Goal: Task Accomplishment & Management: Manage account settings

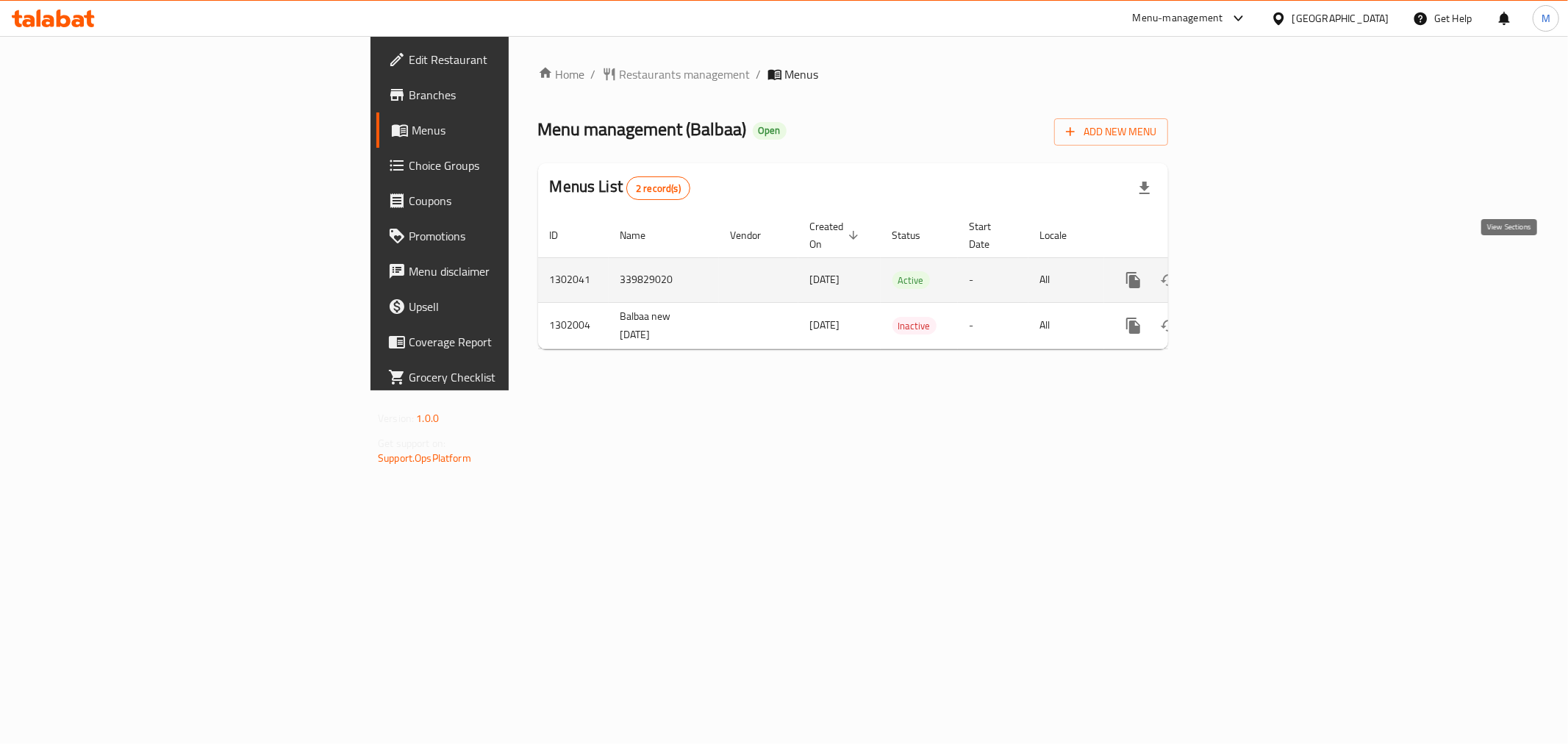
click at [1248, 271] on icon "enhanced table" at bounding box center [1239, 280] width 18 height 18
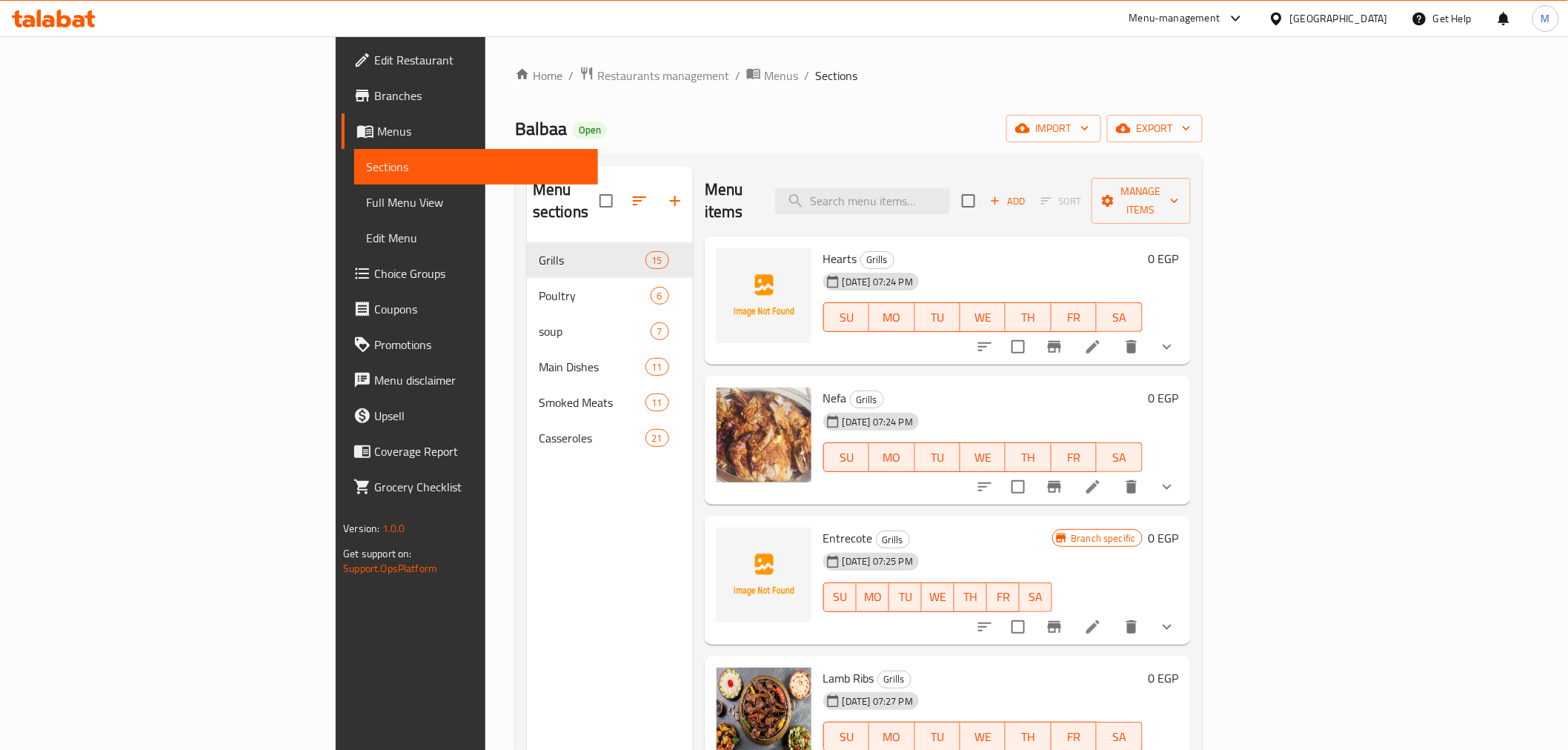
click at [742, 134] on div "Balbaa Open import export" at bounding box center [859, 128] width 688 height 27
click at [720, 166] on div "Menu items Add Sort Manage items" at bounding box center [948, 201] width 486 height 70
click at [1187, 130] on div "Balbaa Open import export" at bounding box center [859, 128] width 688 height 27
click at [816, 143] on div "Home / Restaurants management / Menus / Sections Balbaa Open import export Menu…" at bounding box center [859, 496] width 688 height 862
click at [950, 194] on input "search" at bounding box center [862, 201] width 175 height 26
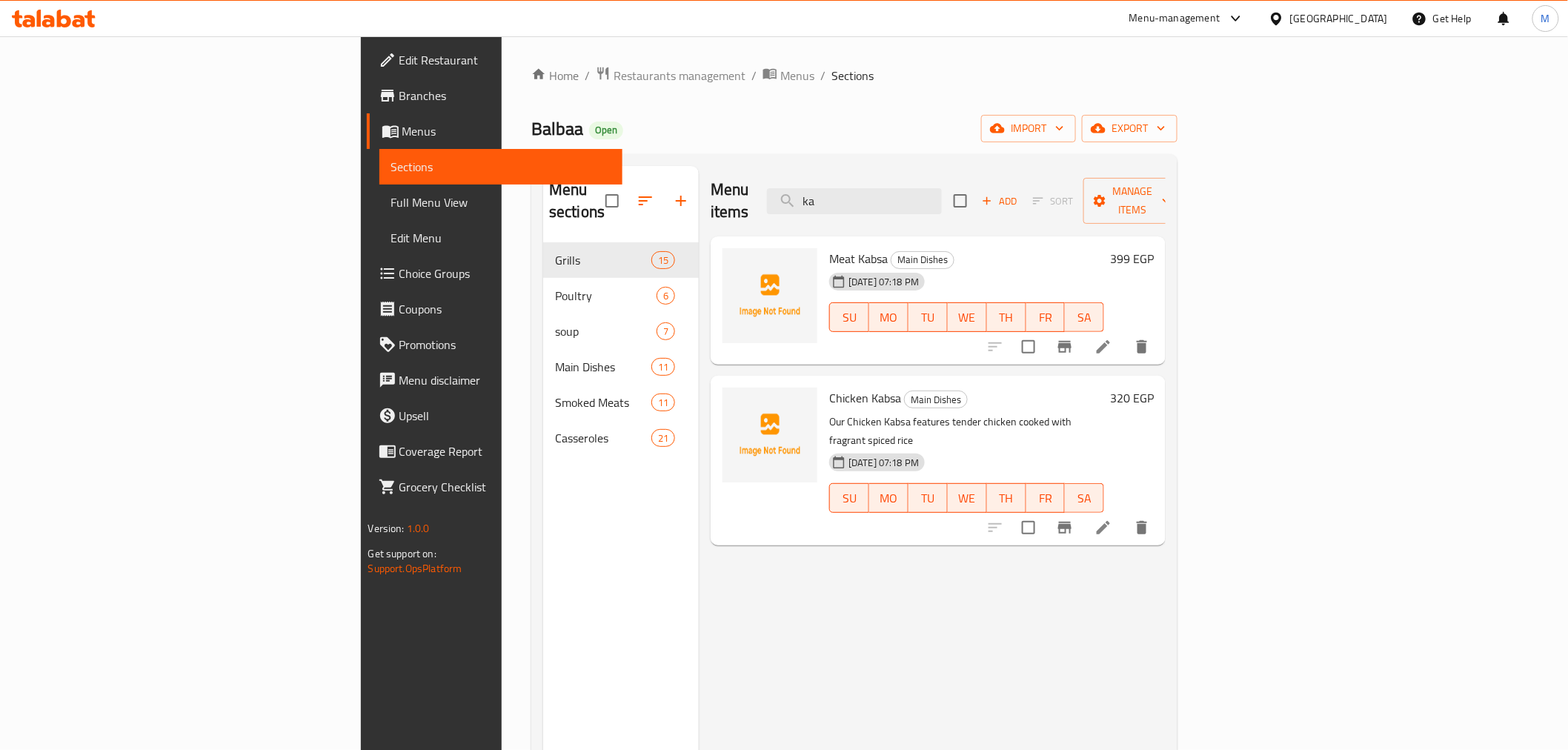
type input "k"
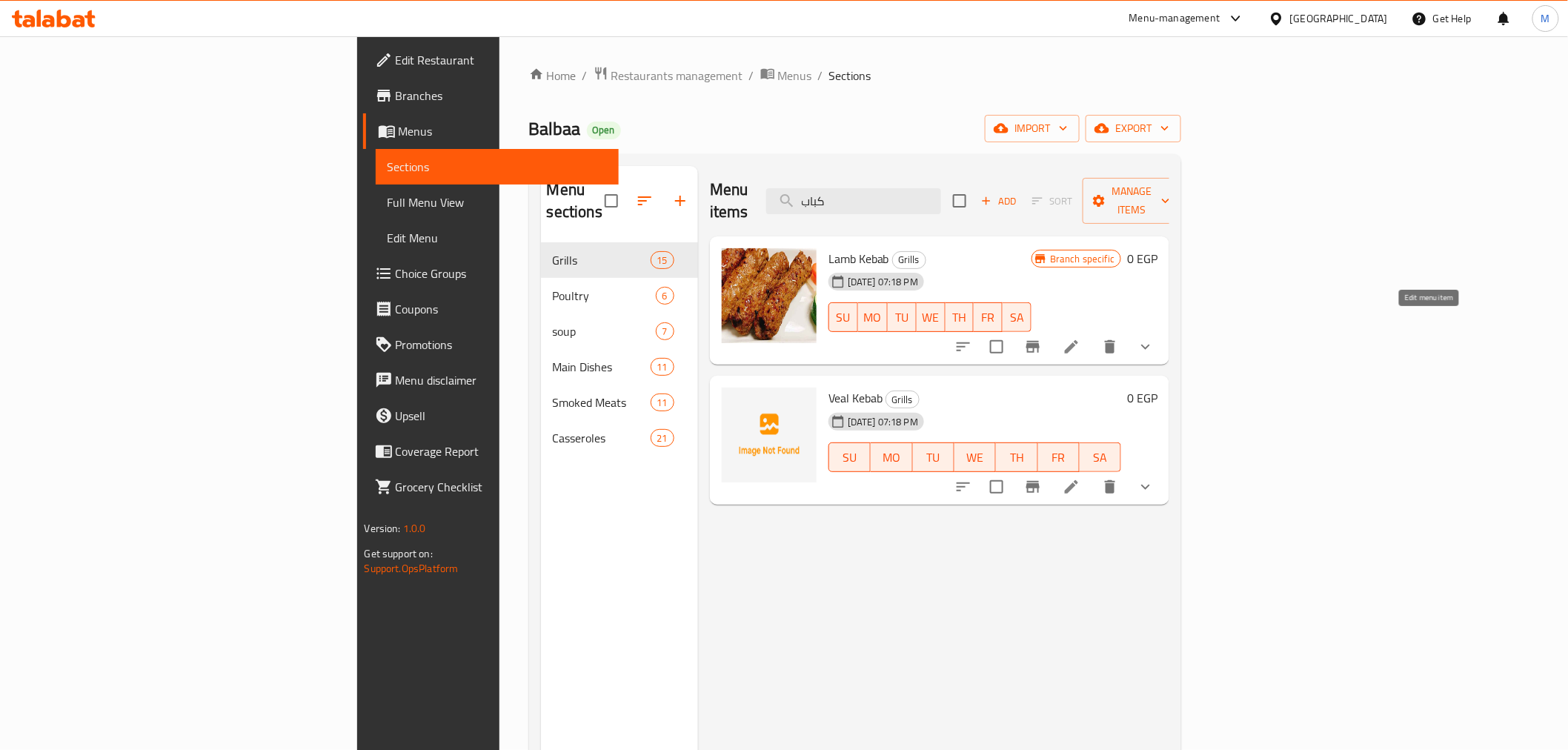
type input "كباب"
click at [1081, 338] on icon at bounding box center [1072, 347] width 18 height 18
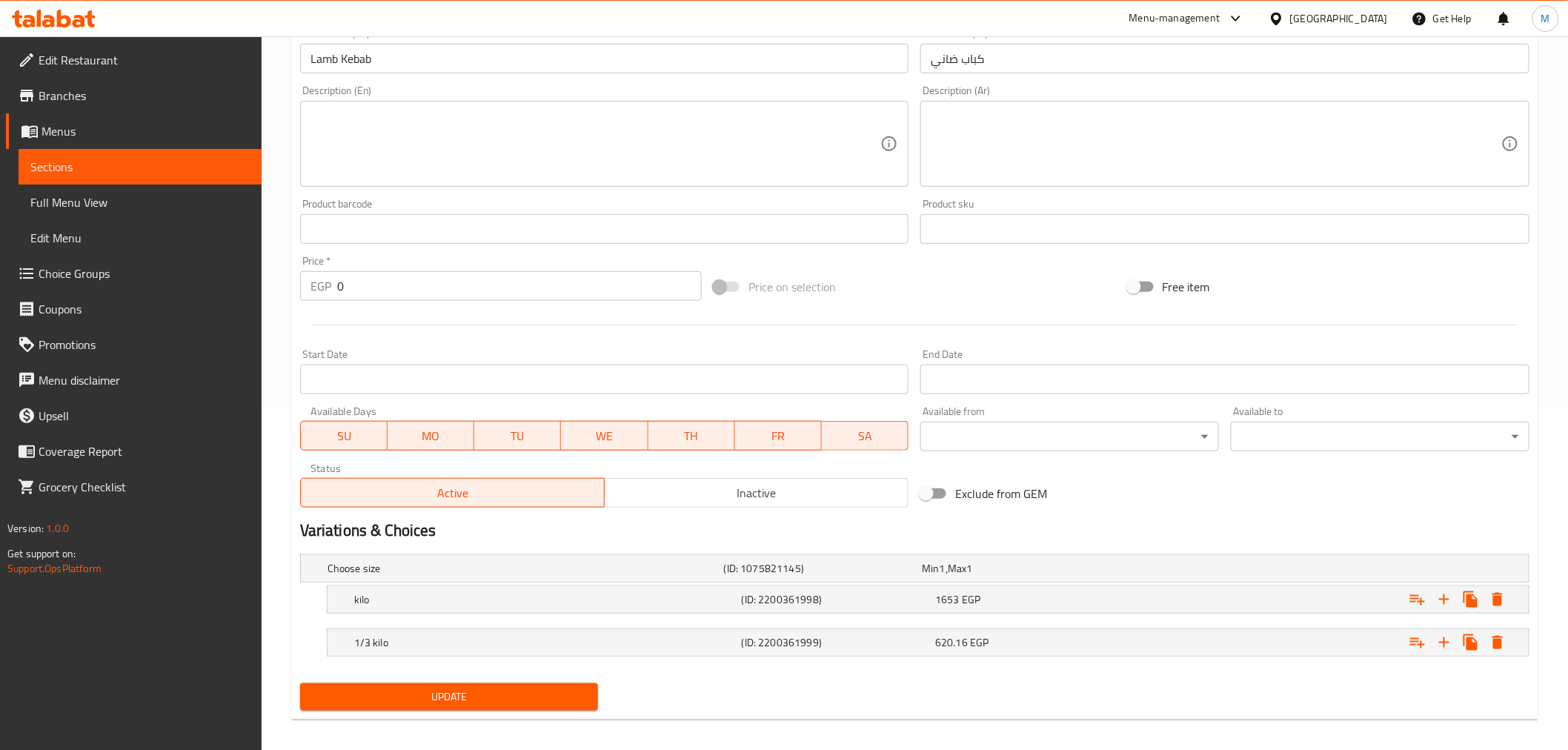
scroll to position [352, 0]
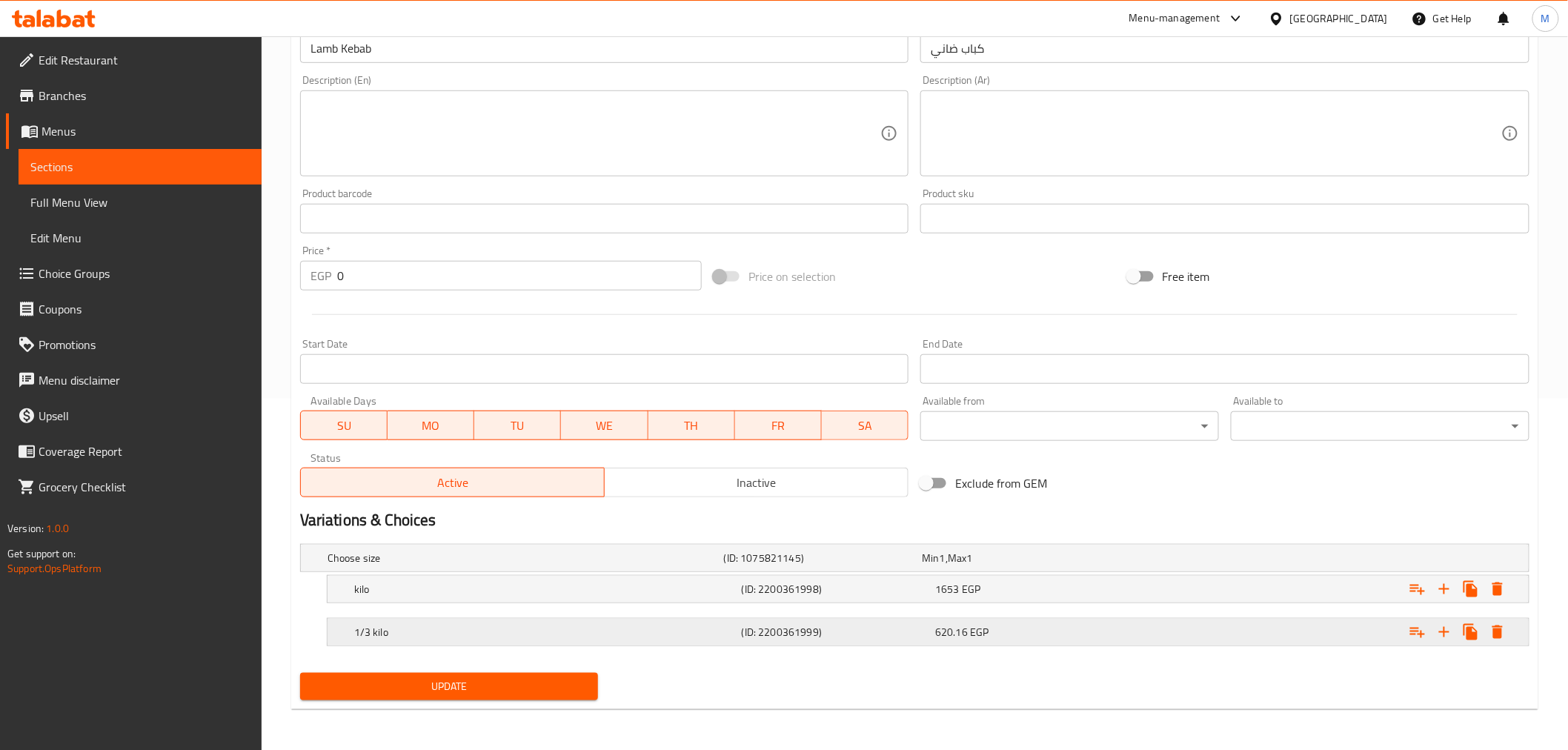
click at [665, 625] on h5 "1/3 kilo" at bounding box center [545, 632] width 382 height 15
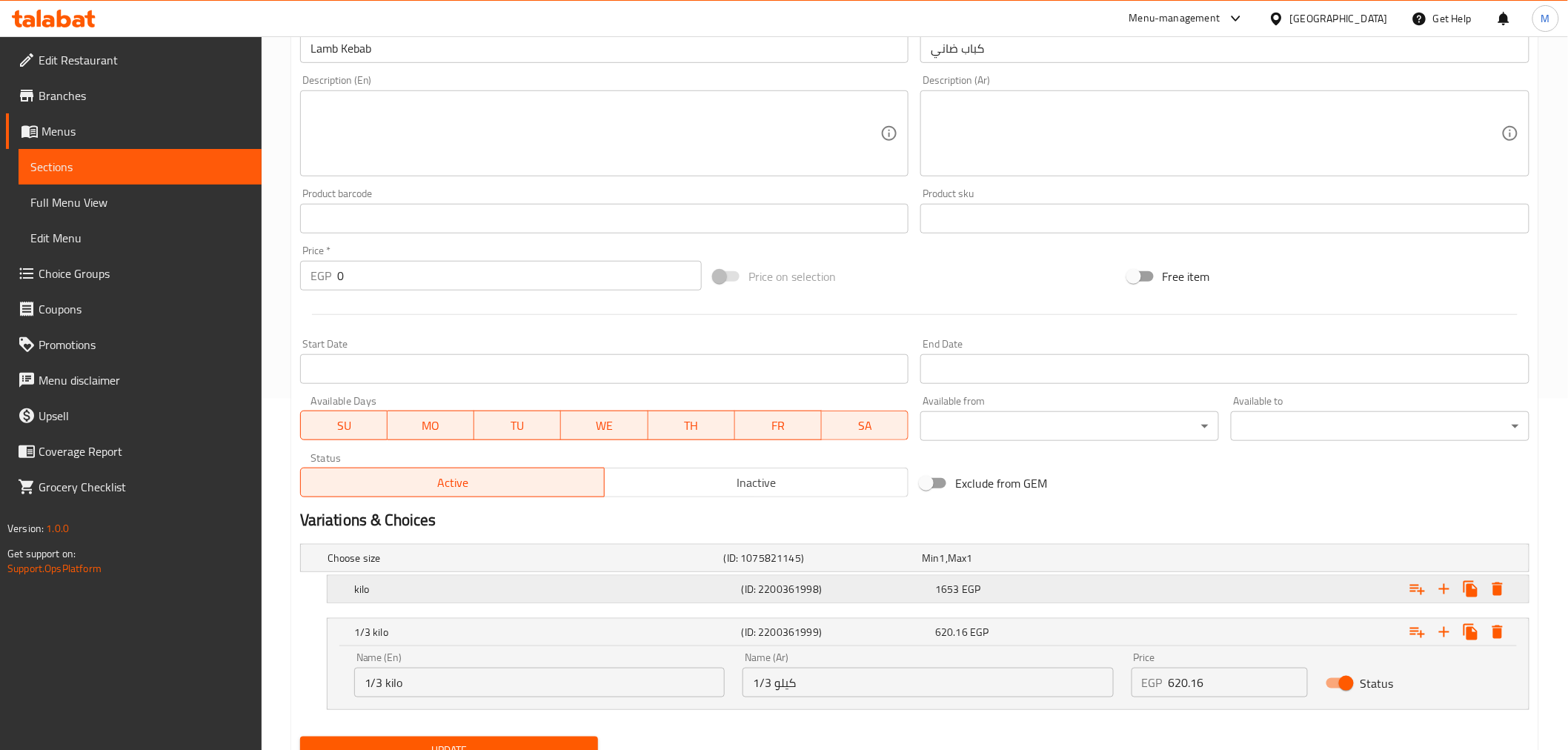
click at [685, 595] on h5 "kilo" at bounding box center [545, 589] width 382 height 15
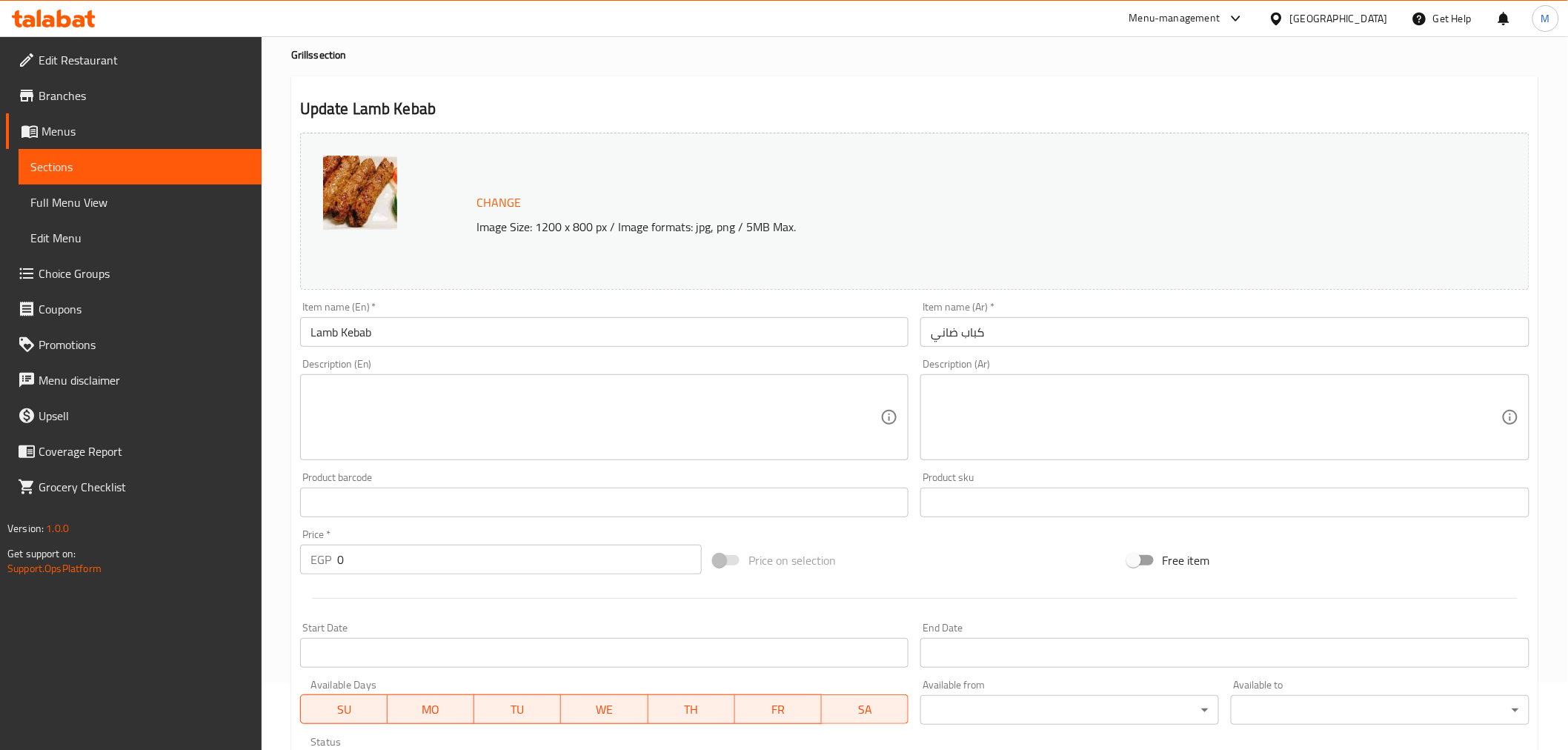
scroll to position [0, 0]
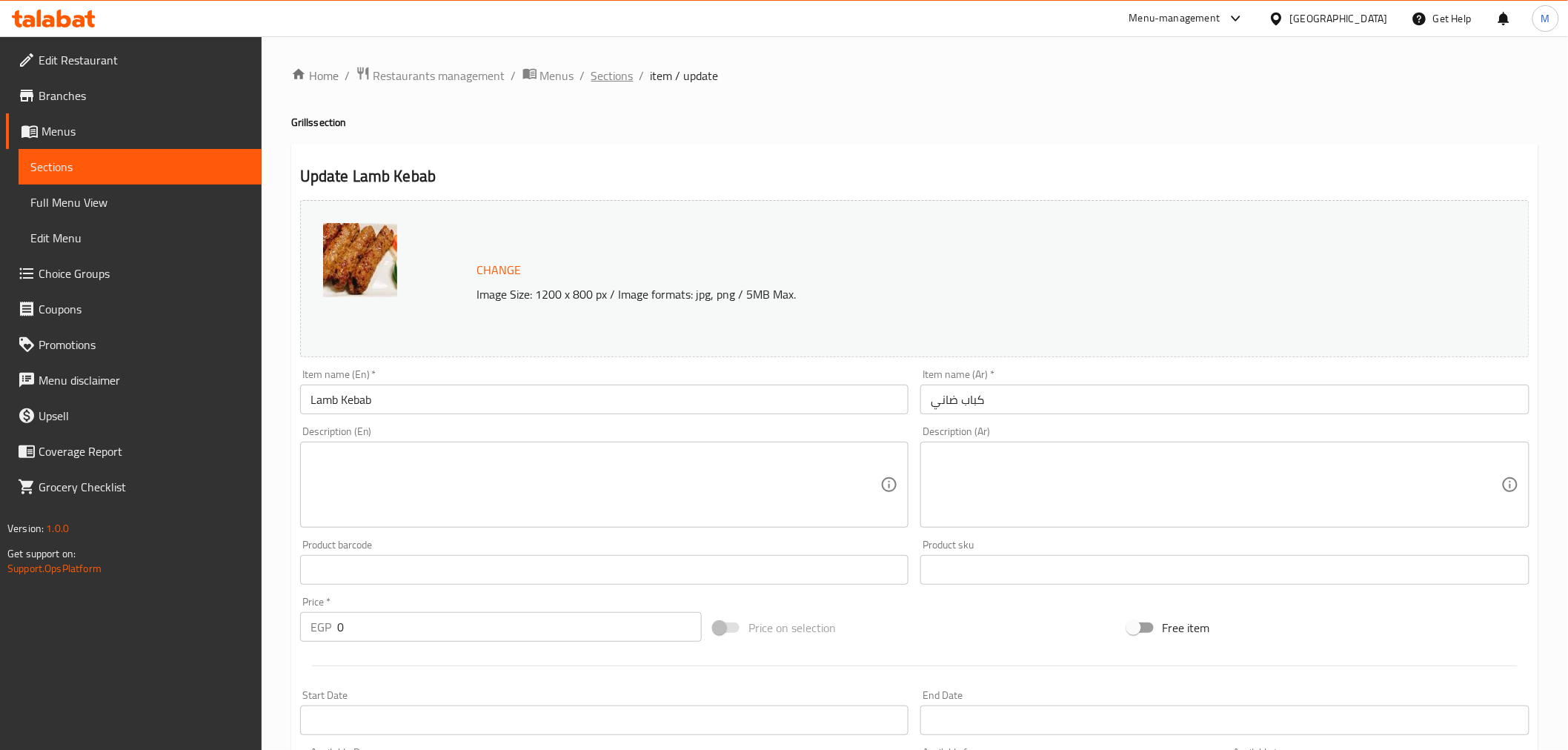
click at [620, 73] on span "Sections" at bounding box center [612, 76] width 42 height 18
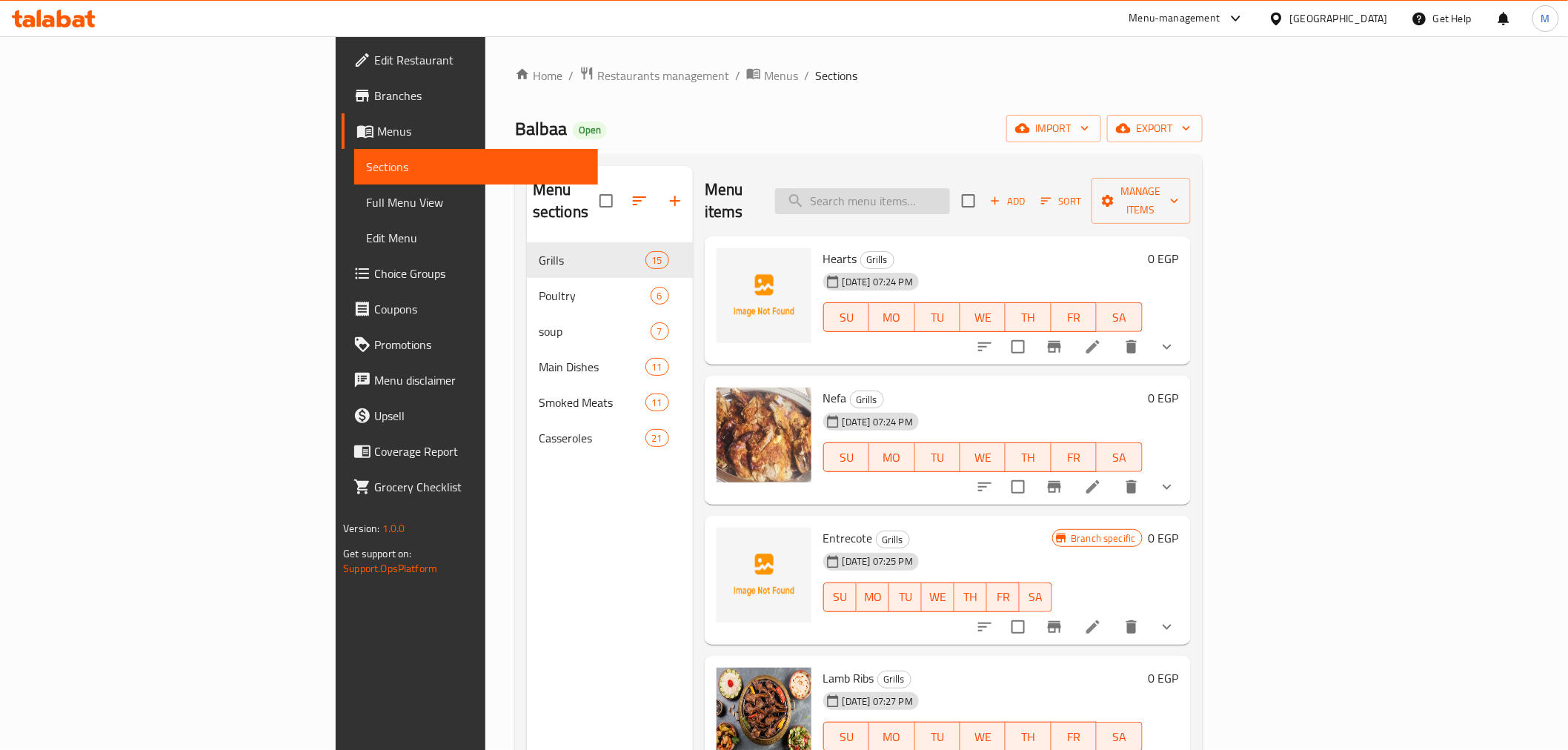
click at [950, 188] on input "search" at bounding box center [862, 201] width 175 height 26
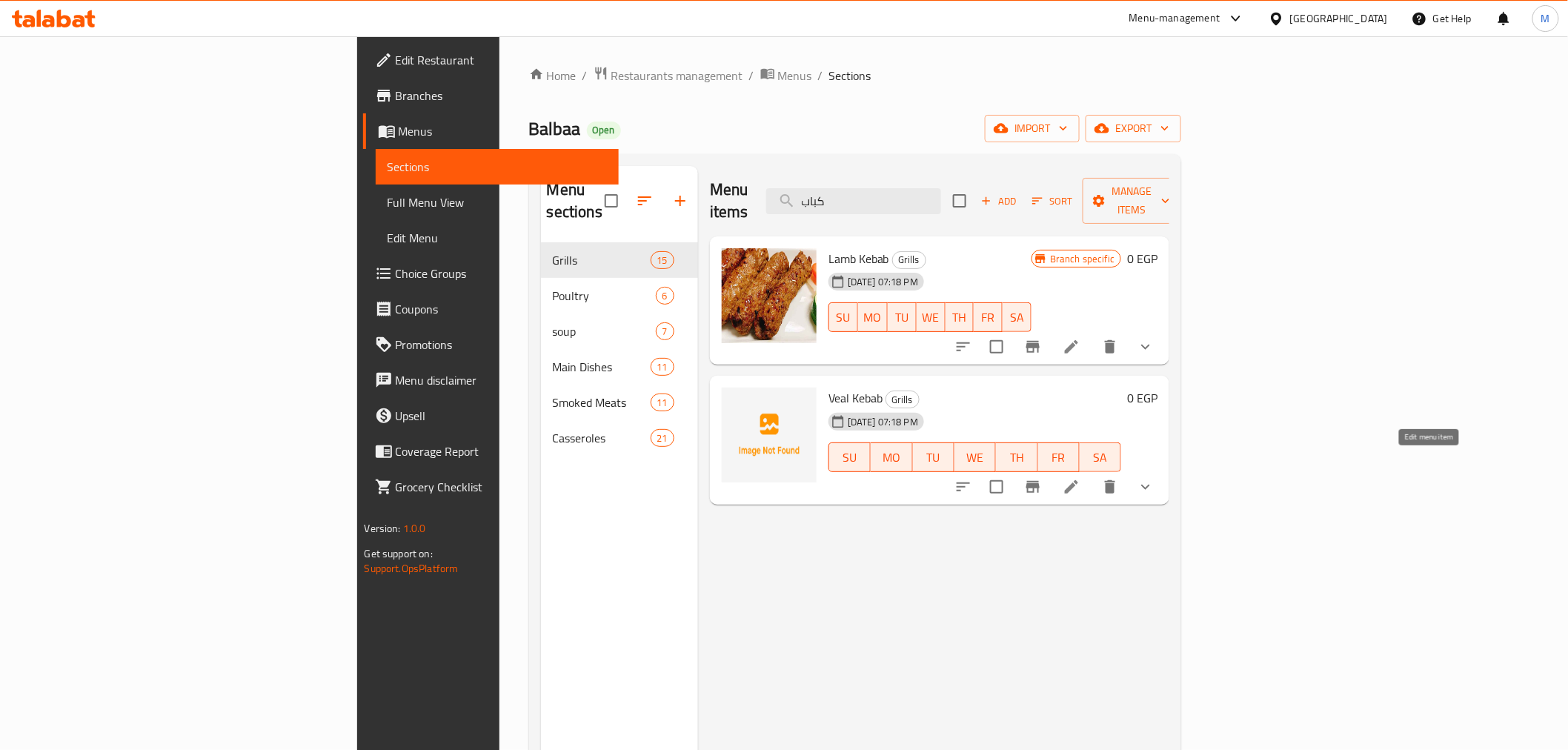
type input "كباب"
click at [1081, 478] on icon at bounding box center [1072, 487] width 18 height 18
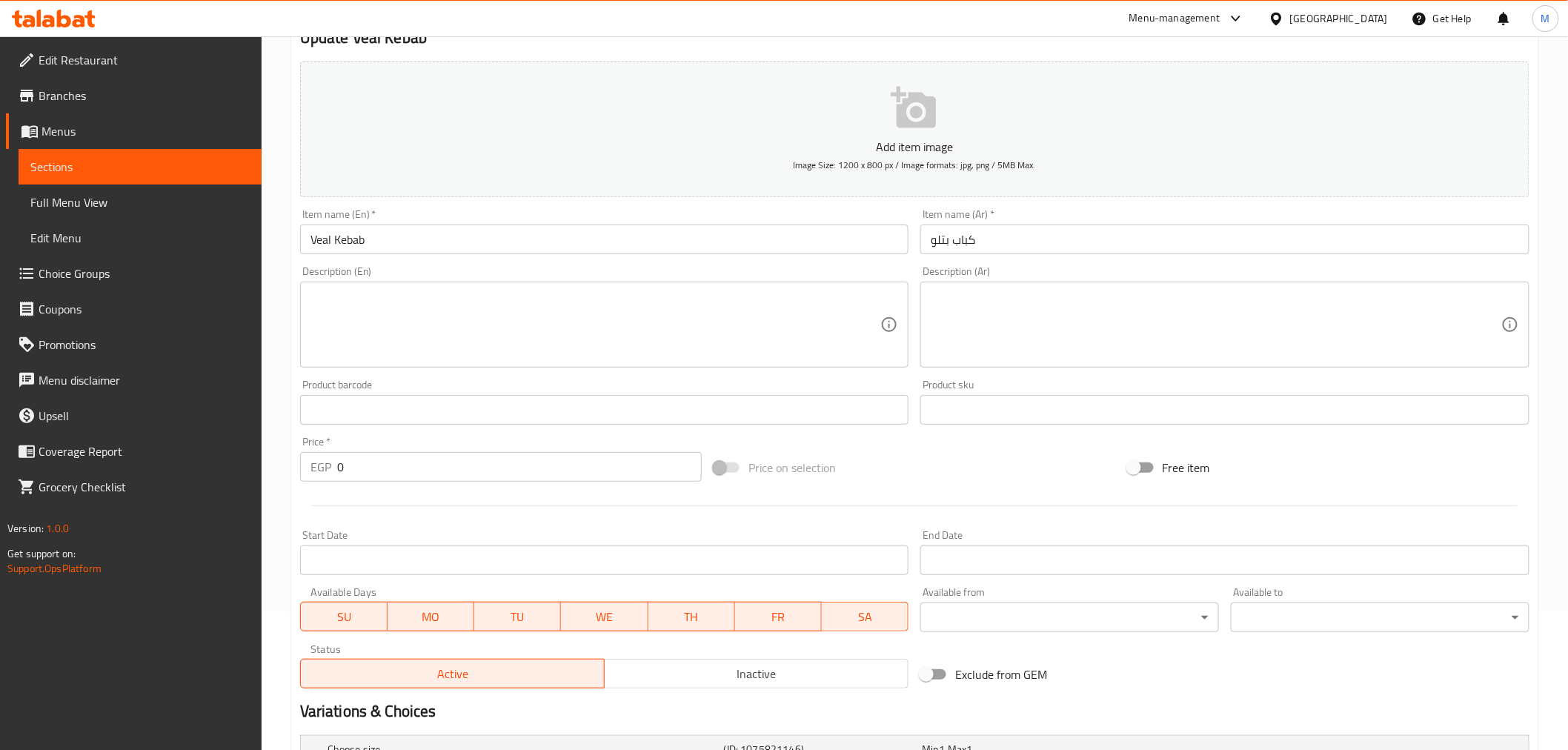
scroll to position [83, 0]
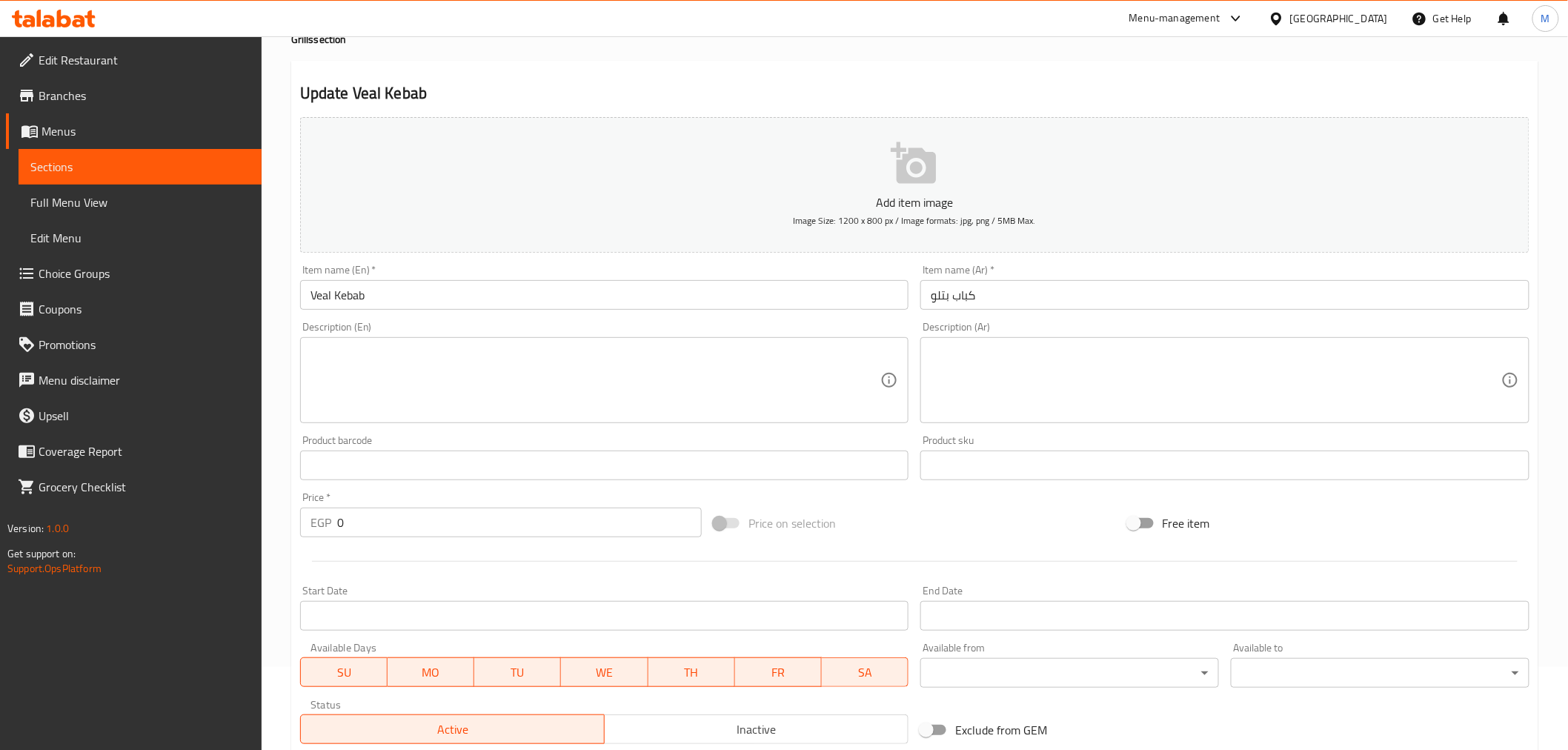
click at [897, 320] on div "Description (En) Description (En)" at bounding box center [605, 373] width 621 height 114
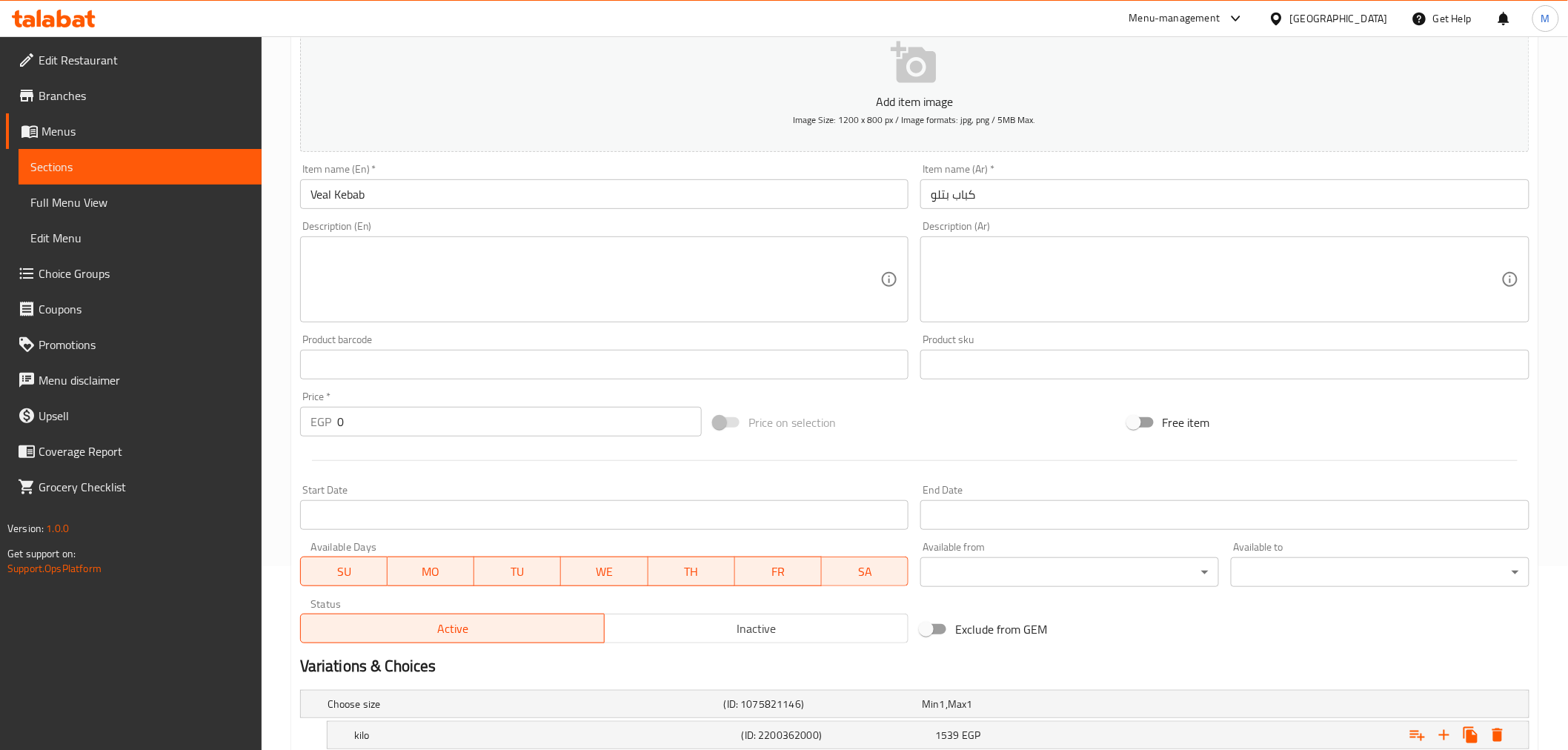
scroll to position [330, 0]
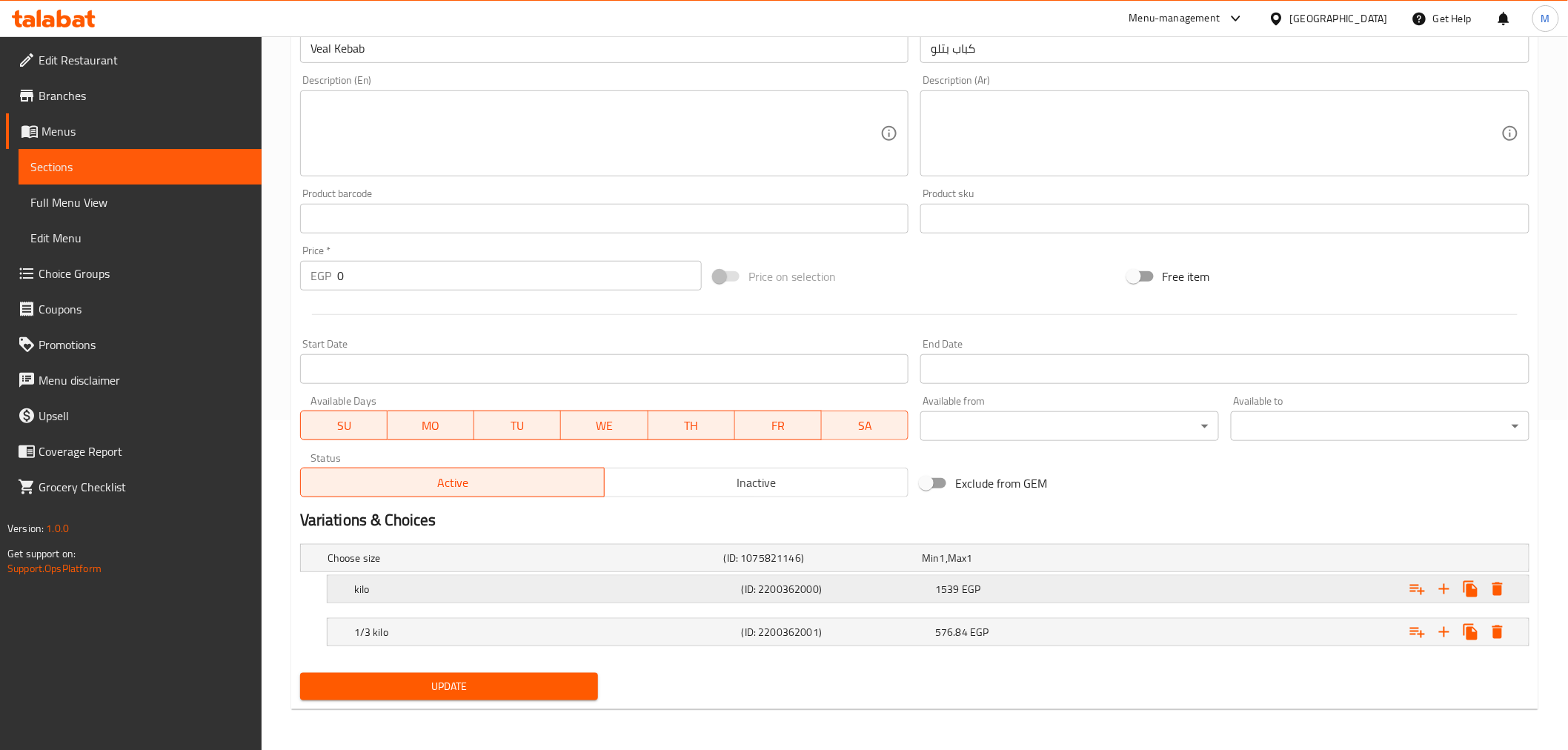
click at [590, 586] on h5 "kilo" at bounding box center [545, 589] width 382 height 15
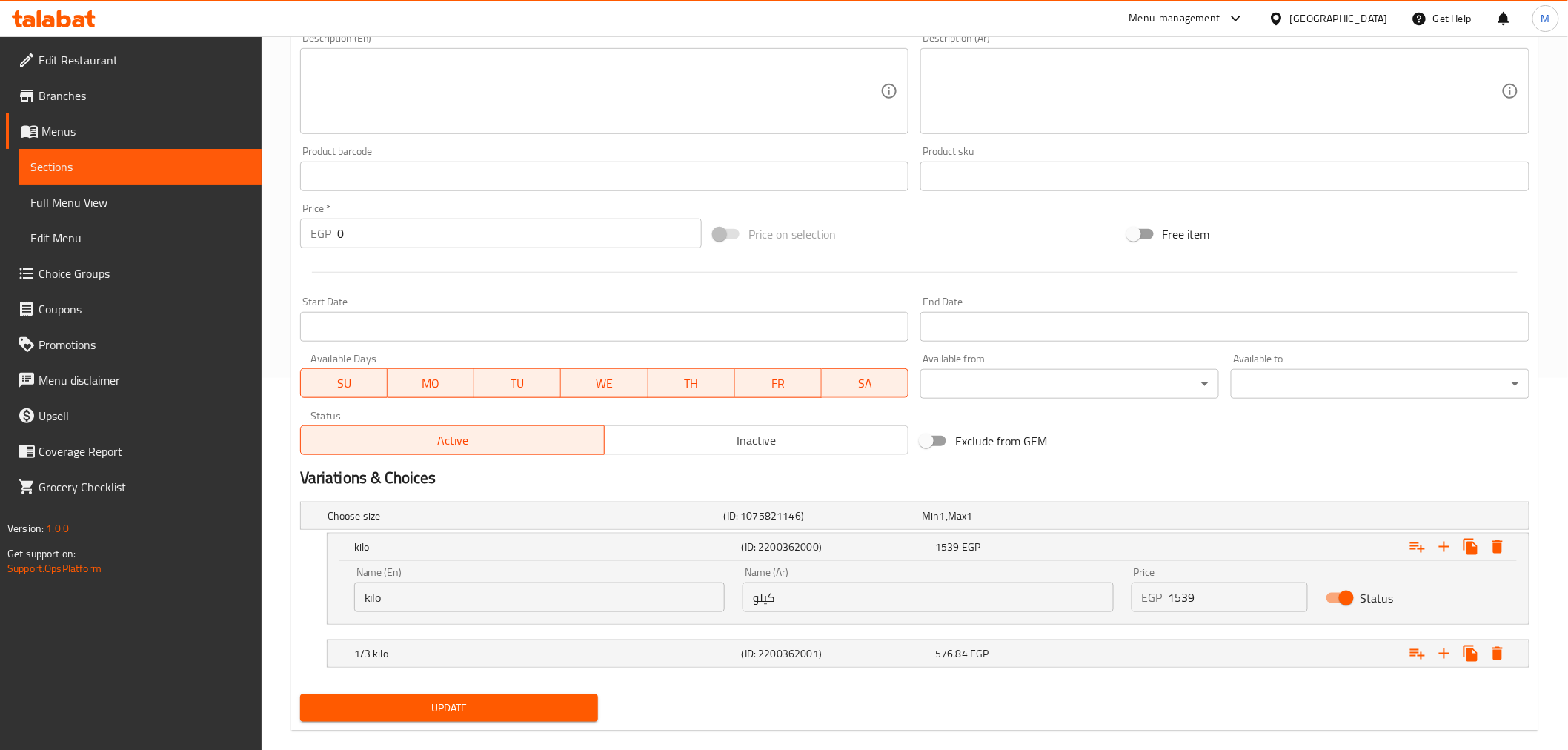
scroll to position [394, 0]
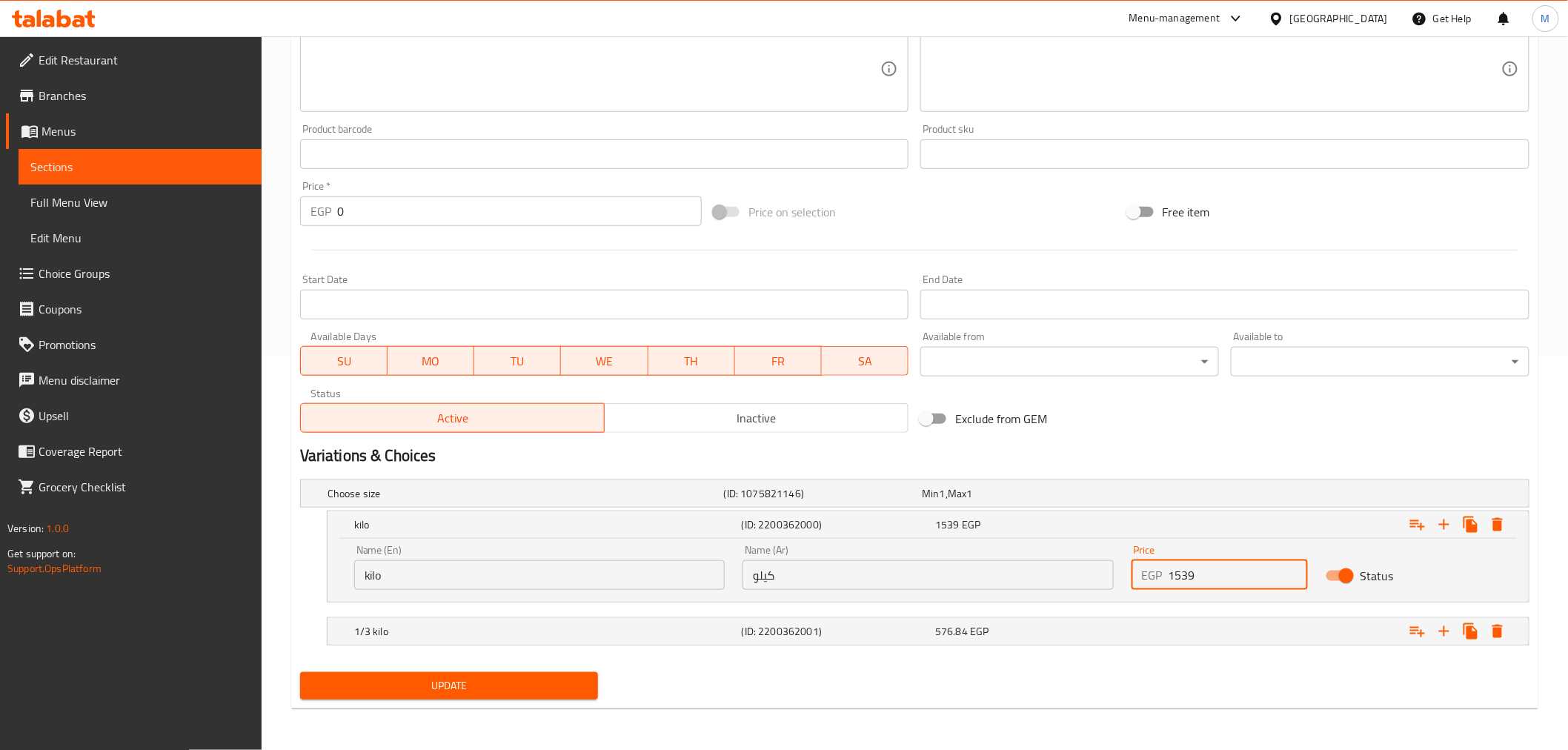
click at [1220, 566] on input "1539" at bounding box center [1238, 575] width 140 height 30
drag, startPoint x: 1168, startPoint y: 582, endPoint x: 1102, endPoint y: 581, distance: 66.0
click at [1102, 581] on div "Name (En) kilo Name (En) Name (Ar) كيلو Name (Ar) Price EGP 1539 Price Status" at bounding box center [928, 566] width 1166 height 63
type input "1653"
click at [530, 685] on span "Update" at bounding box center [448, 685] width 275 height 19
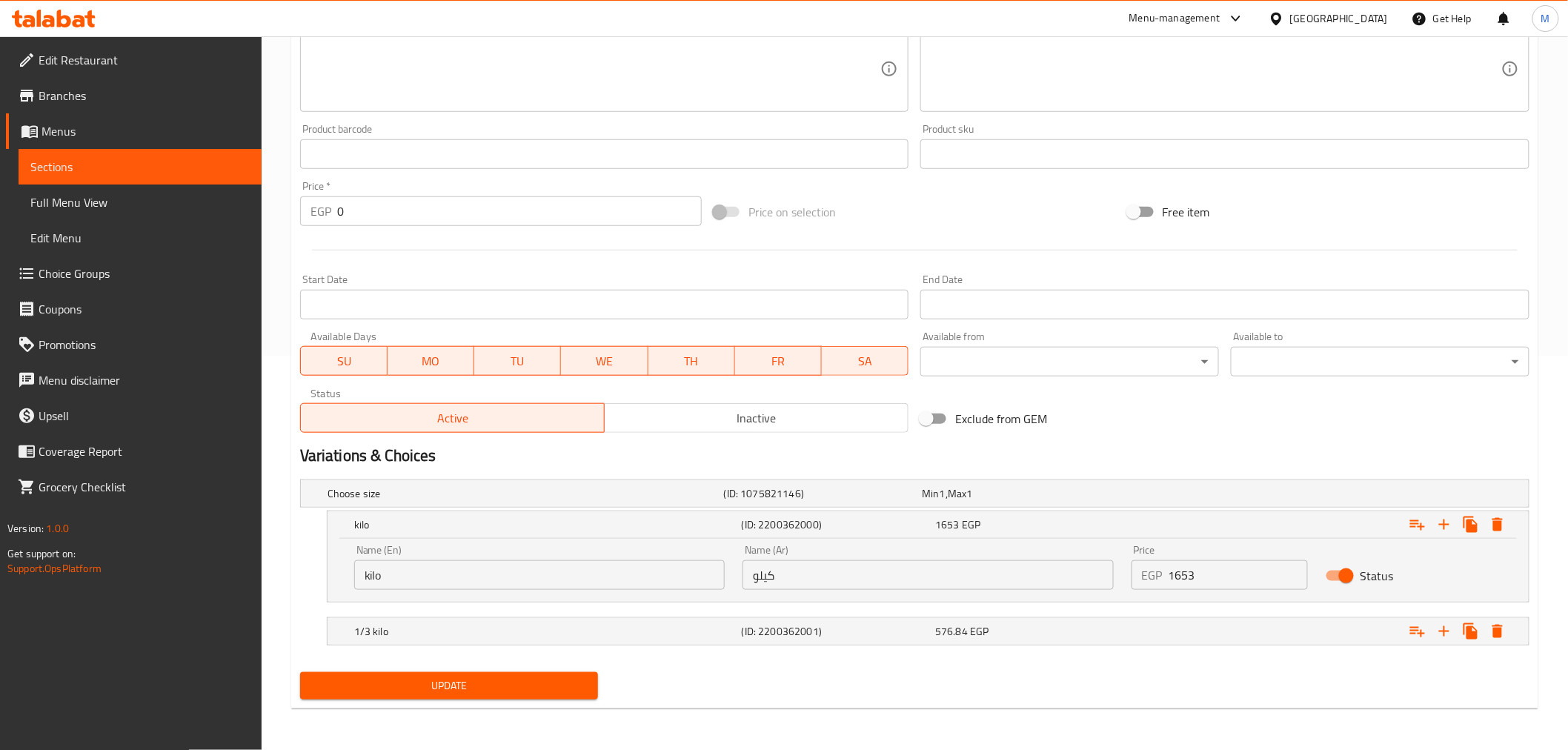
click at [464, 678] on span "Update" at bounding box center [448, 685] width 275 height 19
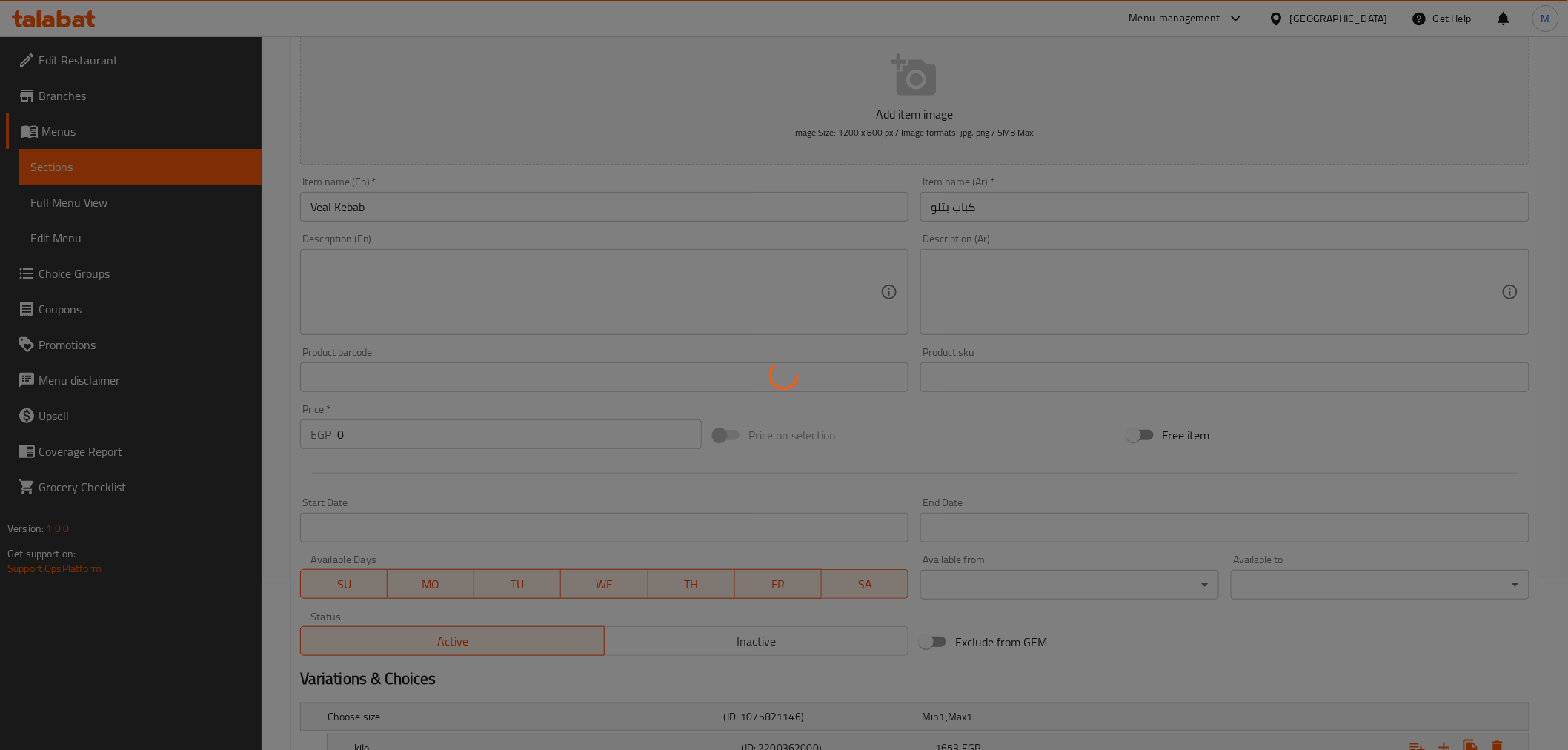
scroll to position [0, 0]
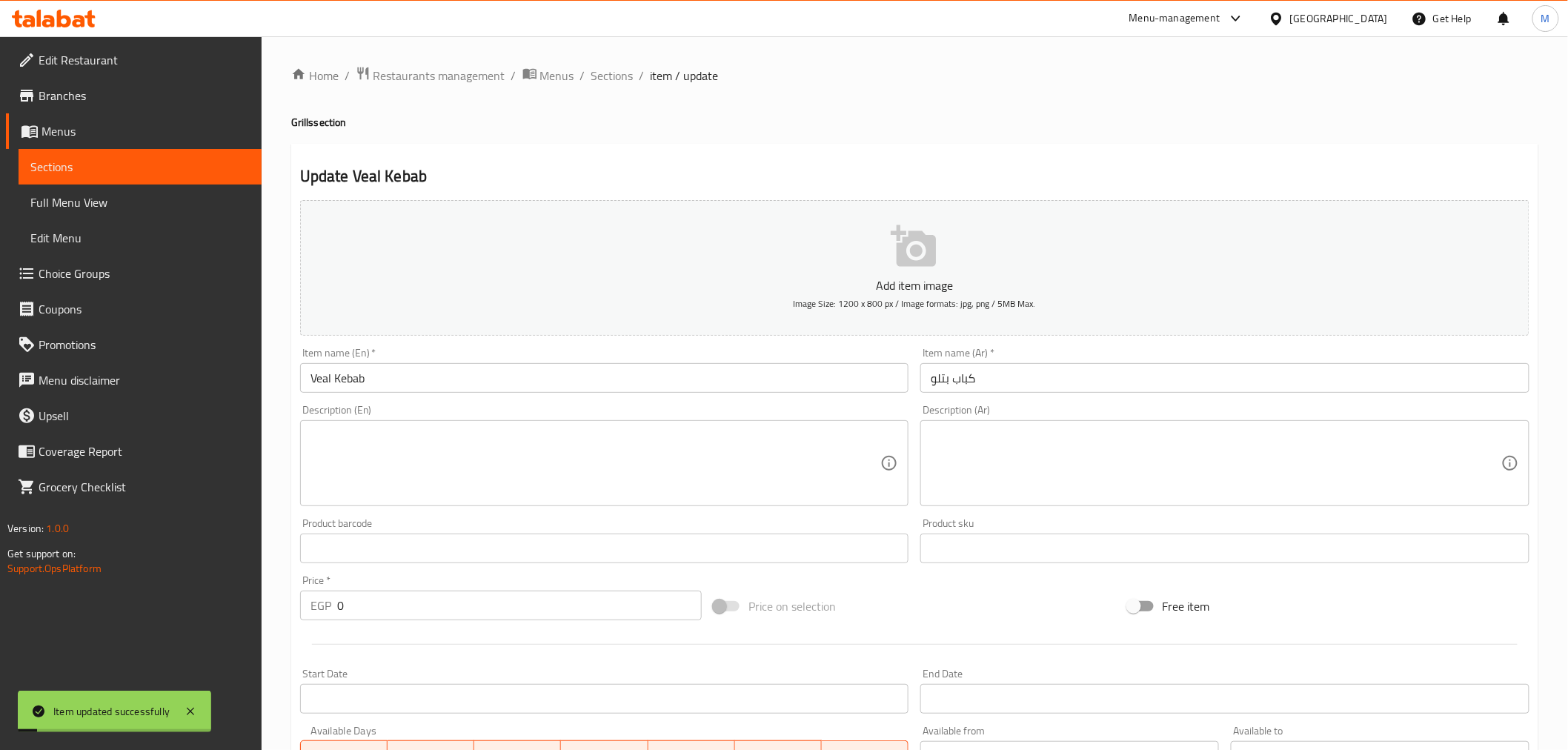
click at [409, 176] on h2 "Update Veal Kebab" at bounding box center [915, 176] width 1229 height 22
copy h2 "Kebab"
click at [615, 68] on span "Sections" at bounding box center [612, 76] width 42 height 18
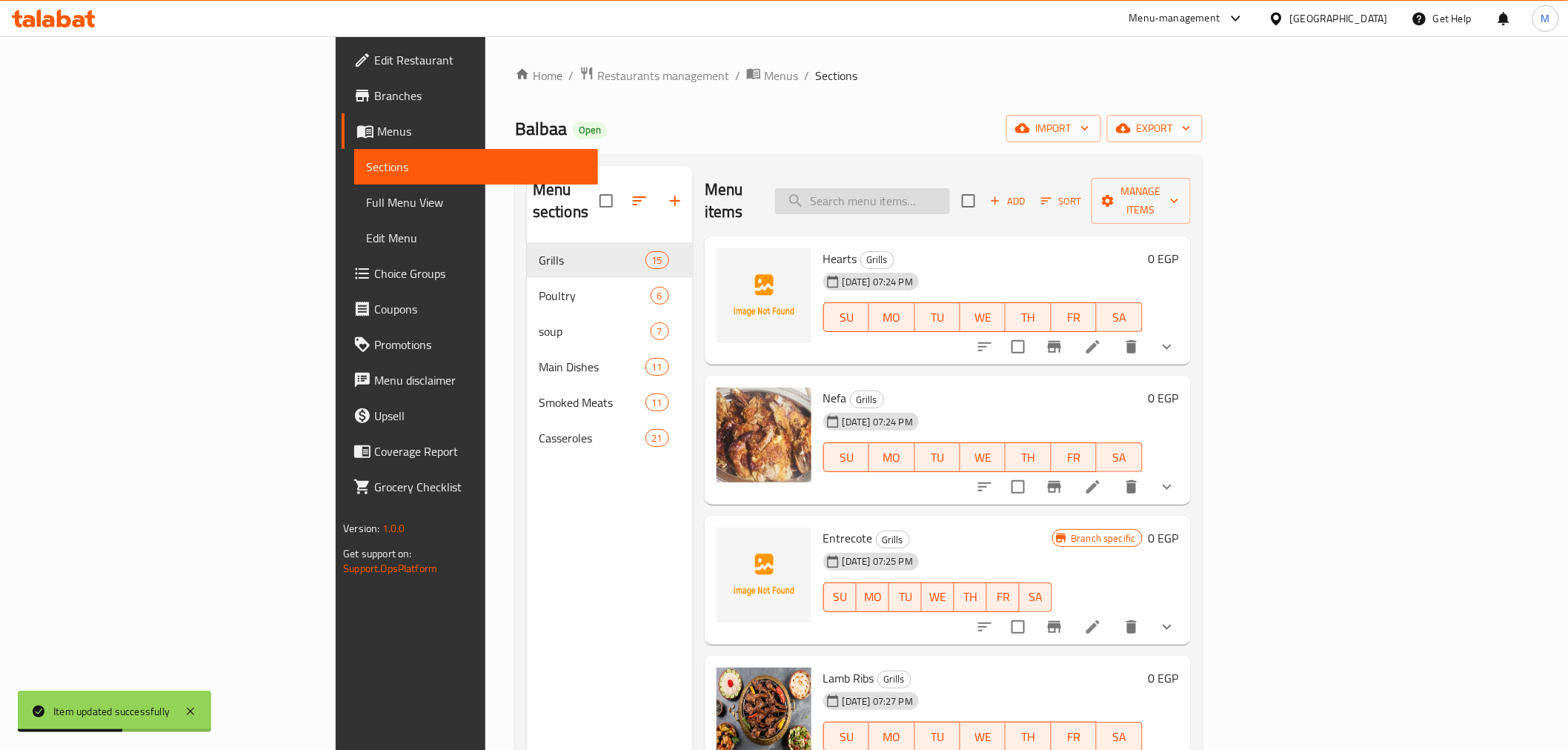
click at [950, 190] on input "search" at bounding box center [862, 201] width 175 height 26
paste input "Kebab"
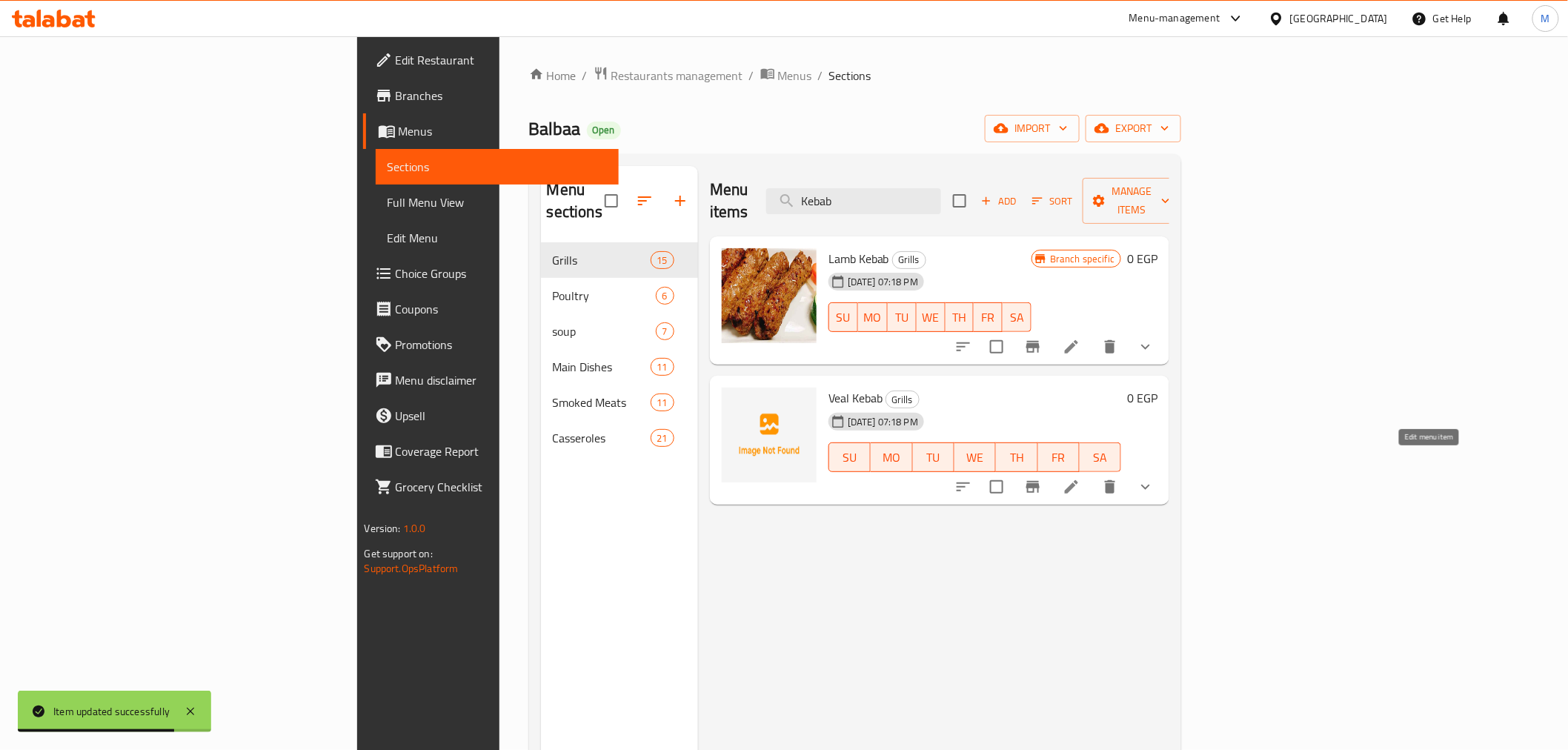
type input "Kebab"
click at [1081, 478] on icon at bounding box center [1072, 487] width 18 height 18
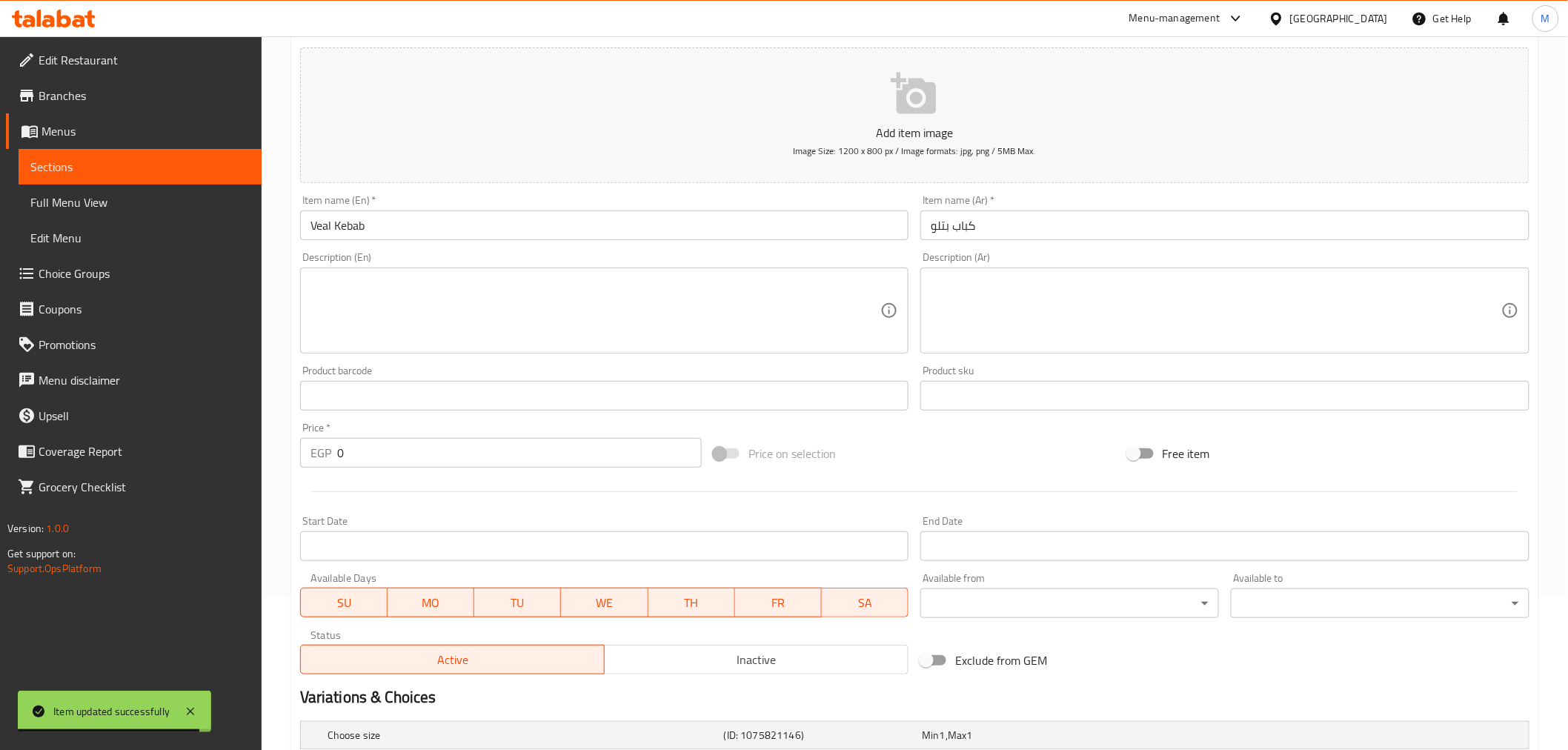
scroll to position [330, 0]
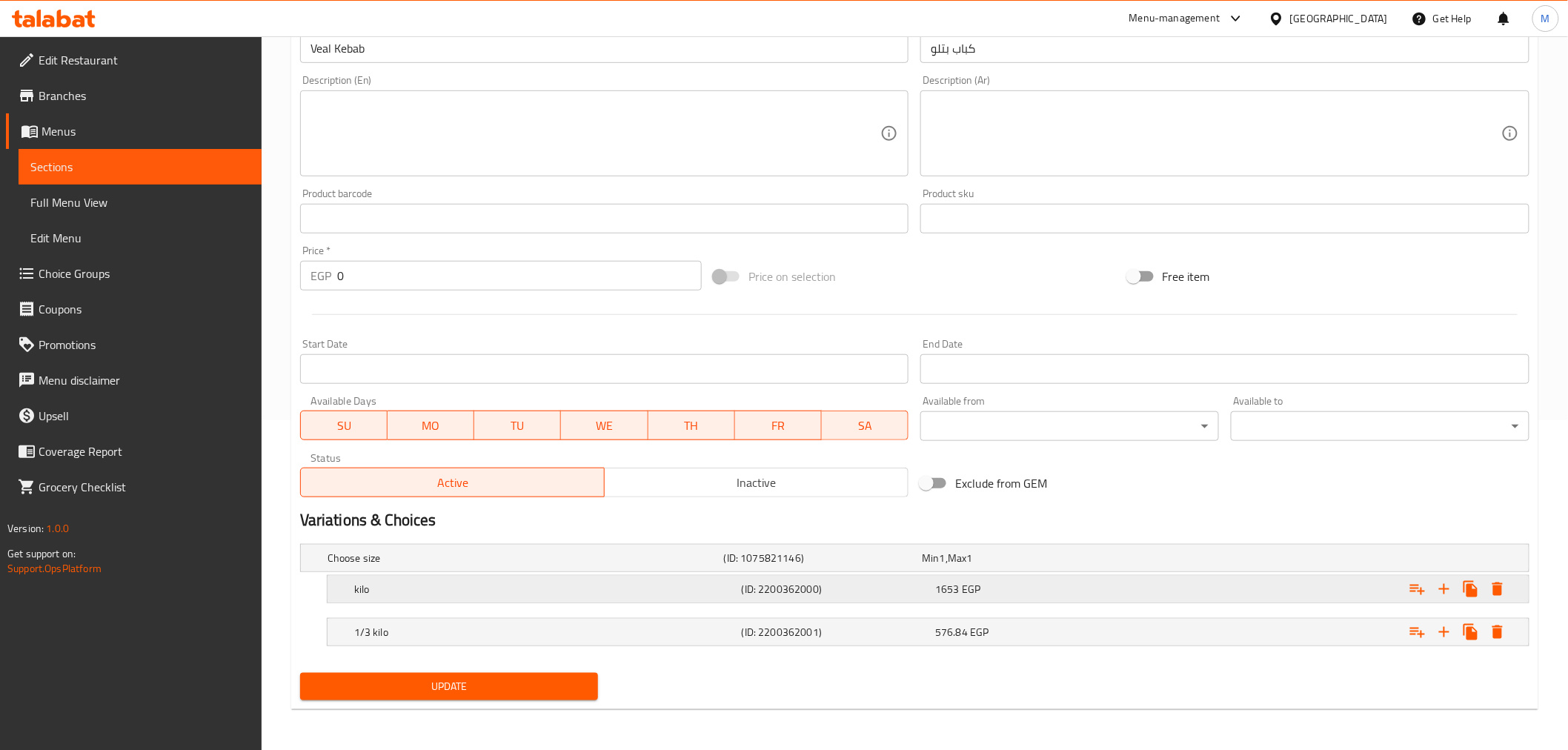
click at [1036, 582] on div "1653 EGP" at bounding box center [1029, 589] width 188 height 15
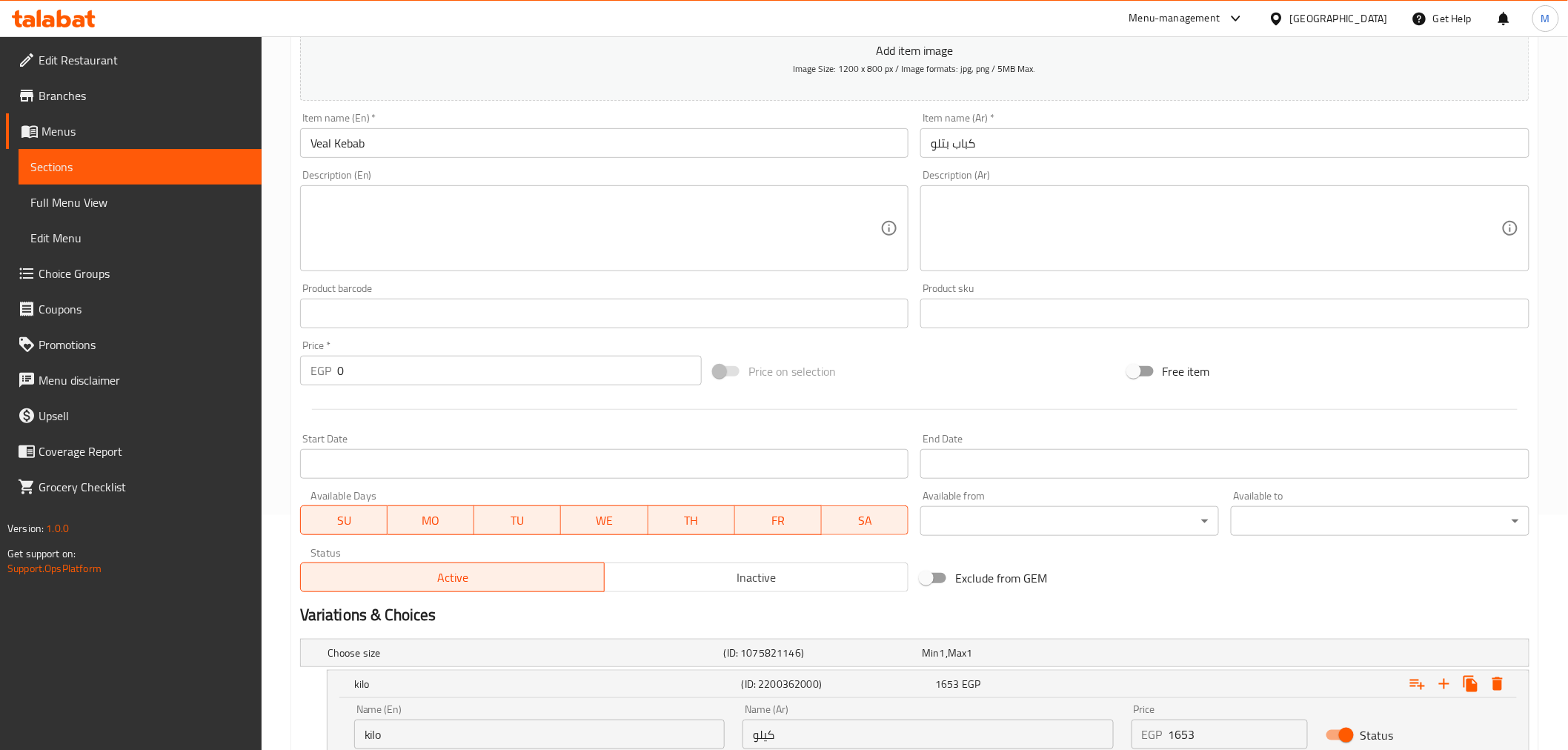
scroll to position [0, 0]
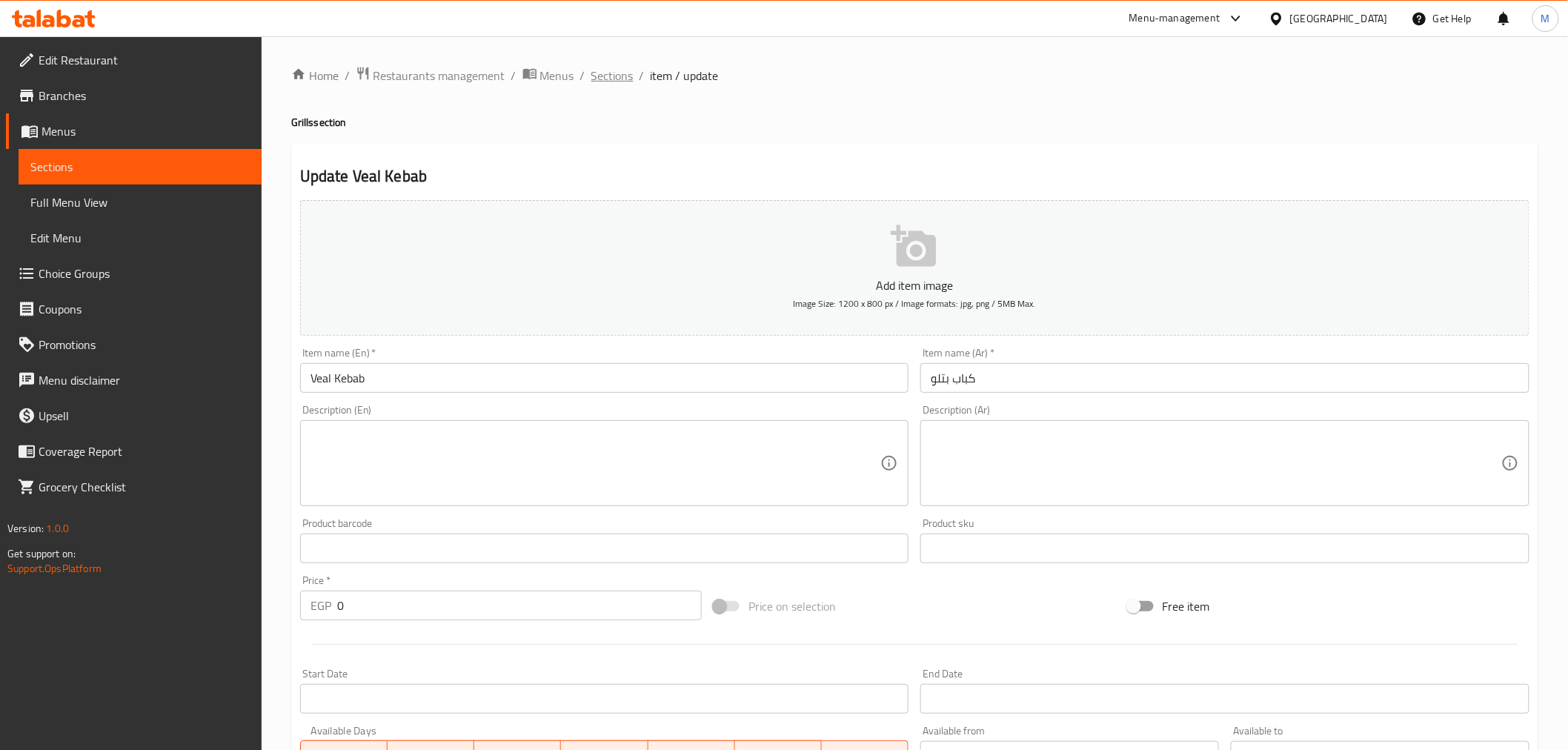
click at [623, 76] on span "Sections" at bounding box center [612, 76] width 42 height 18
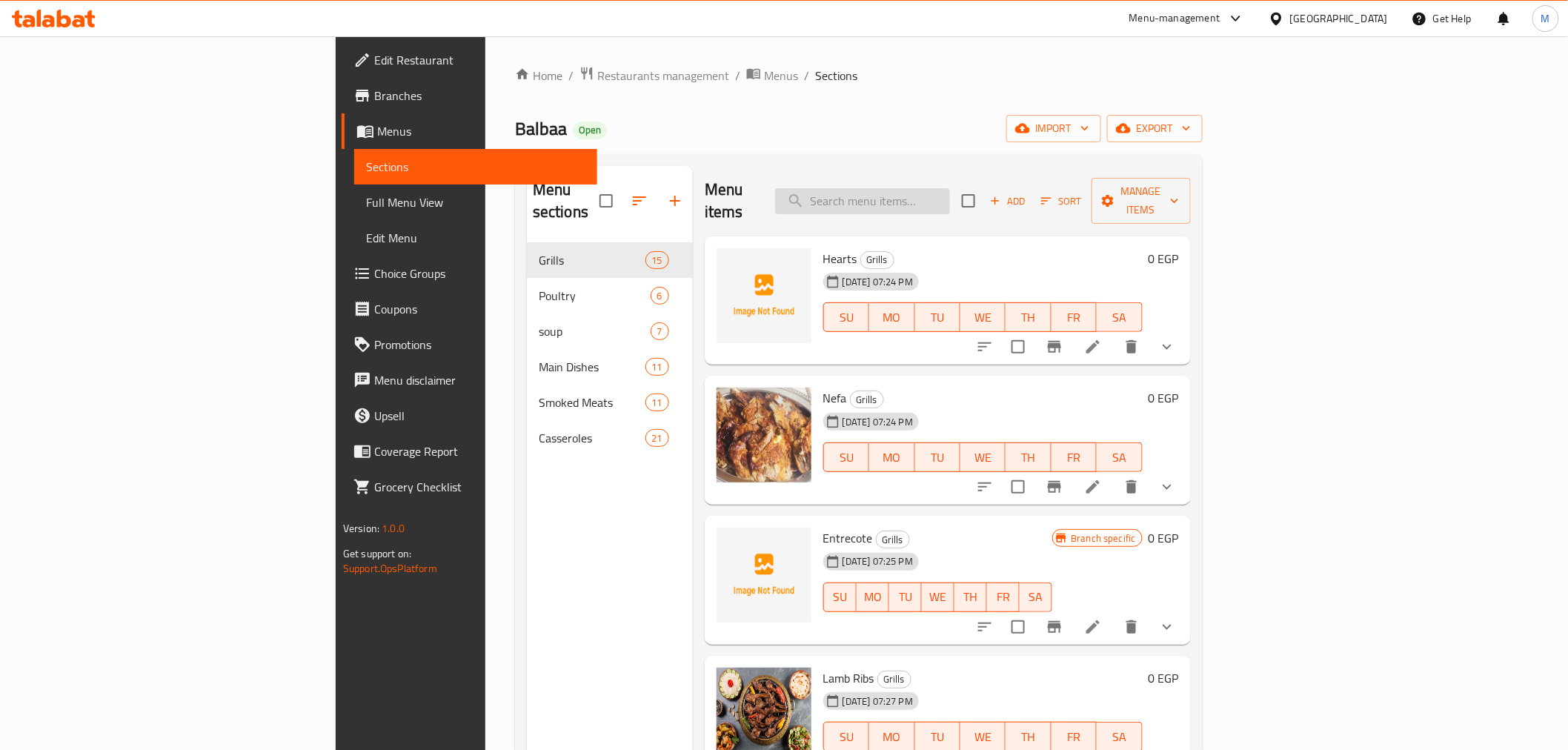
click at [950, 191] on input "search" at bounding box center [862, 201] width 175 height 26
paste input "Kebab"
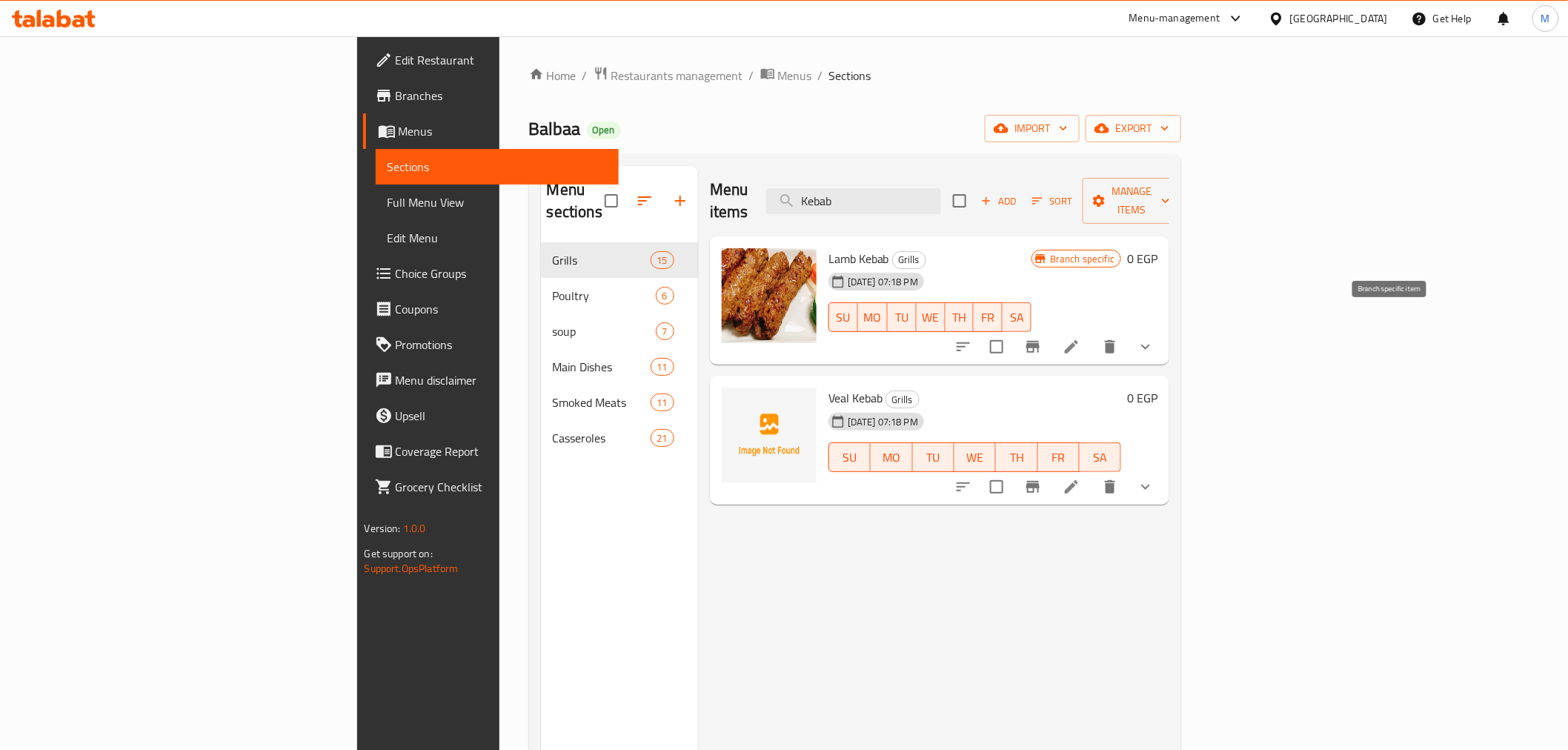
type input "Kebab"
click at [1042, 338] on icon "Branch-specific-item" at bounding box center [1033, 347] width 18 height 18
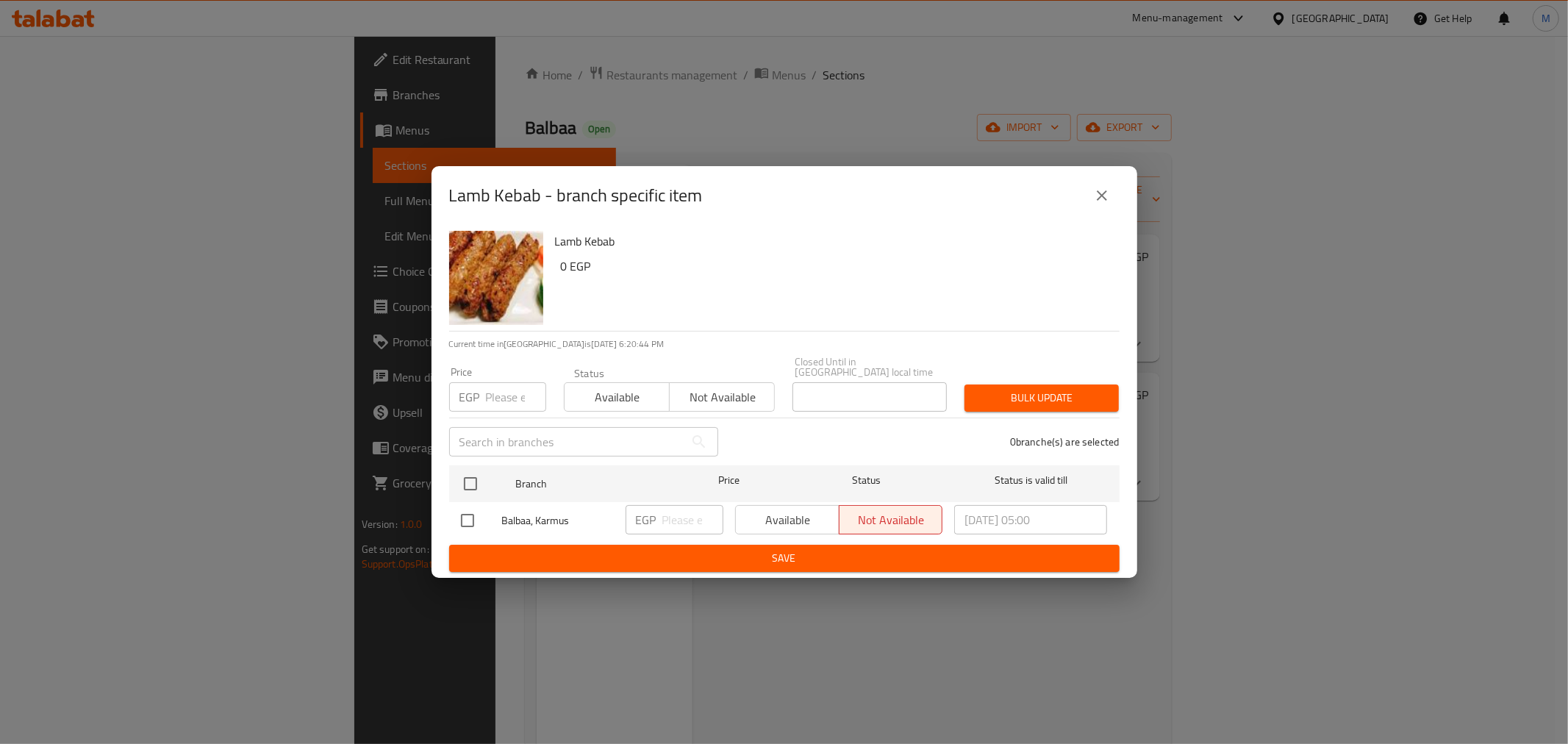
click at [516, 383] on input "number" at bounding box center [515, 397] width 60 height 30
click at [1107, 197] on icon "close" at bounding box center [1101, 195] width 18 height 18
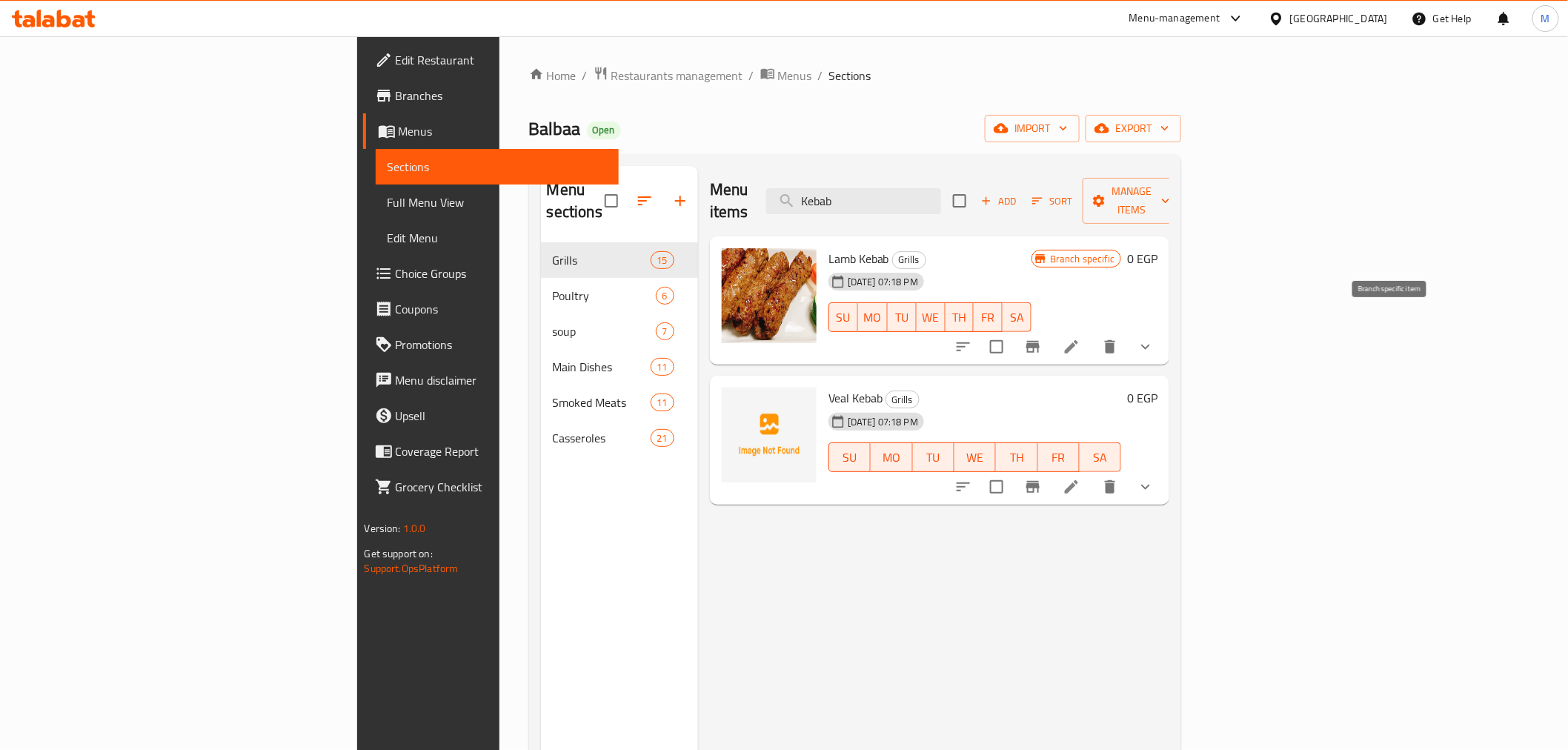
click at [1051, 329] on button "Branch-specific-item" at bounding box center [1034, 347] width 36 height 36
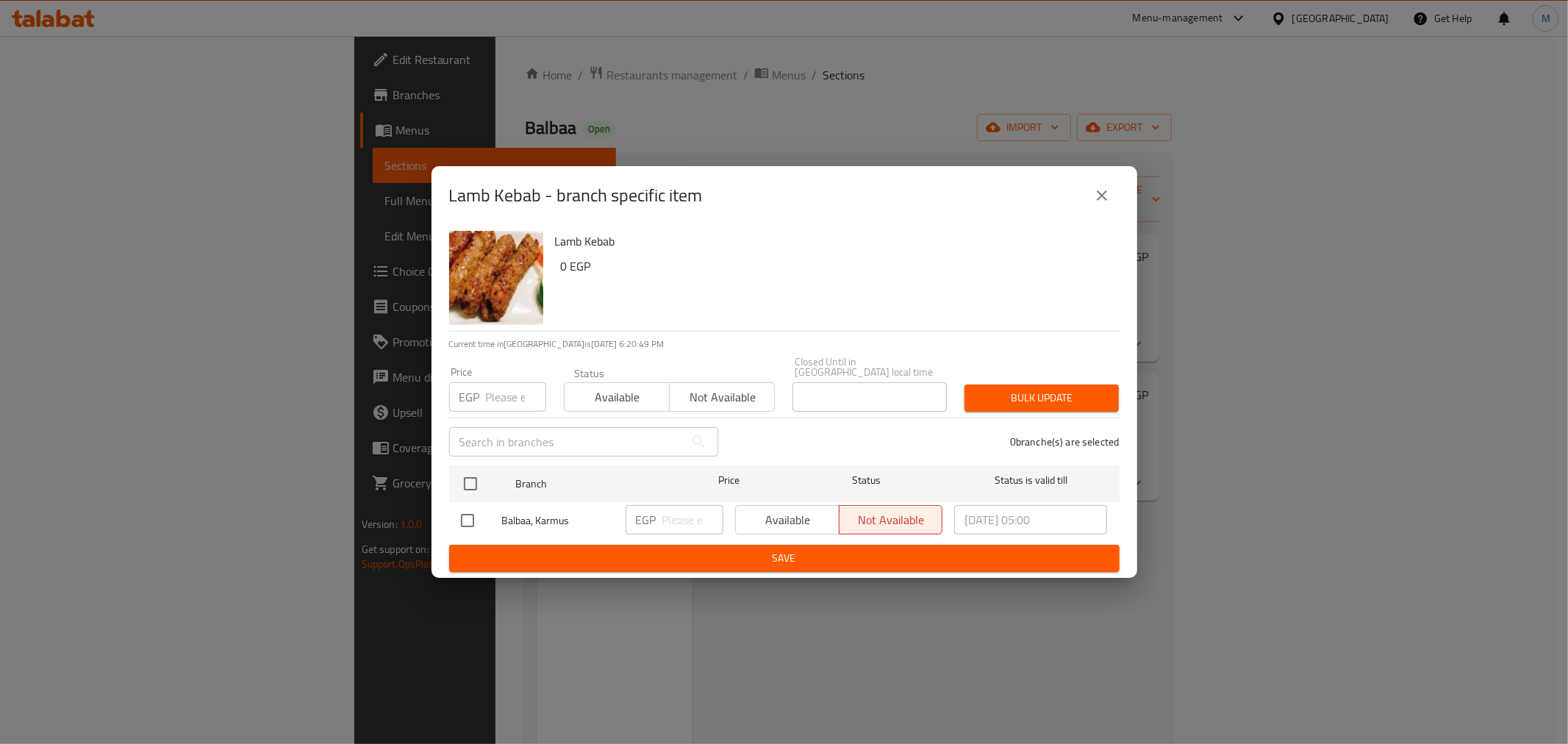
click at [1107, 202] on icon "close" at bounding box center [1101, 195] width 18 height 18
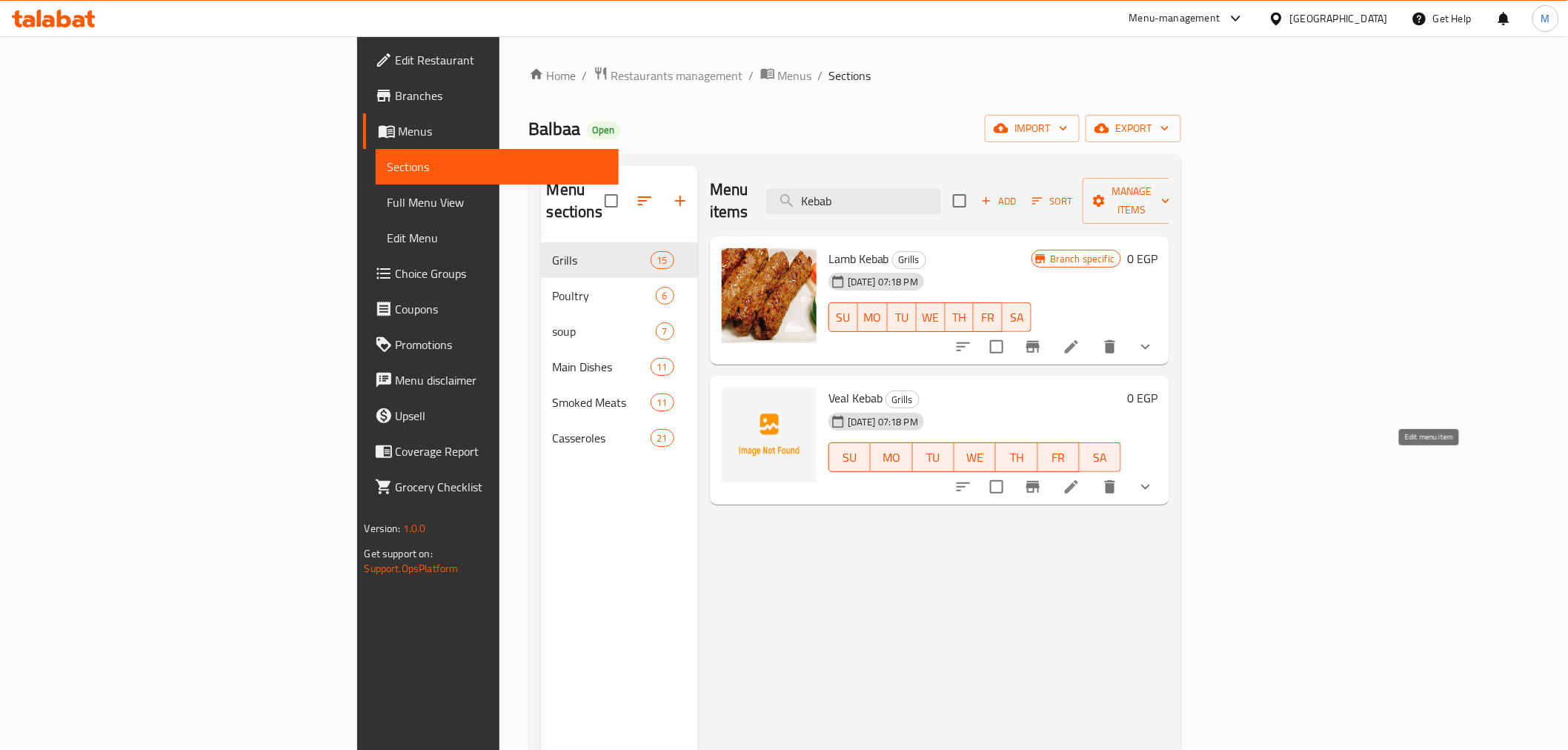
click at [1081, 478] on icon at bounding box center [1072, 487] width 18 height 18
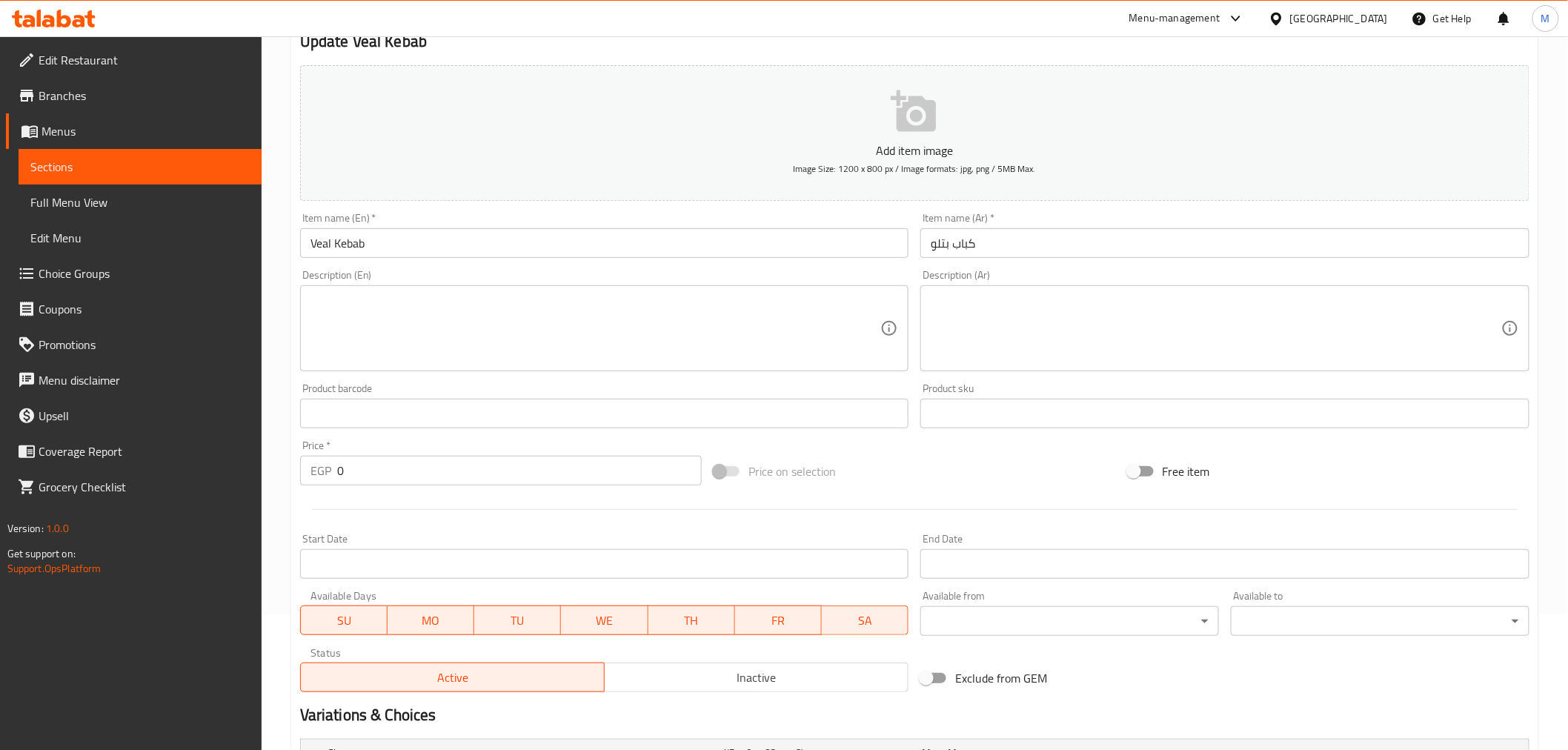
scroll to position [330, 0]
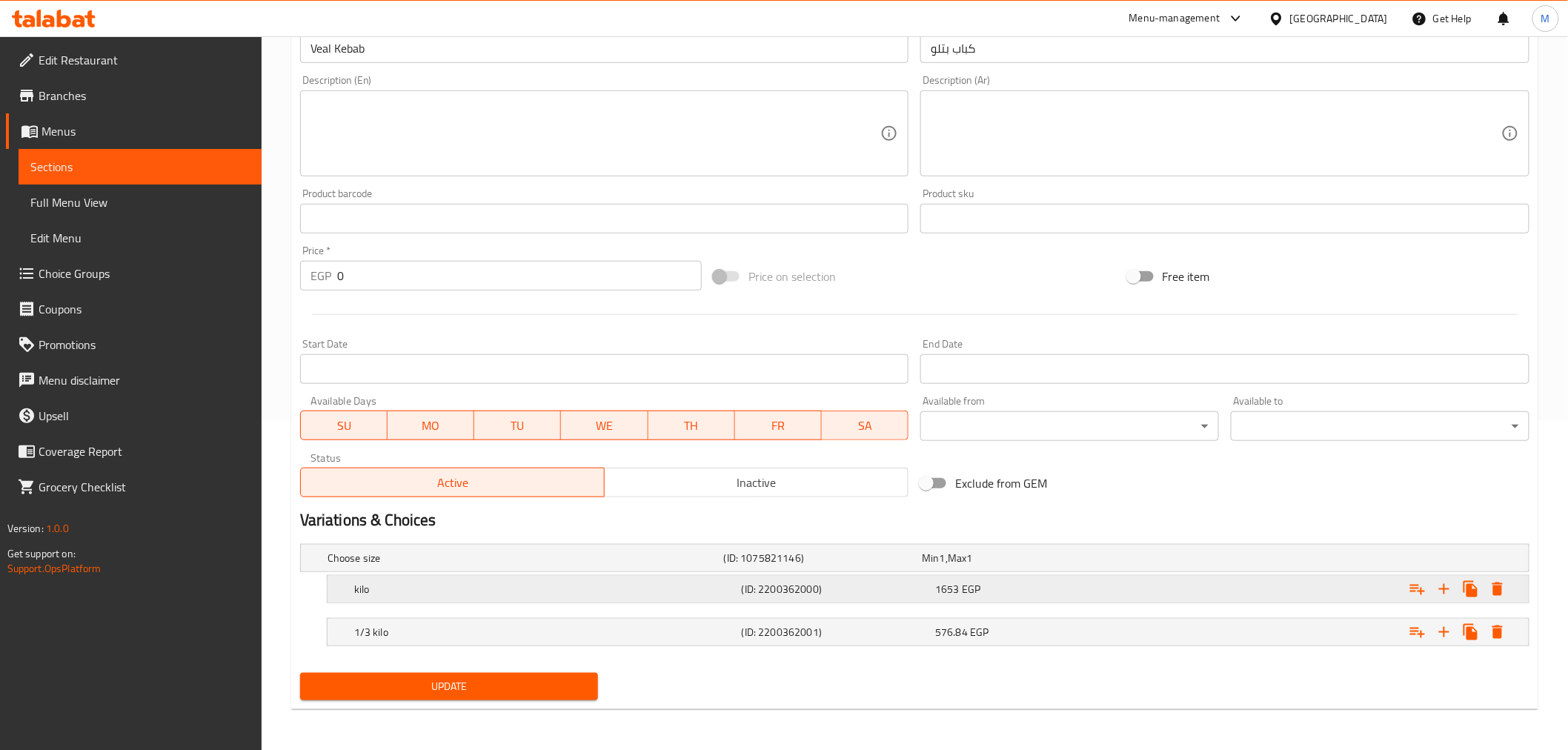
click at [657, 586] on h5 "kilo" at bounding box center [545, 589] width 382 height 15
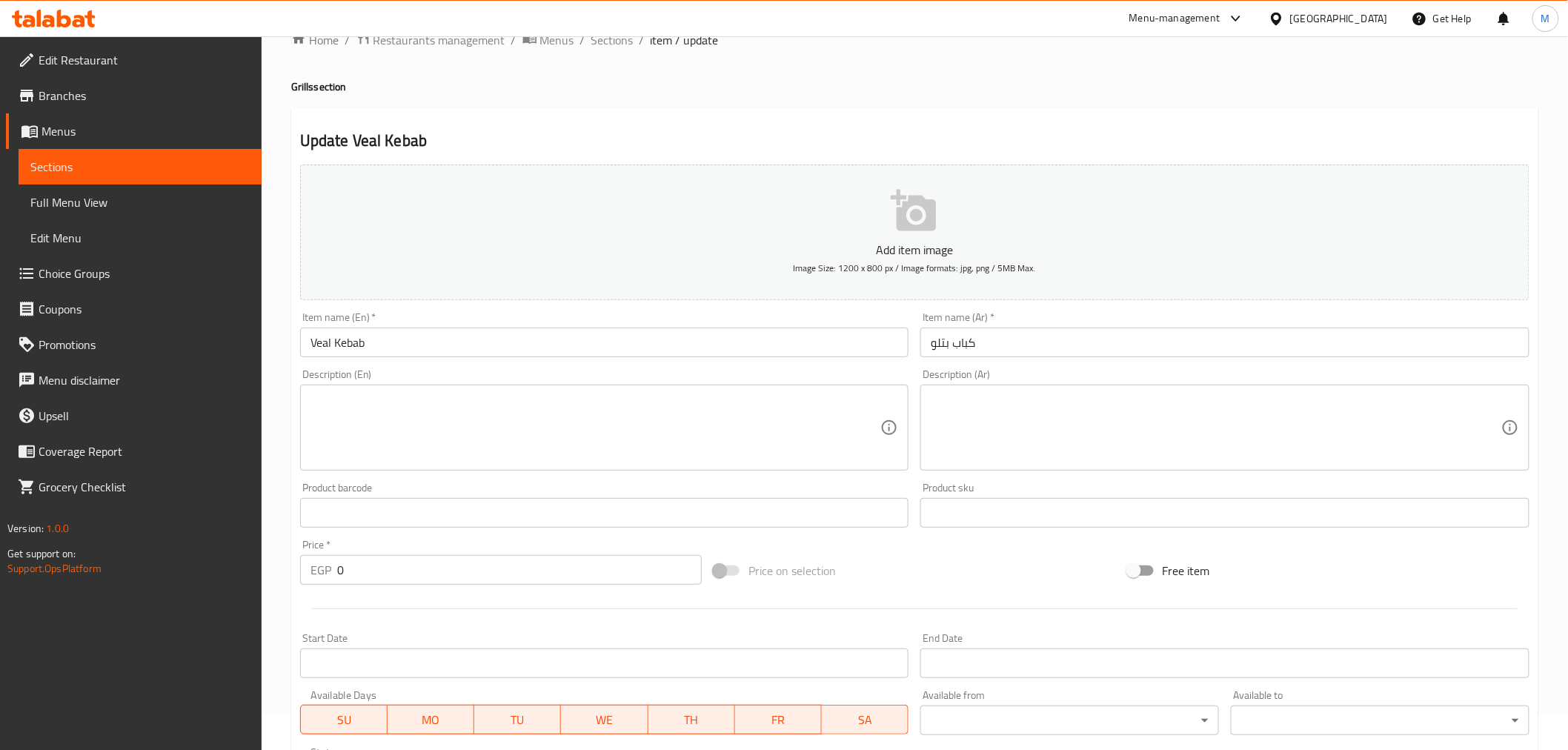
scroll to position [0, 0]
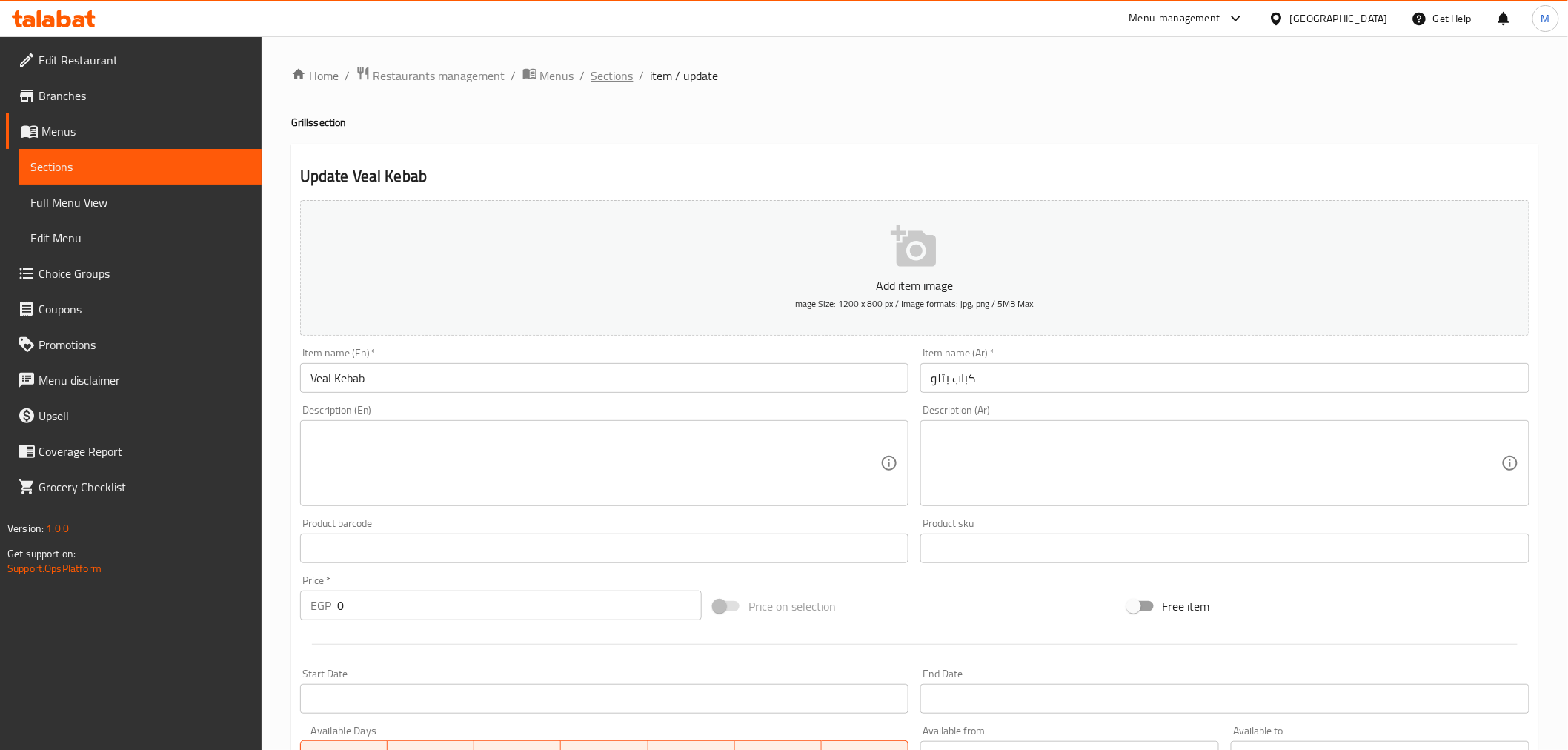
click at [616, 70] on span "Sections" at bounding box center [612, 76] width 42 height 18
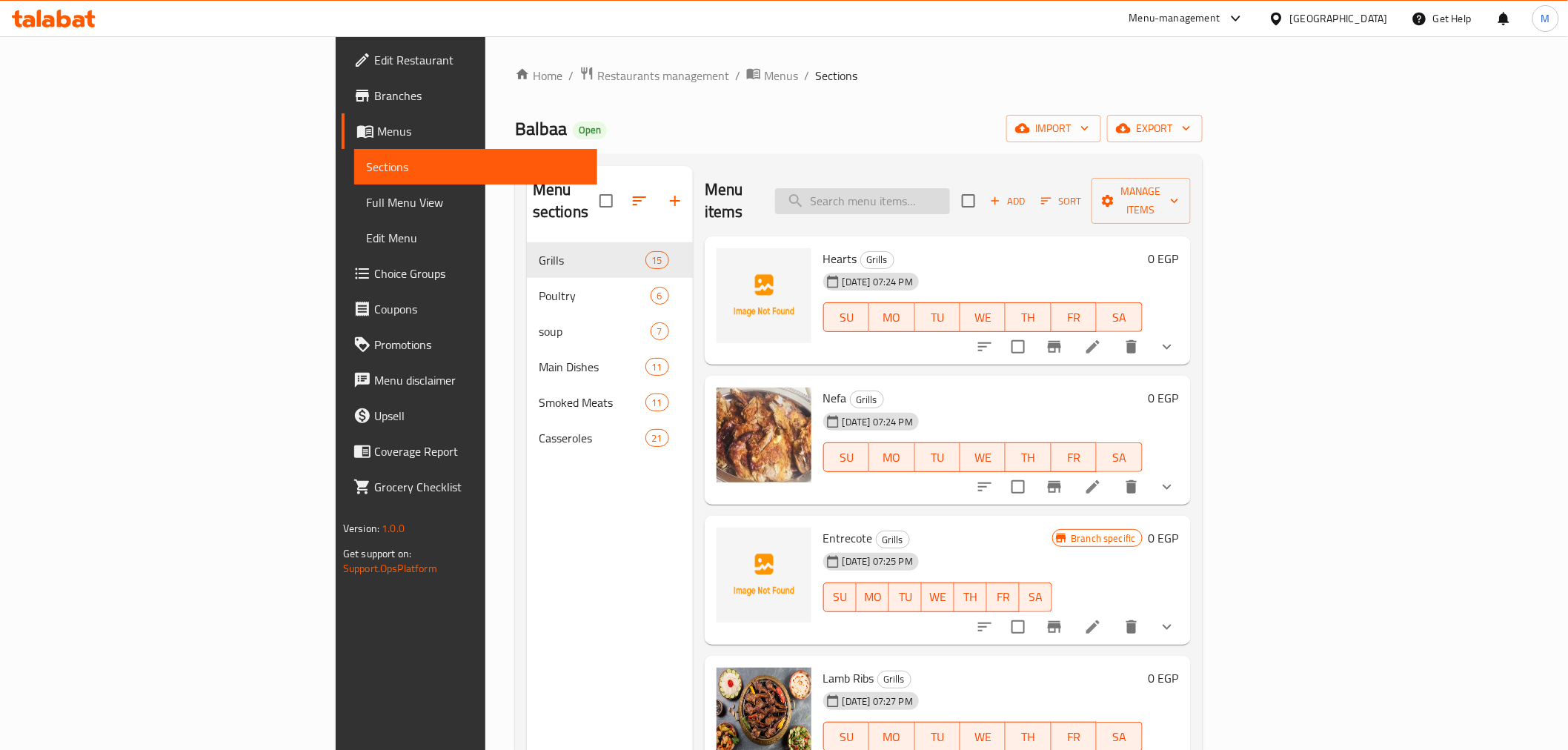
click at [950, 190] on input "search" at bounding box center [862, 201] width 175 height 26
paste input "Kebab"
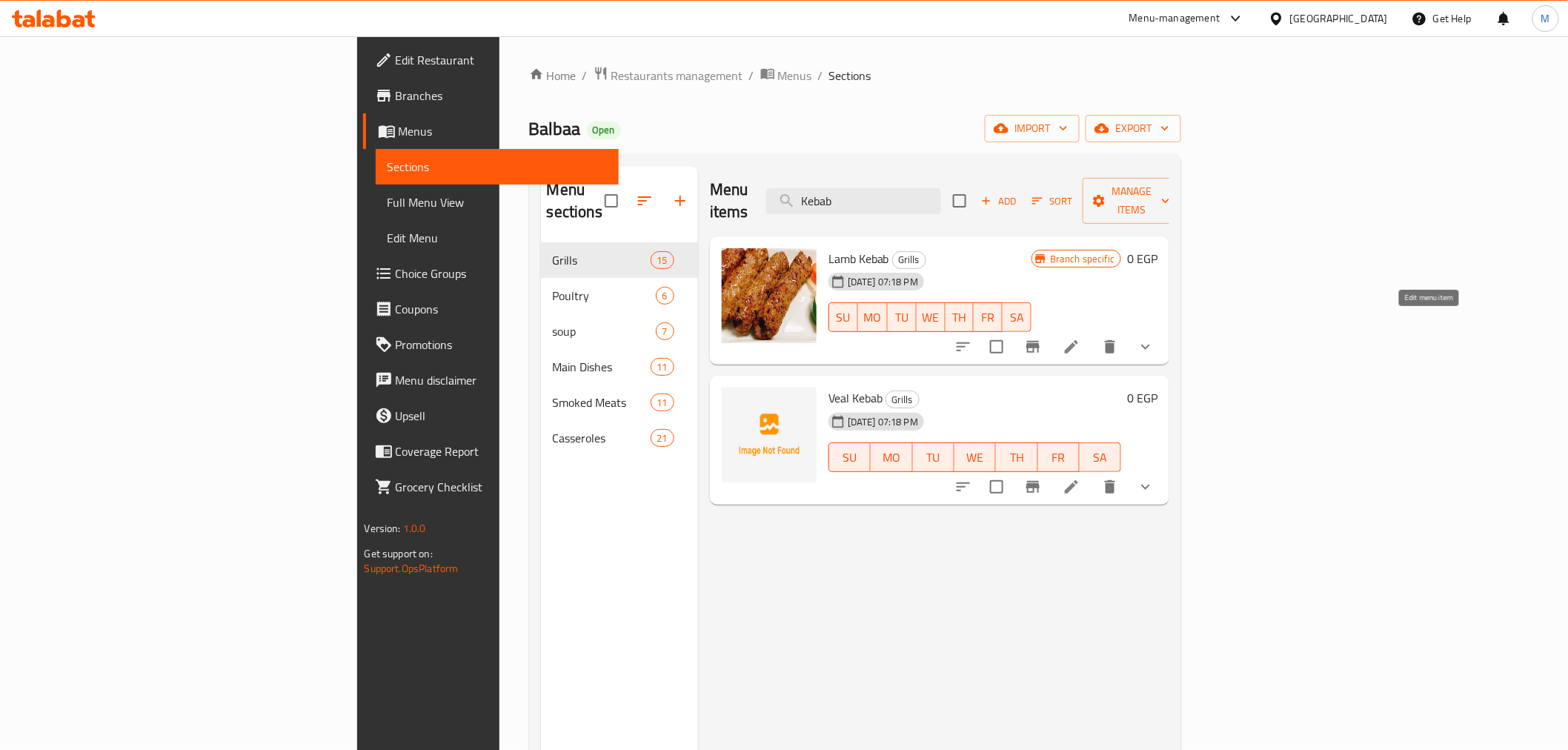
type input "Kebab"
click at [1079, 341] on icon at bounding box center [1071, 347] width 13 height 13
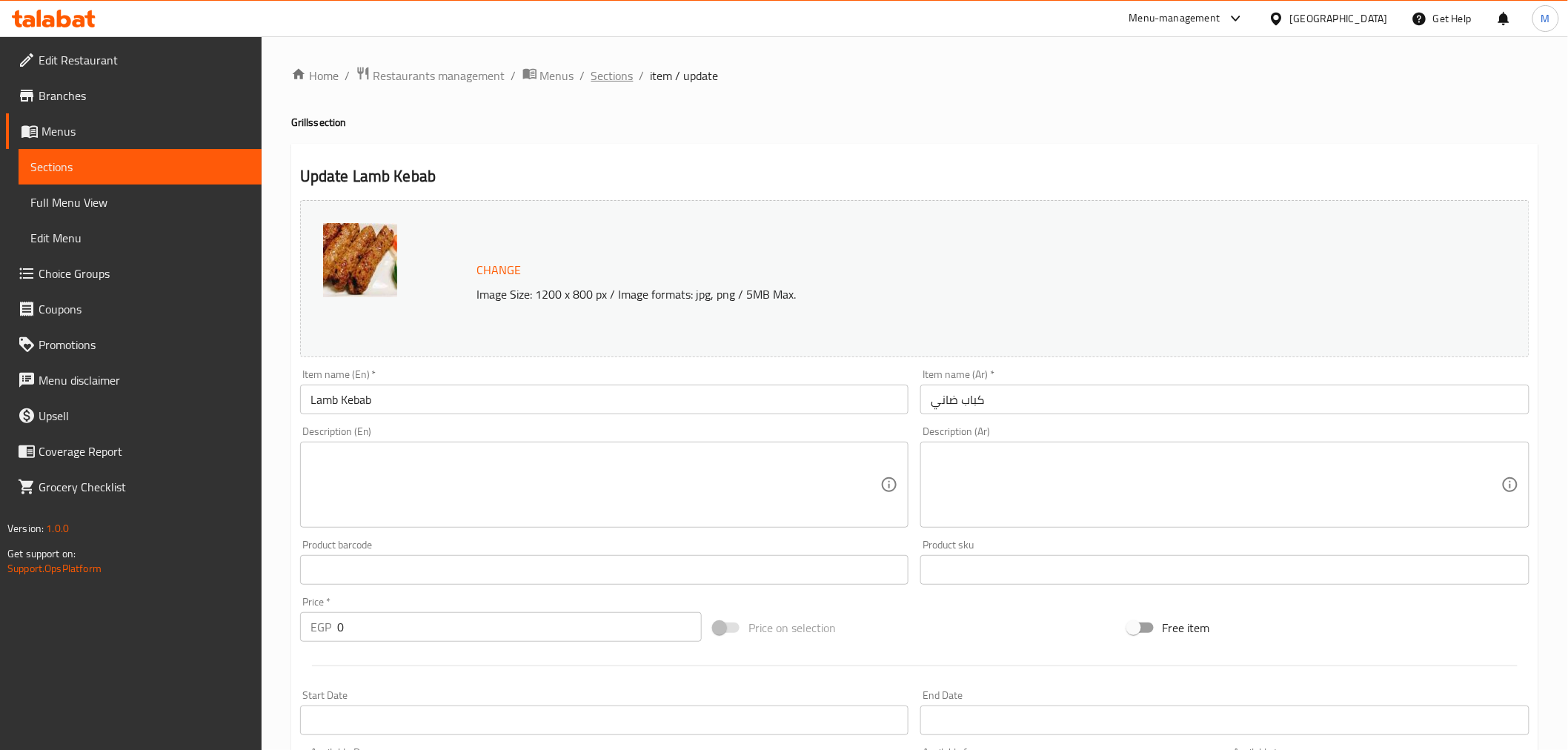
click at [619, 73] on span "Sections" at bounding box center [612, 76] width 42 height 18
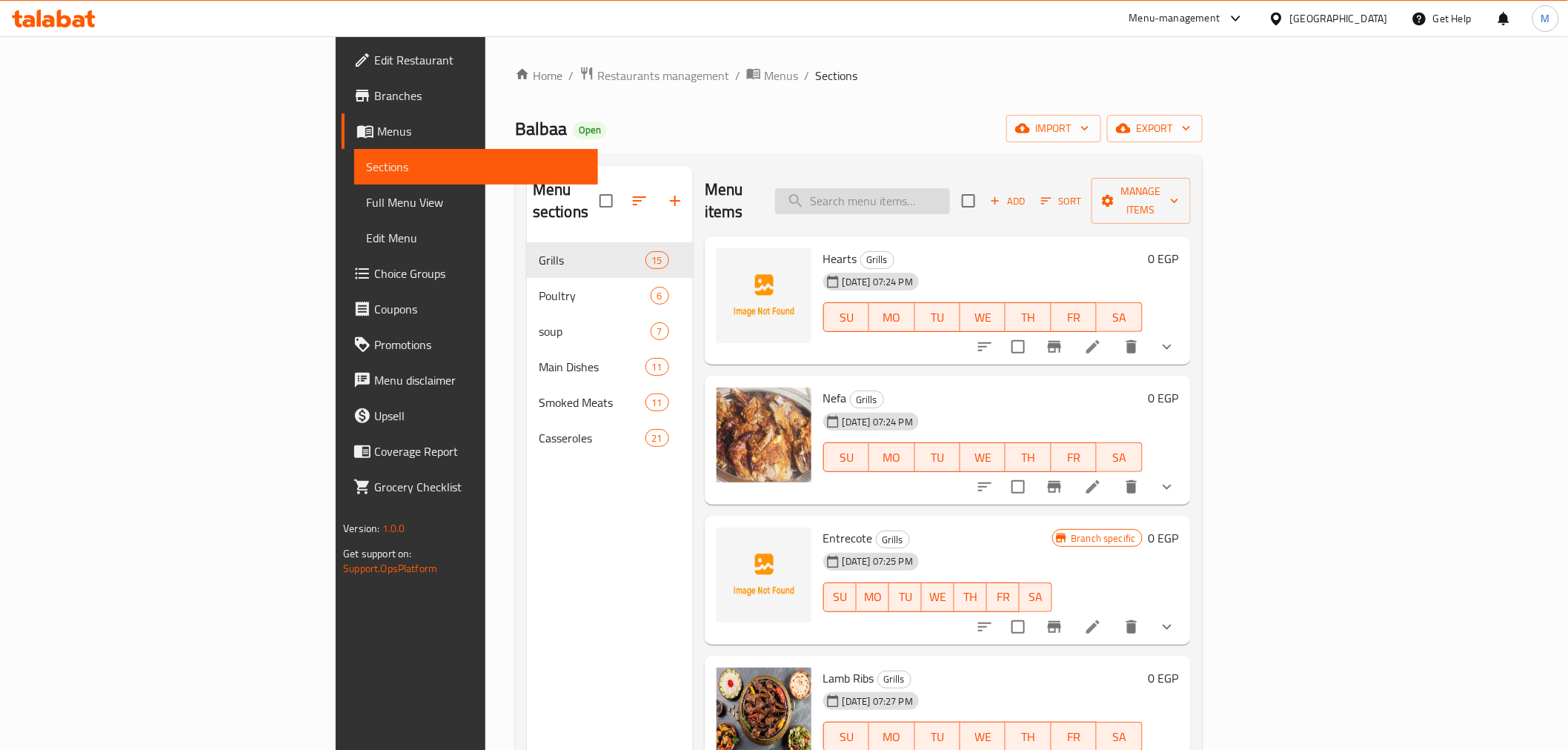
click at [950, 197] on input "search" at bounding box center [862, 201] width 175 height 26
paste input "Kebab"
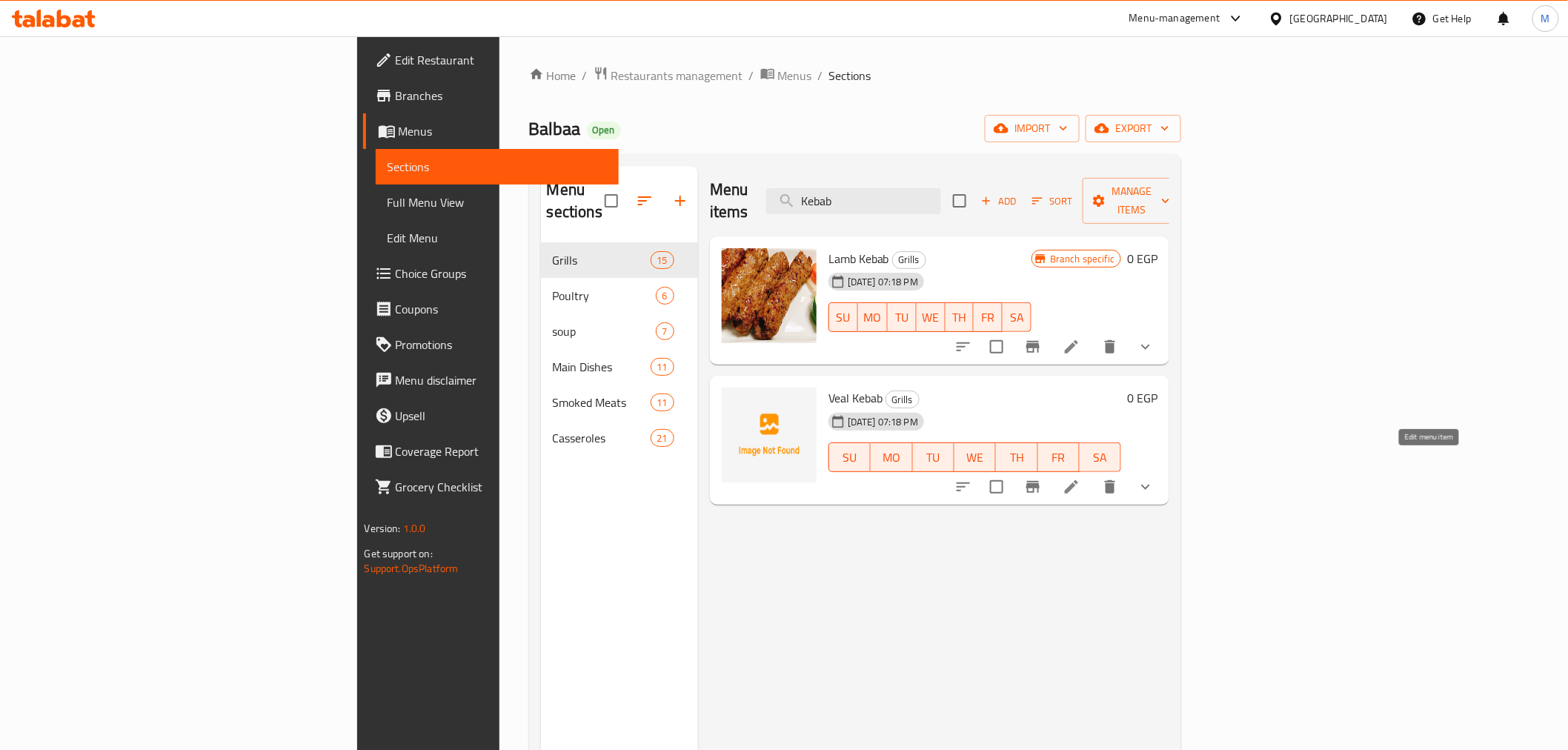
type input "Kebab"
click at [1081, 478] on icon at bounding box center [1072, 487] width 18 height 18
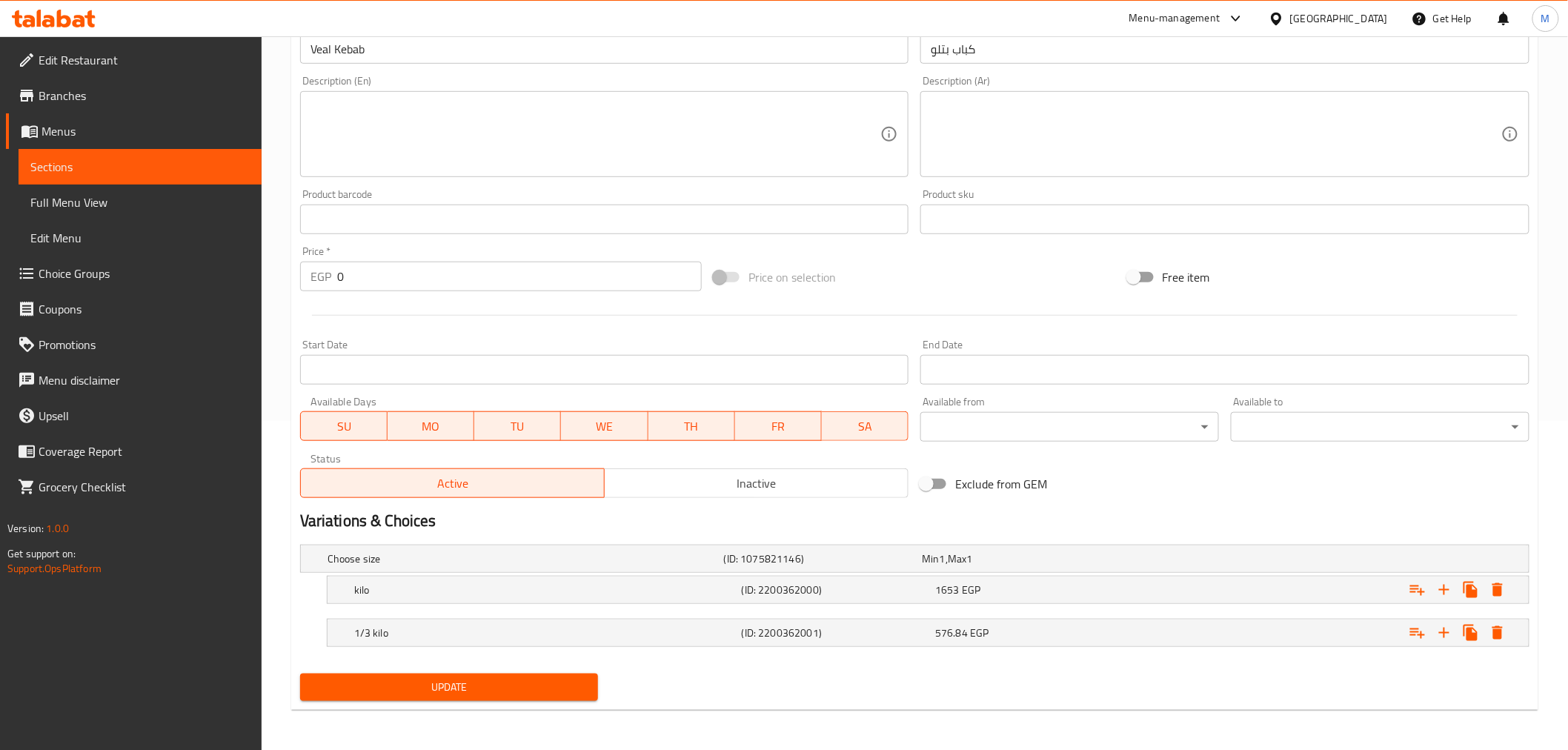
scroll to position [330, 0]
click at [1001, 590] on div "1653 EGP" at bounding box center [1029, 589] width 188 height 15
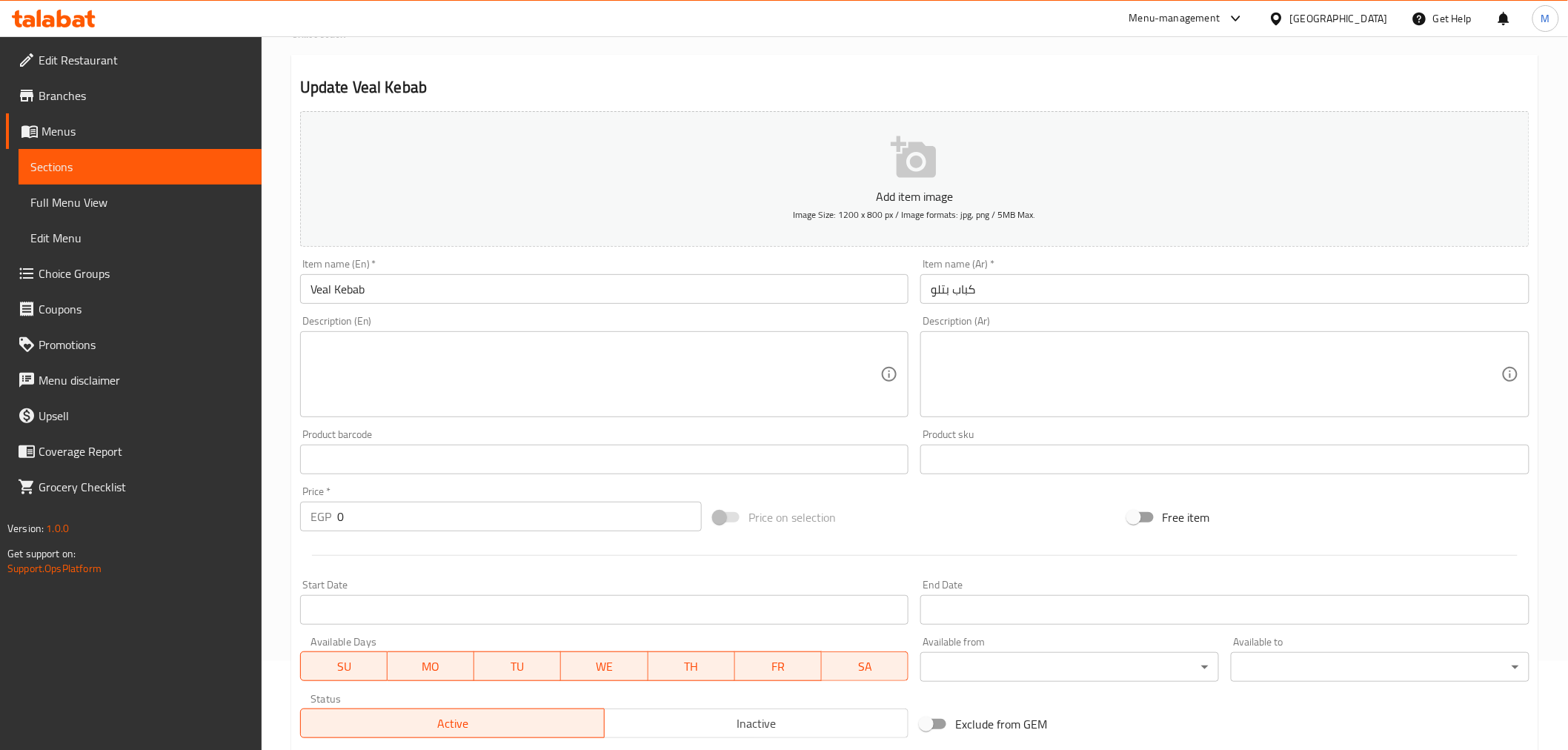
scroll to position [394, 0]
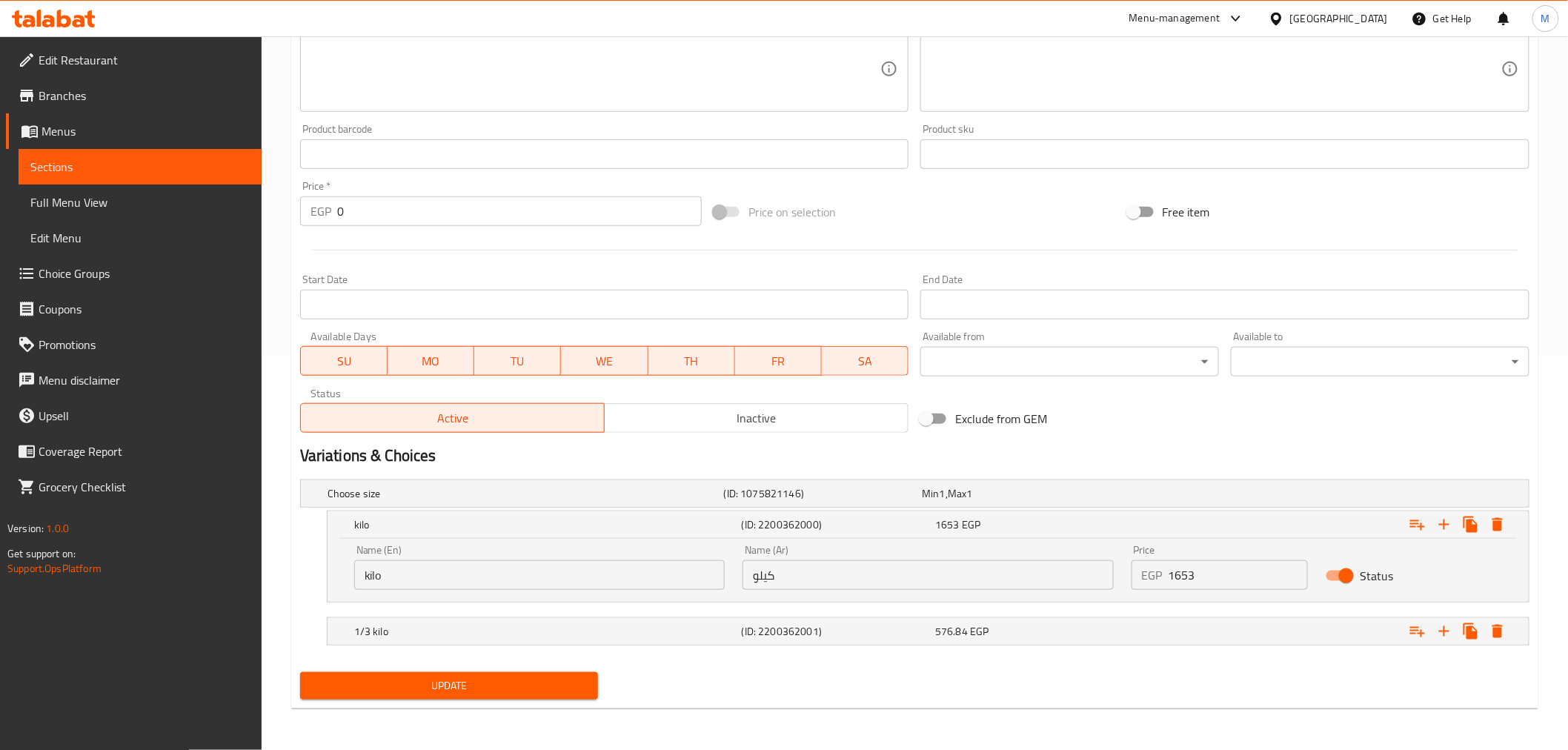
click at [1179, 578] on input "1653" at bounding box center [1238, 575] width 140 height 30
type input "1539"
click at [492, 683] on span "Update" at bounding box center [448, 685] width 275 height 19
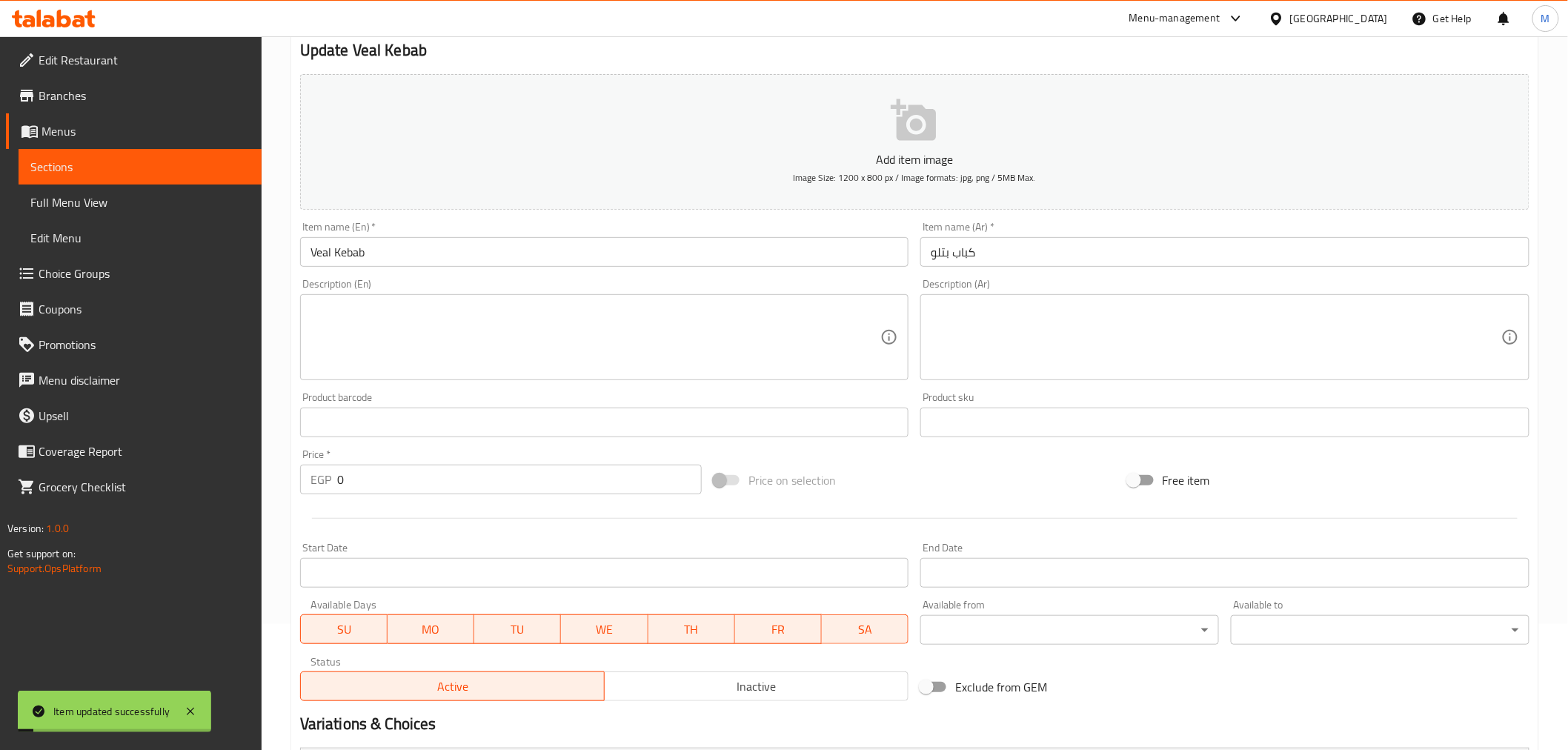
scroll to position [0, 0]
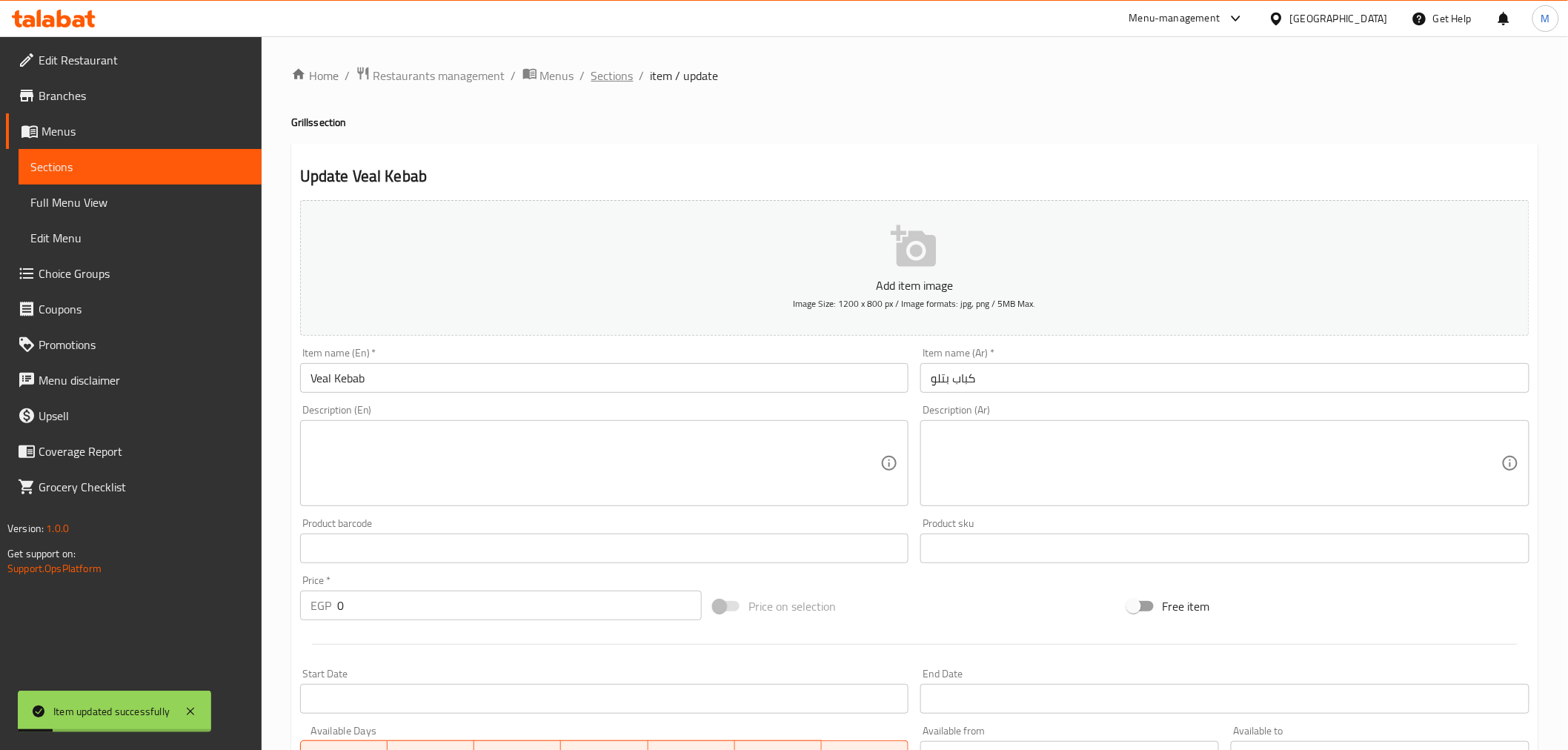
click at [625, 82] on span "Sections" at bounding box center [612, 76] width 42 height 18
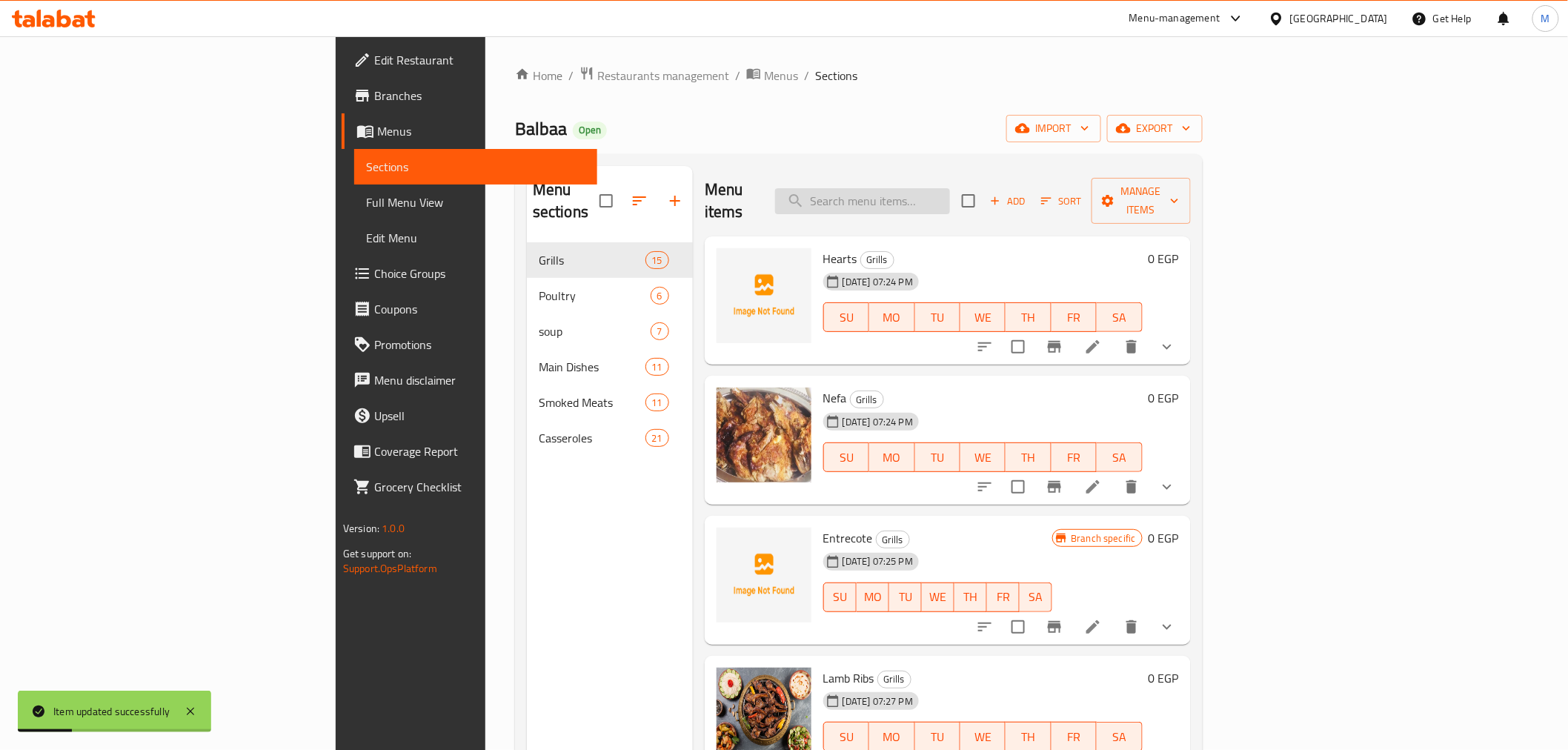
click at [938, 188] on input "search" at bounding box center [862, 201] width 175 height 26
paste input "Kebab"
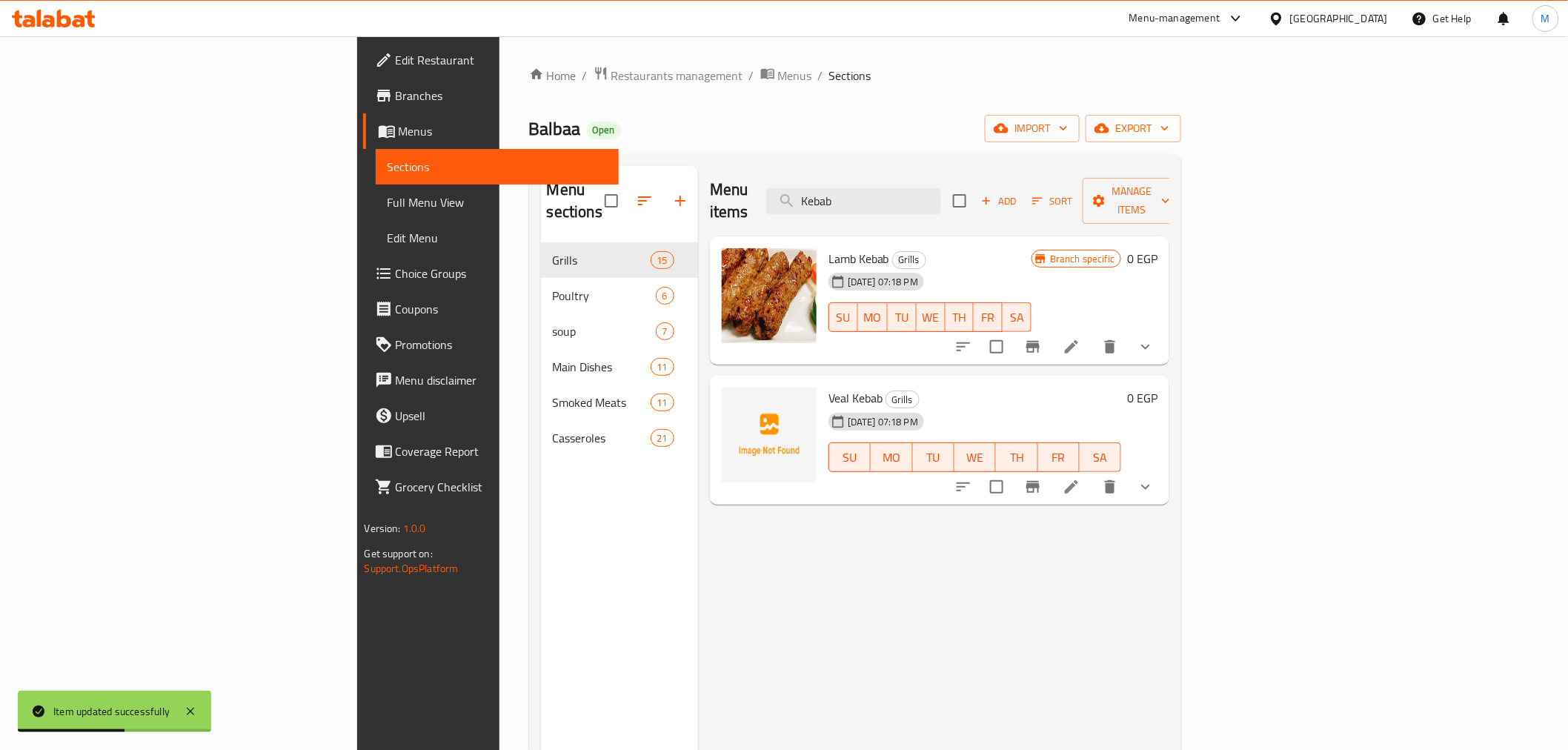
type input "Kebab"
click at [1093, 334] on li at bounding box center [1072, 347] width 42 height 27
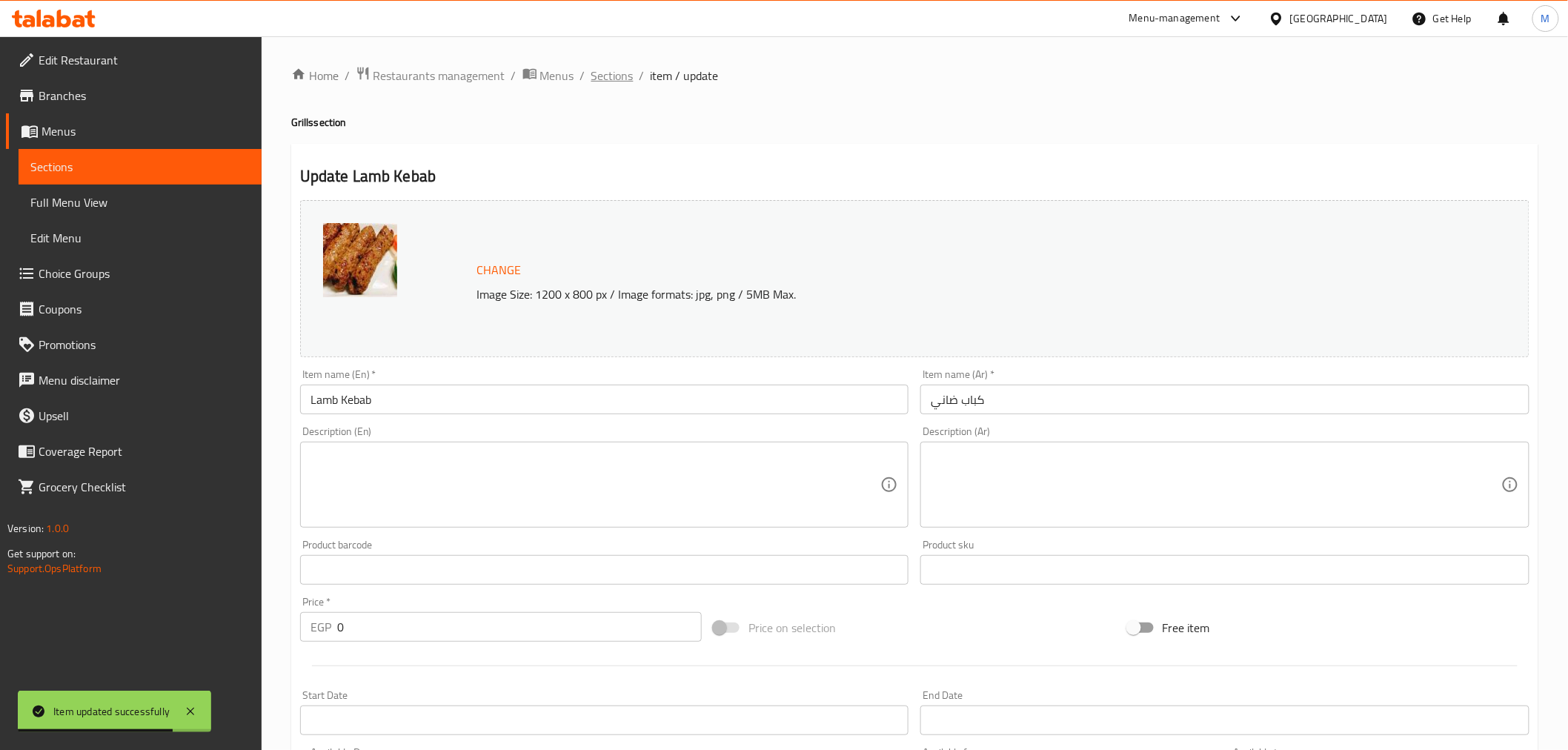
click at [595, 79] on span "Sections" at bounding box center [612, 76] width 42 height 18
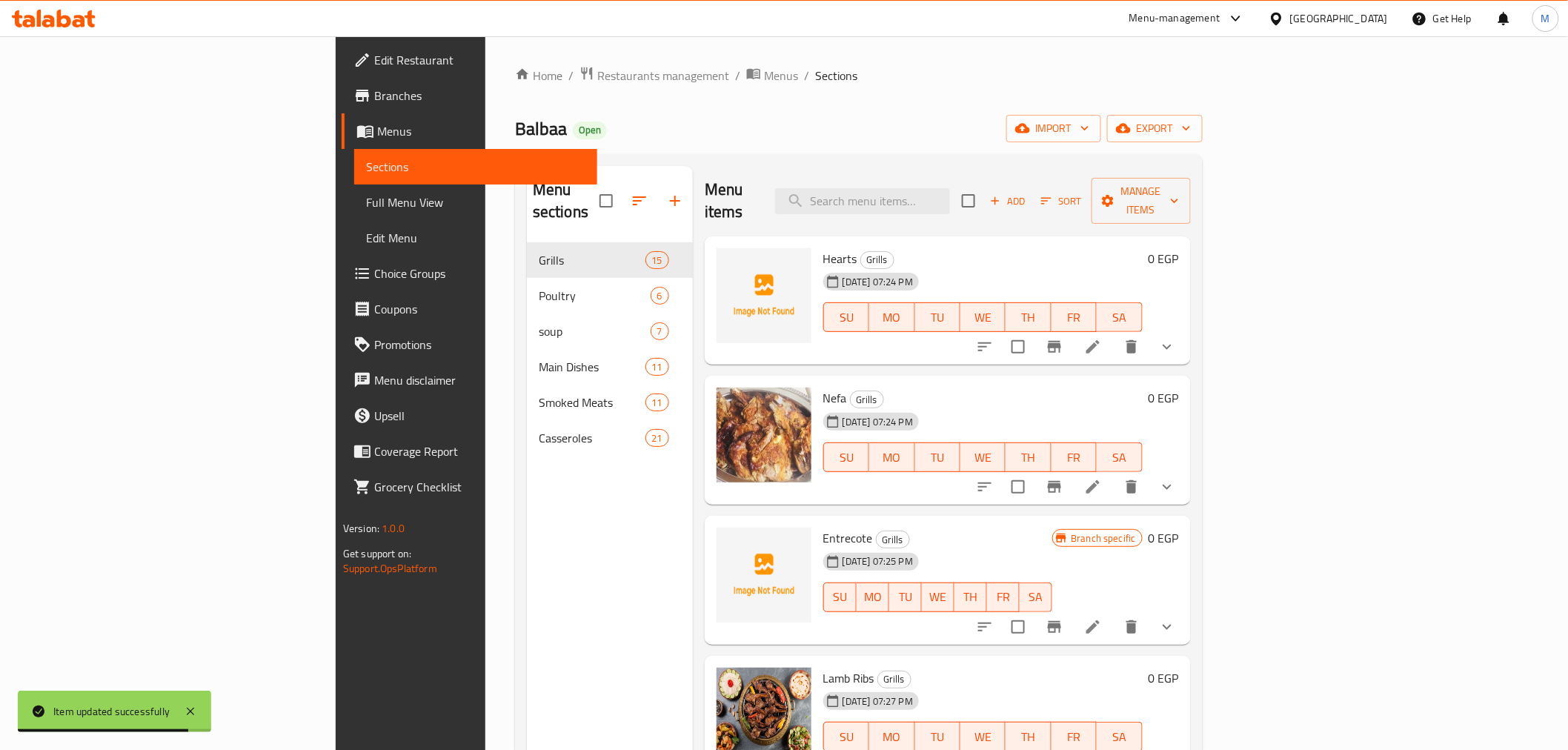
click at [1038, 205] on div "Menu items Add Sort Manage items" at bounding box center [948, 201] width 486 height 70
click at [950, 188] on input "search" at bounding box center [862, 201] width 175 height 26
paste input "Kebab"
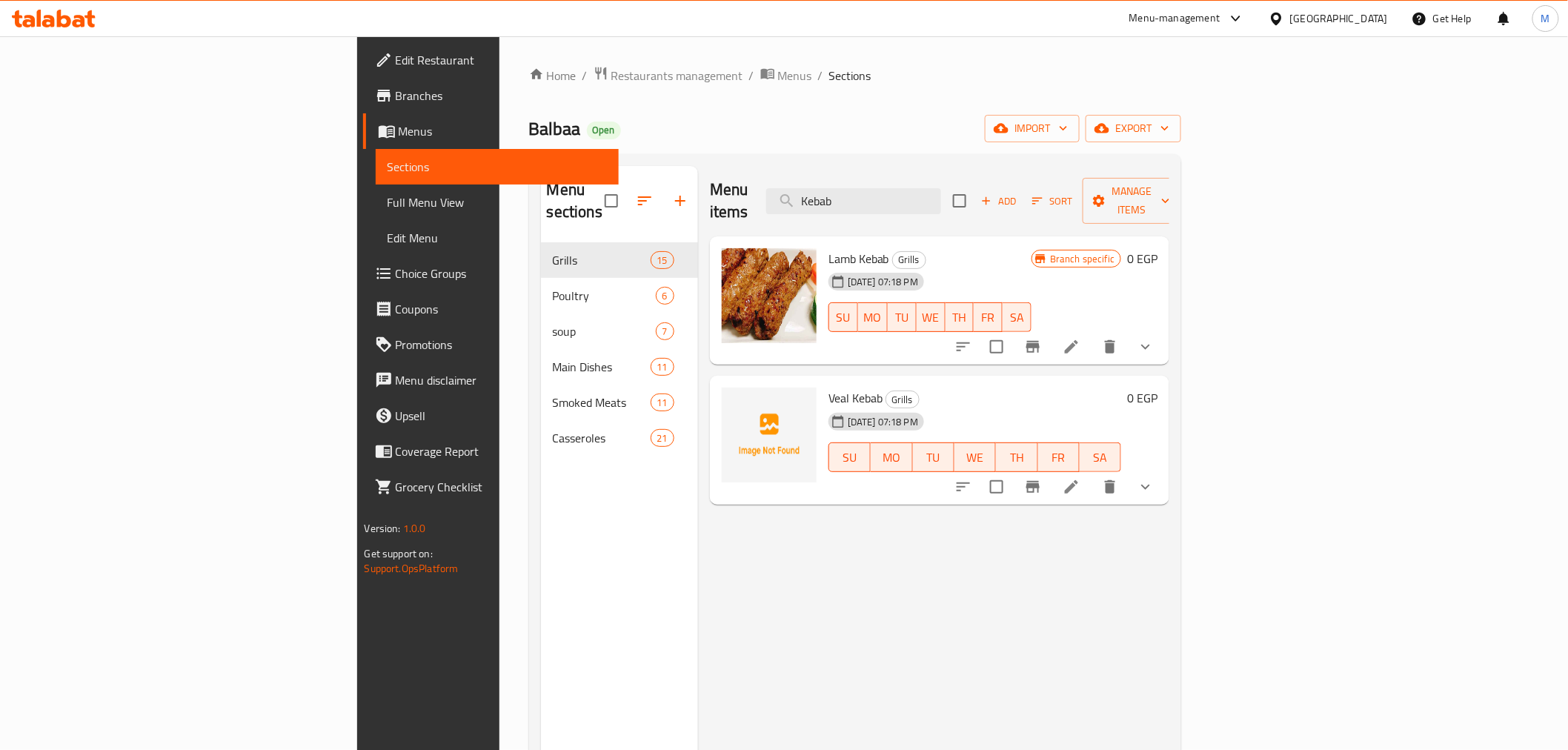
type input "Kebab"
click at [1081, 478] on icon at bounding box center [1072, 487] width 18 height 18
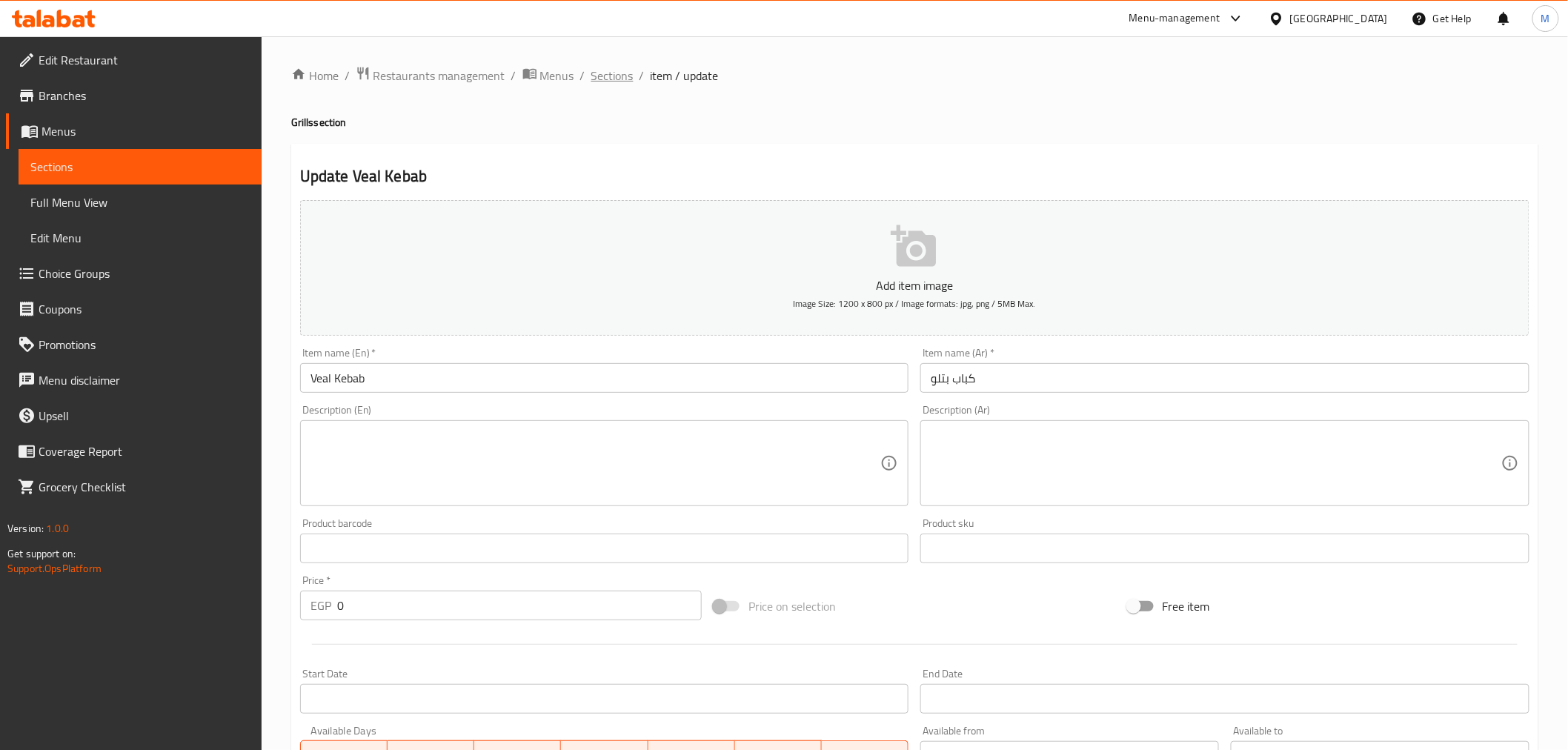
click at [615, 75] on span "Sections" at bounding box center [612, 76] width 42 height 18
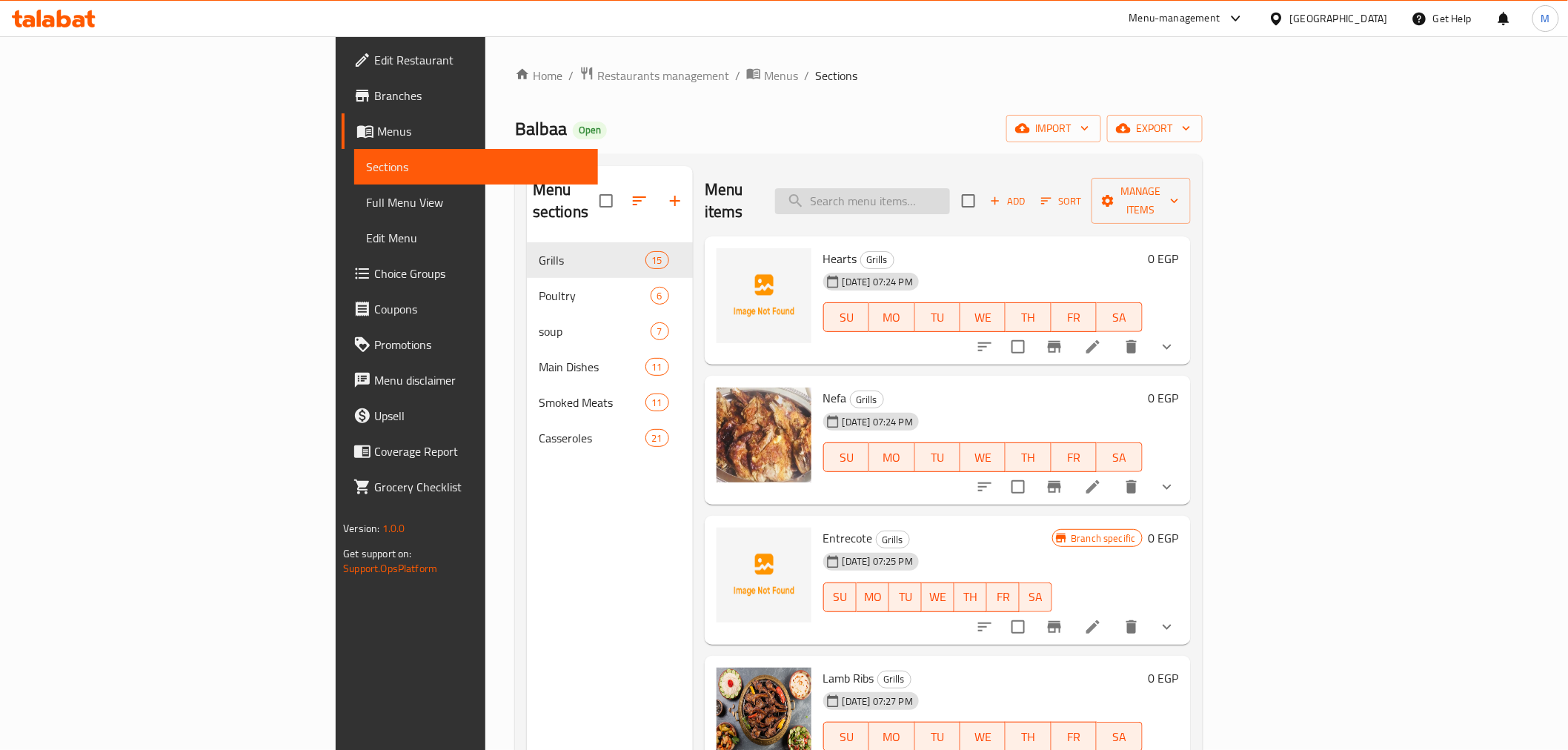
click at [950, 190] on input "search" at bounding box center [862, 201] width 175 height 26
click at [950, 188] on input "search" at bounding box center [862, 201] width 175 height 26
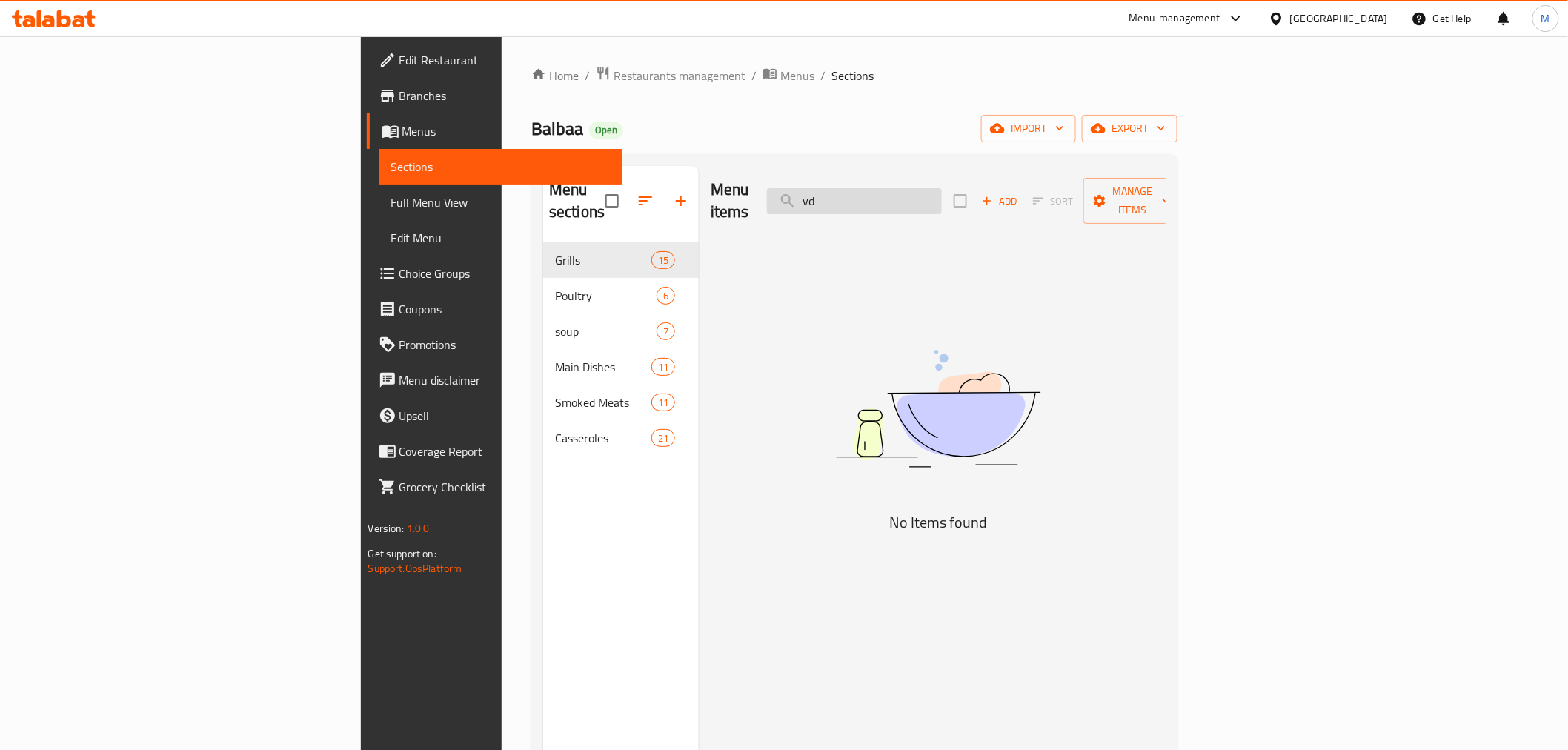
type input "v"
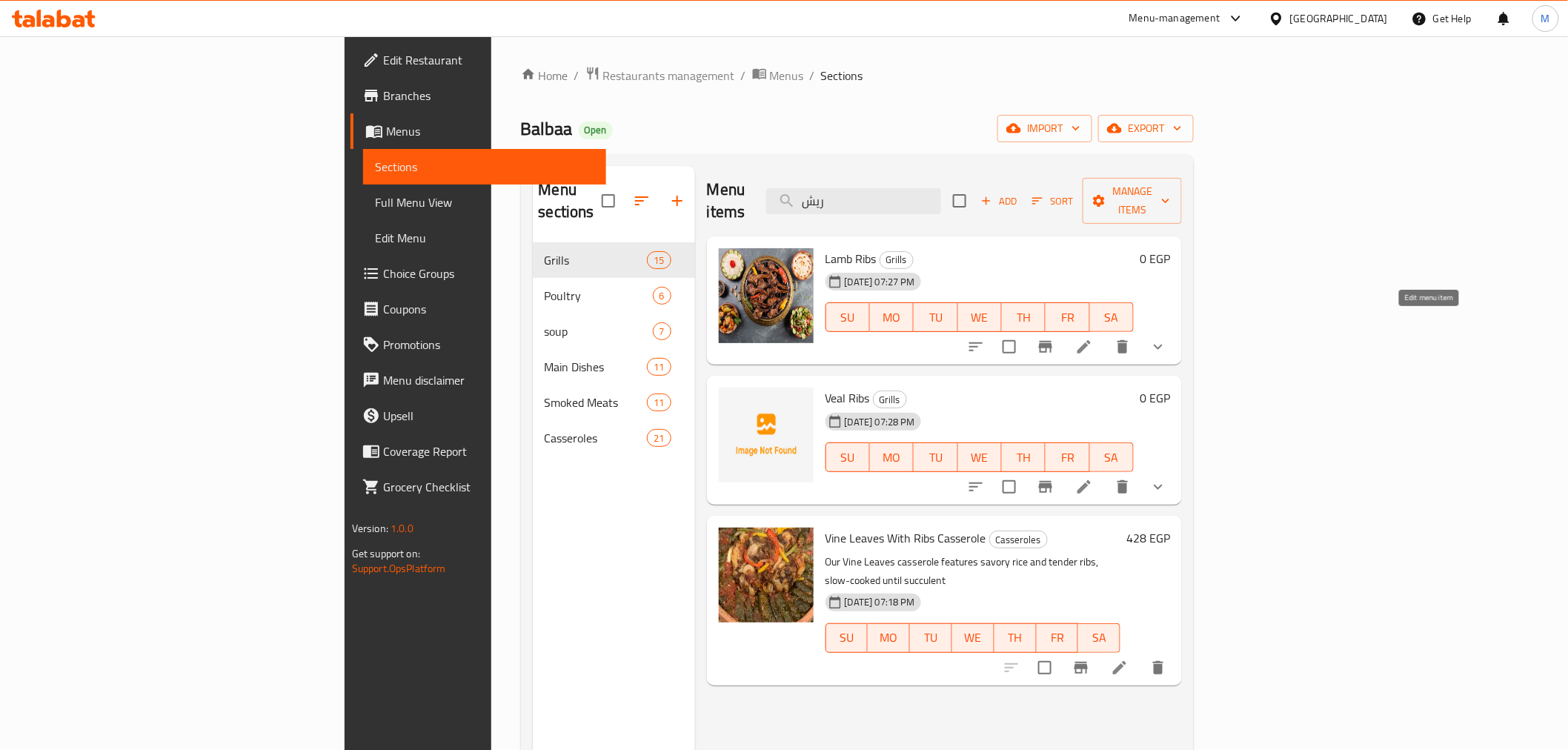
type input "ريش"
click at [1091, 341] on icon at bounding box center [1084, 347] width 13 height 13
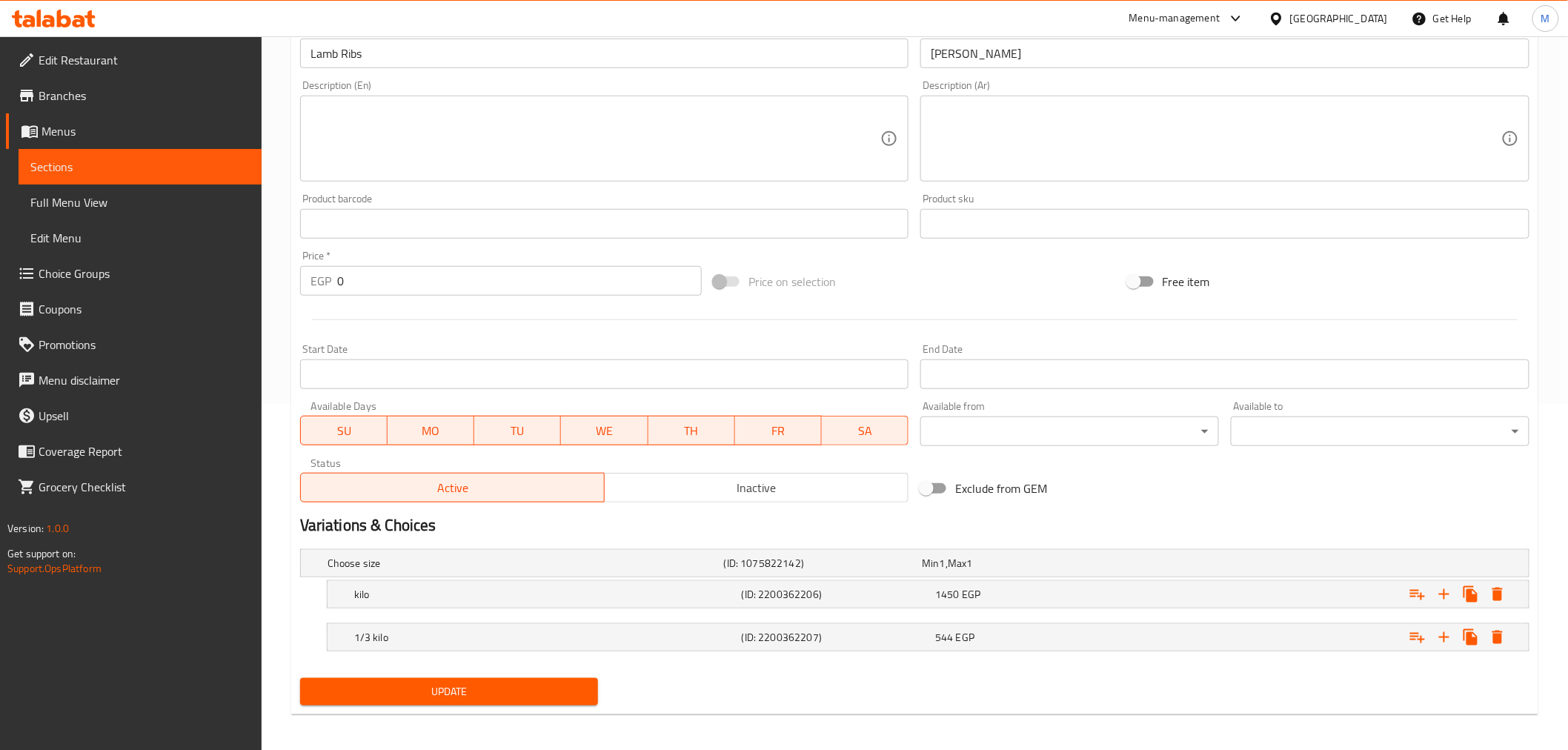
scroll to position [352, 0]
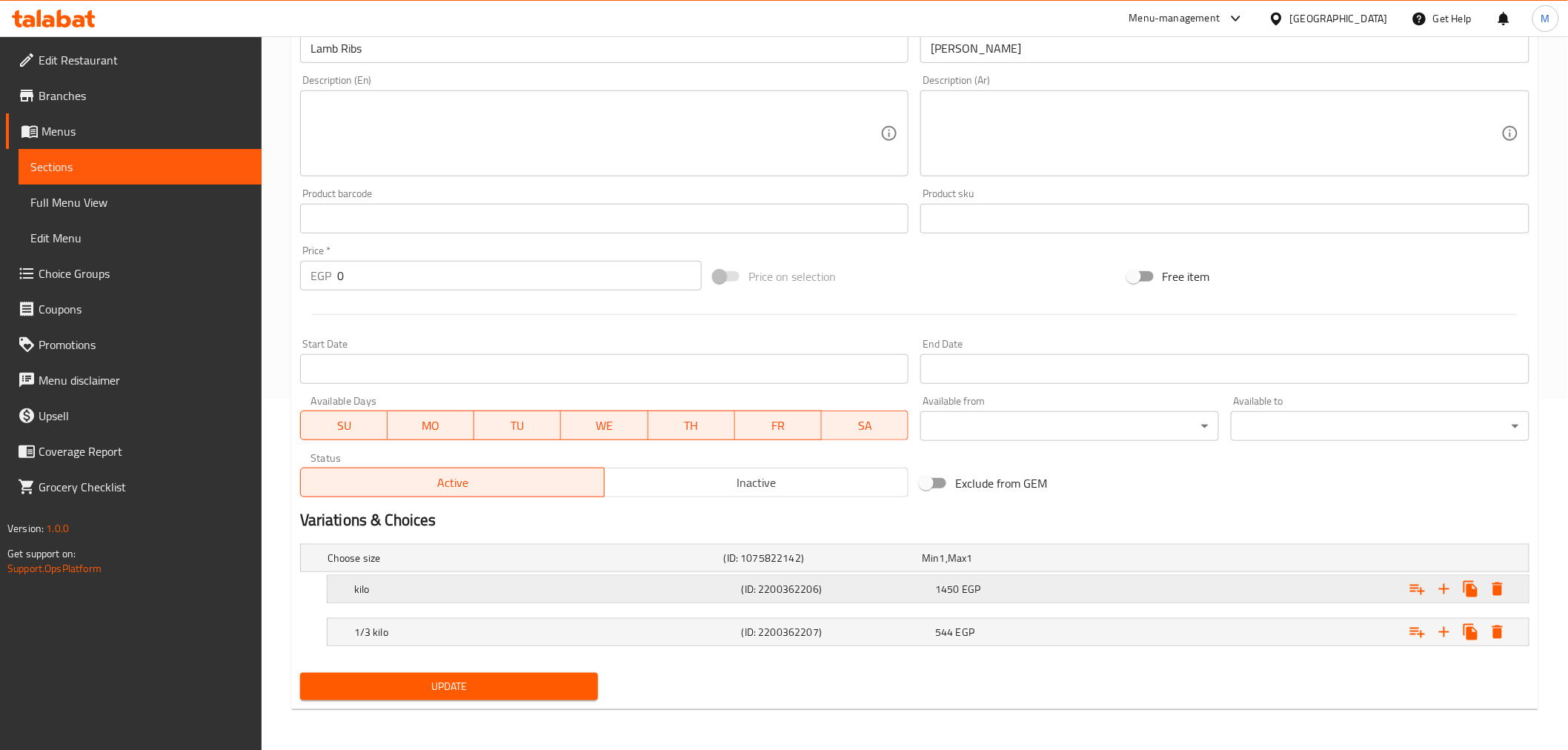
click at [989, 576] on div "kilo (ID: 2200362206) 1450 EGP" at bounding box center [933, 589] width 1163 height 33
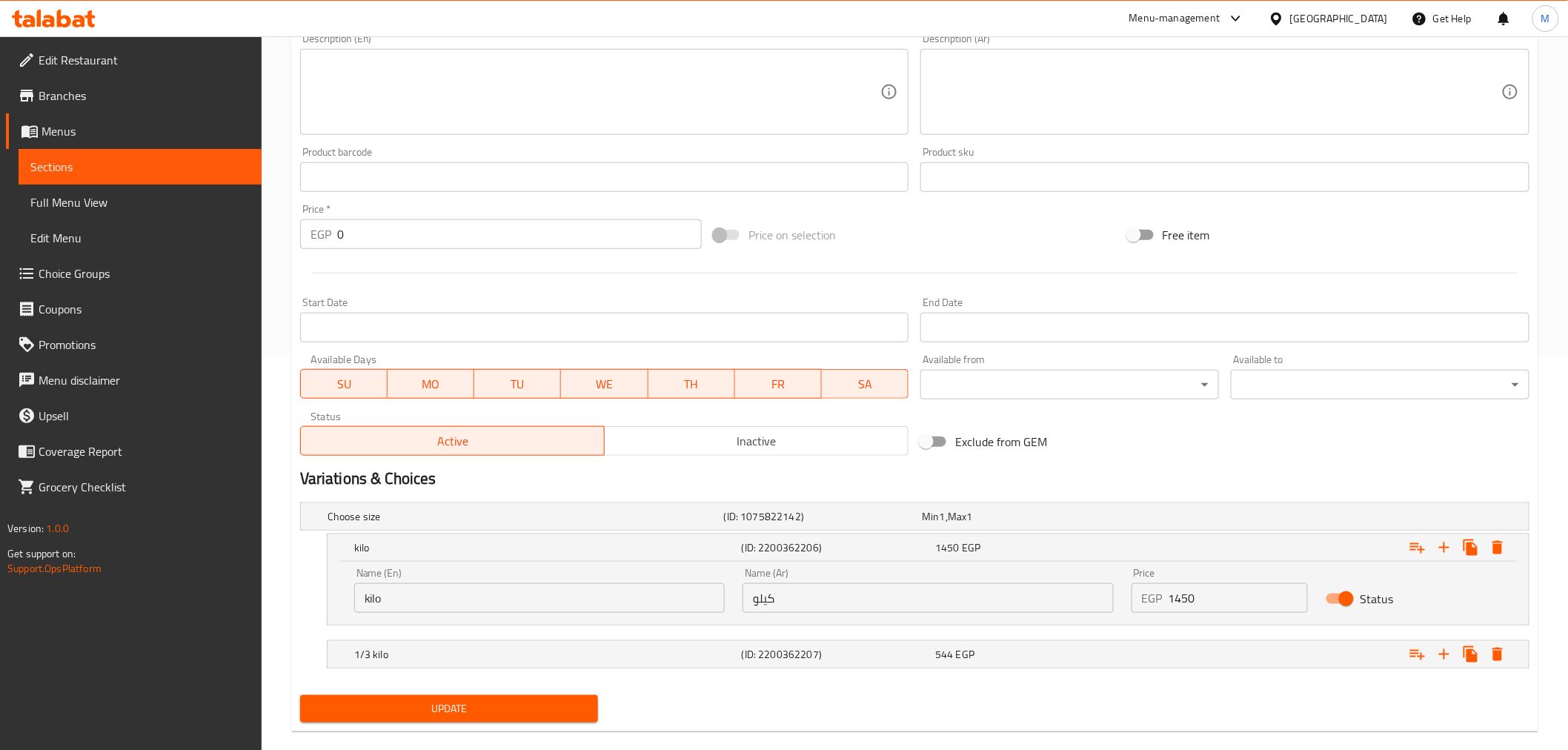
scroll to position [415, 0]
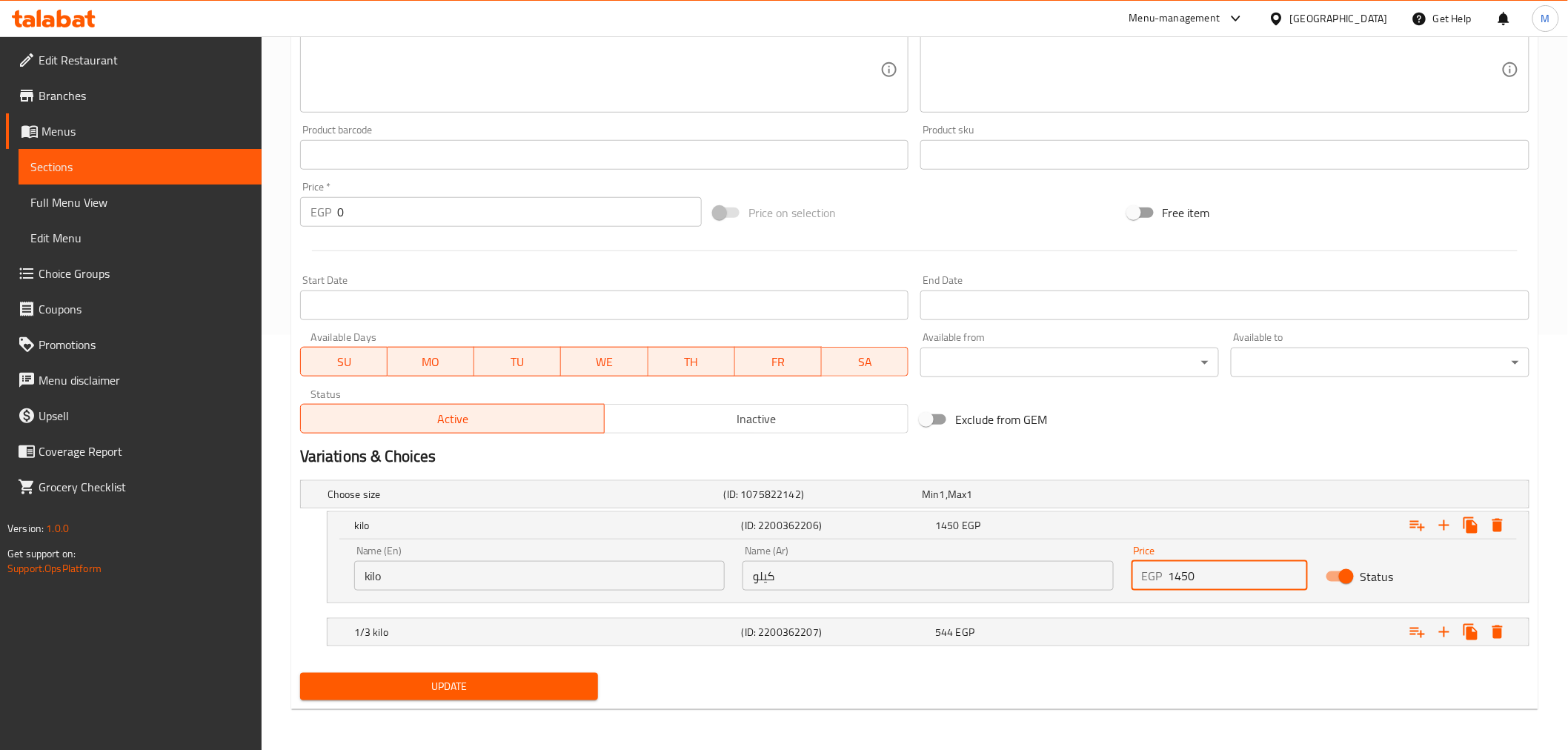
click at [1179, 573] on input "1450" at bounding box center [1238, 576] width 140 height 30
type input "1653"
click at [484, 689] on span "Update" at bounding box center [448, 686] width 275 height 19
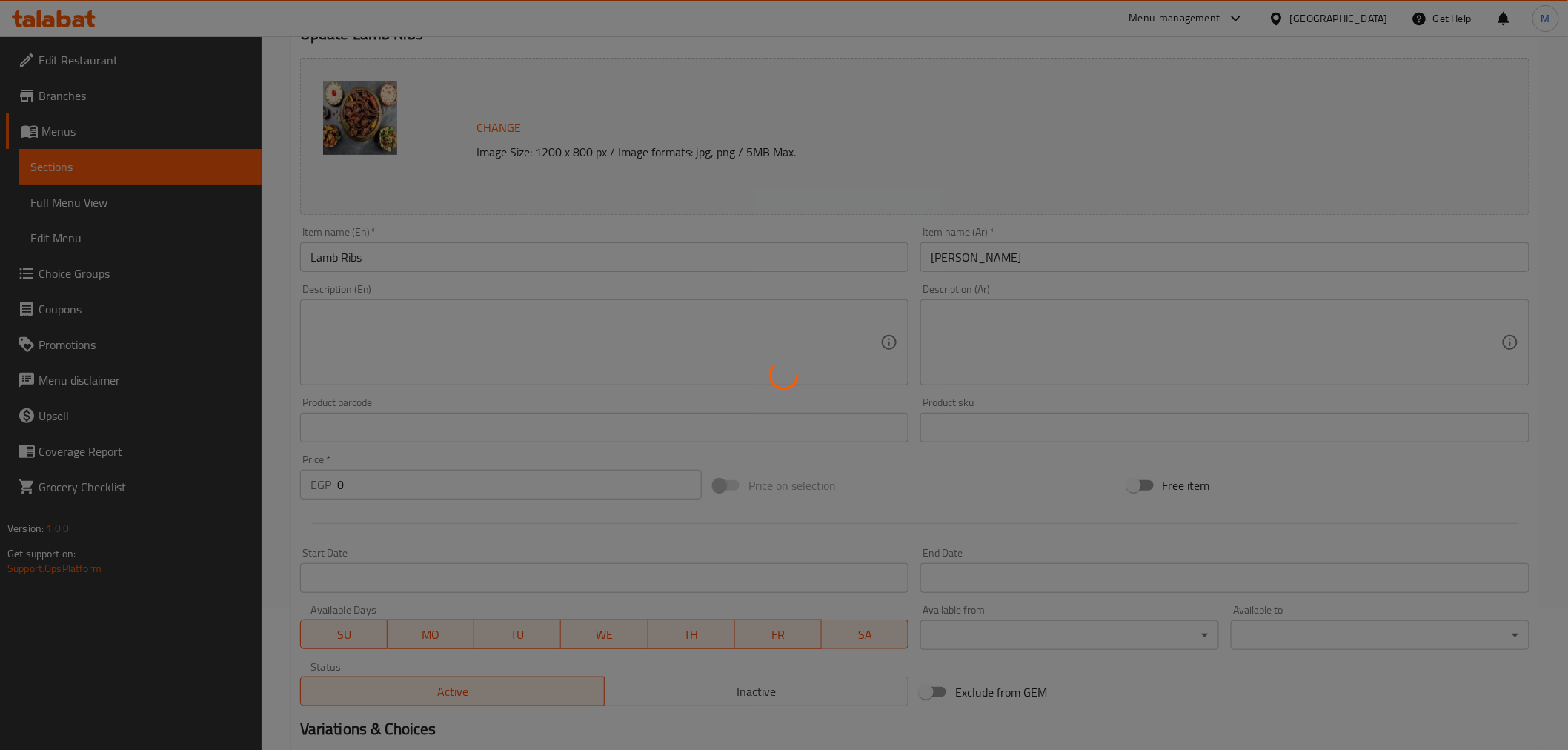
scroll to position [0, 0]
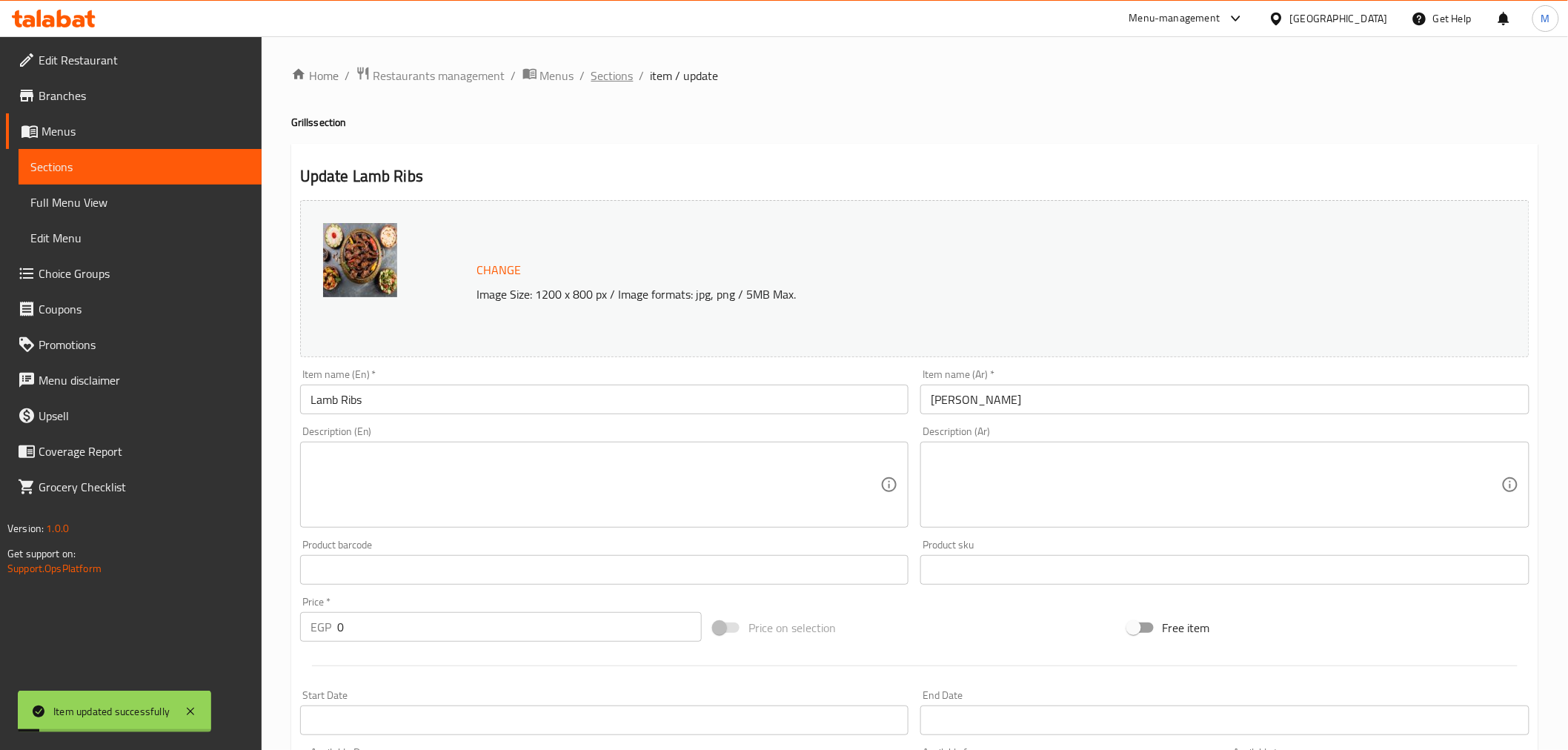
click at [609, 72] on span "Sections" at bounding box center [612, 76] width 42 height 18
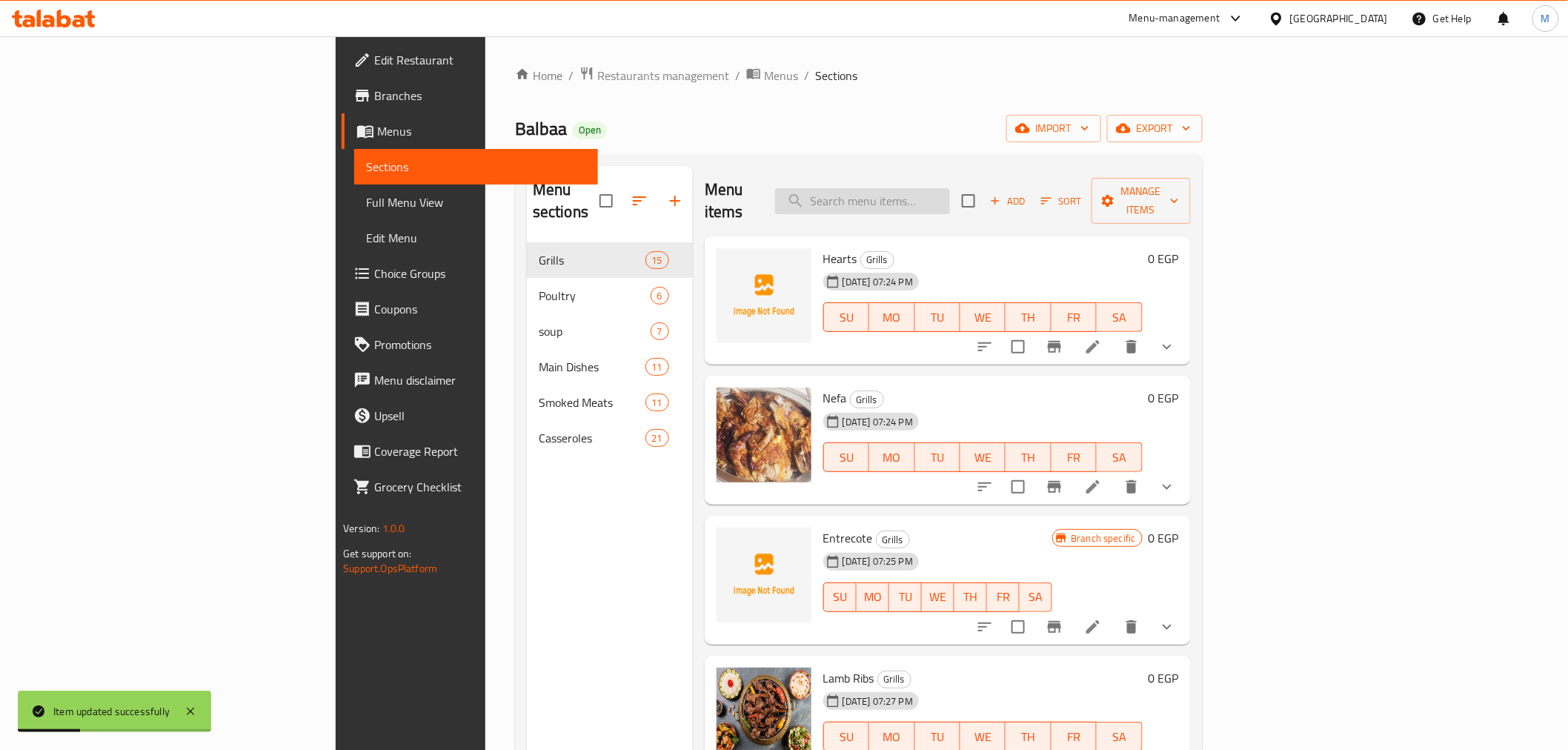
click at [950, 191] on input "search" at bounding box center [862, 201] width 175 height 26
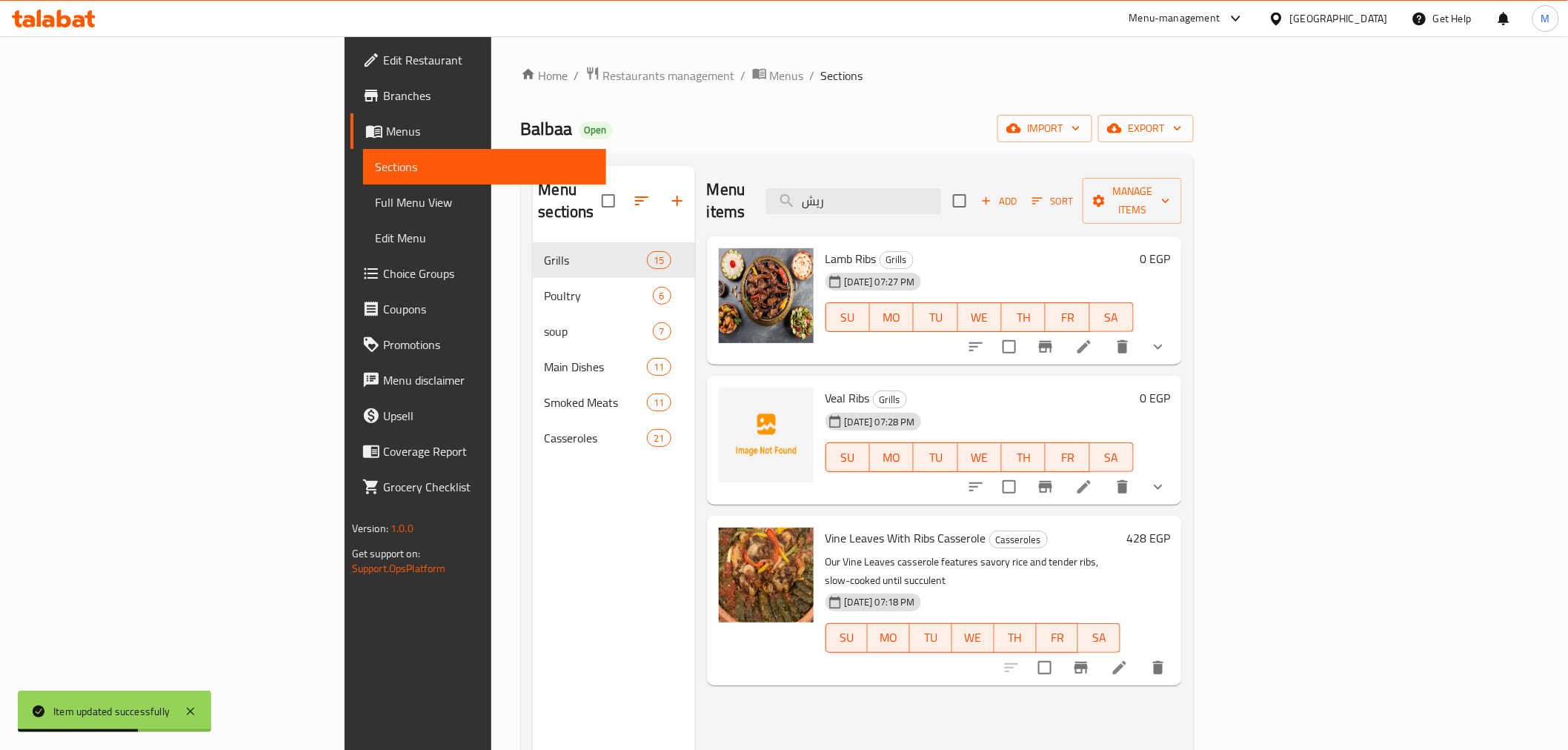
type input "ريش"
click at [1094, 478] on icon at bounding box center [1085, 487] width 18 height 18
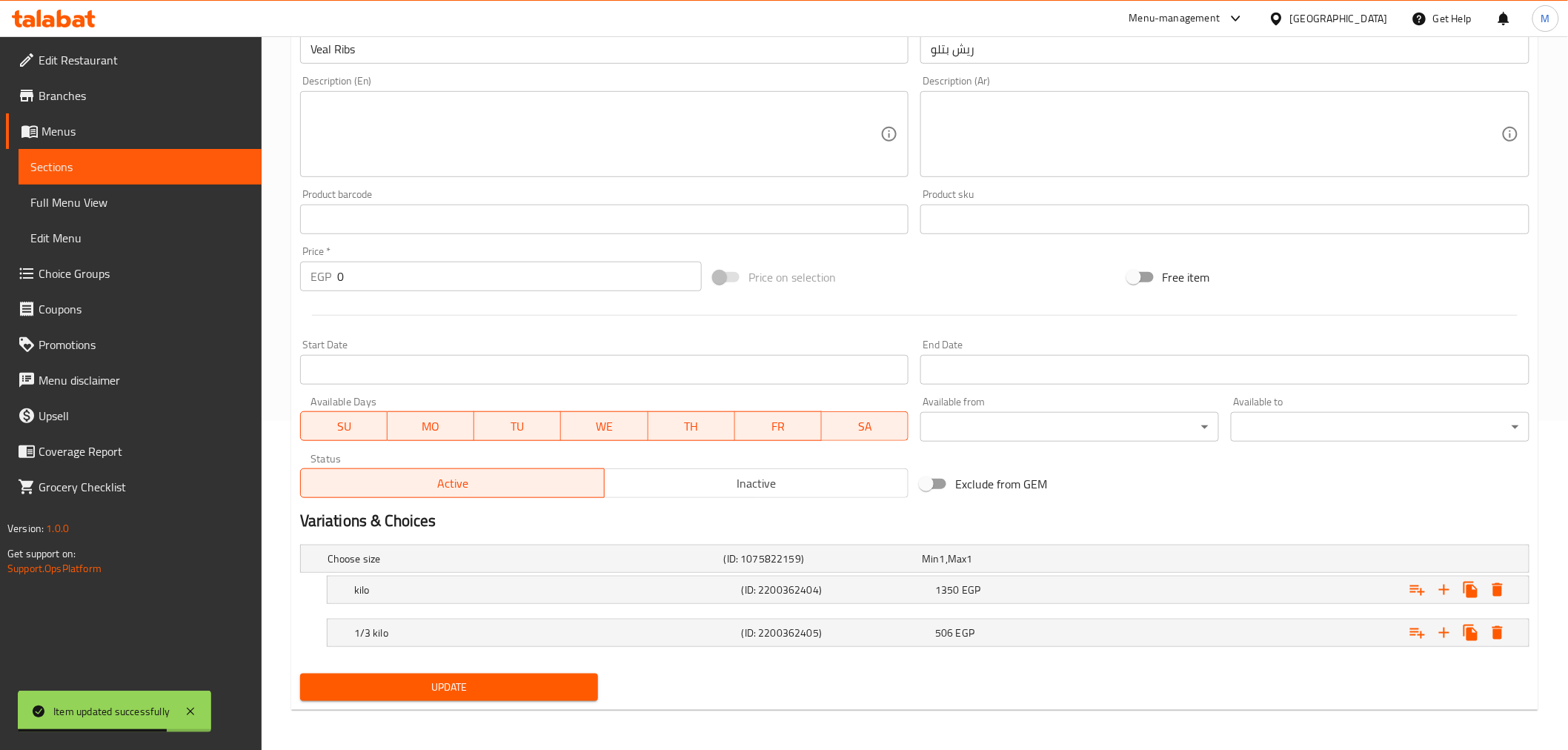
scroll to position [330, 0]
click at [983, 585] on div "1350 EGP" at bounding box center [1029, 589] width 188 height 15
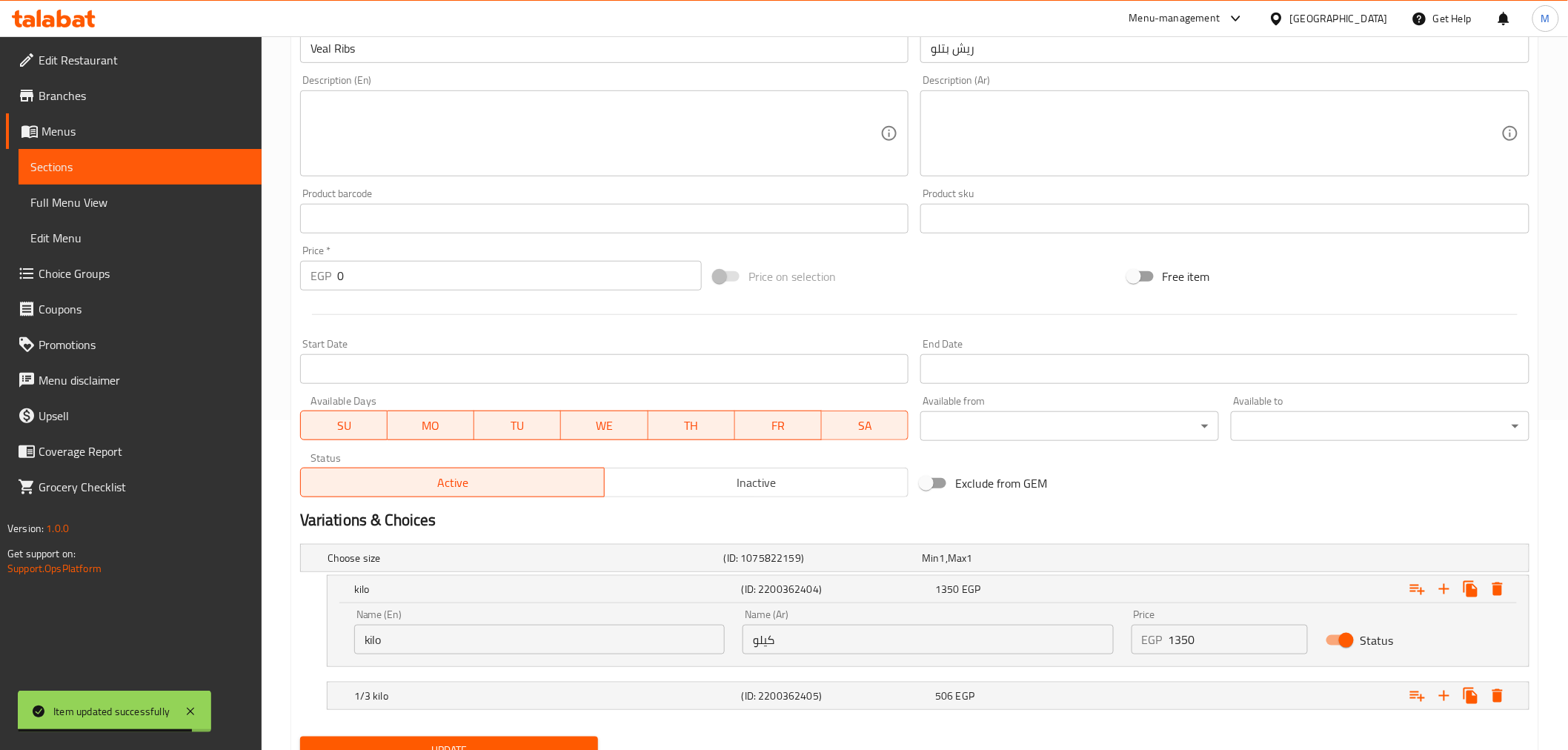
click at [1173, 633] on input "1350" at bounding box center [1238, 640] width 140 height 30
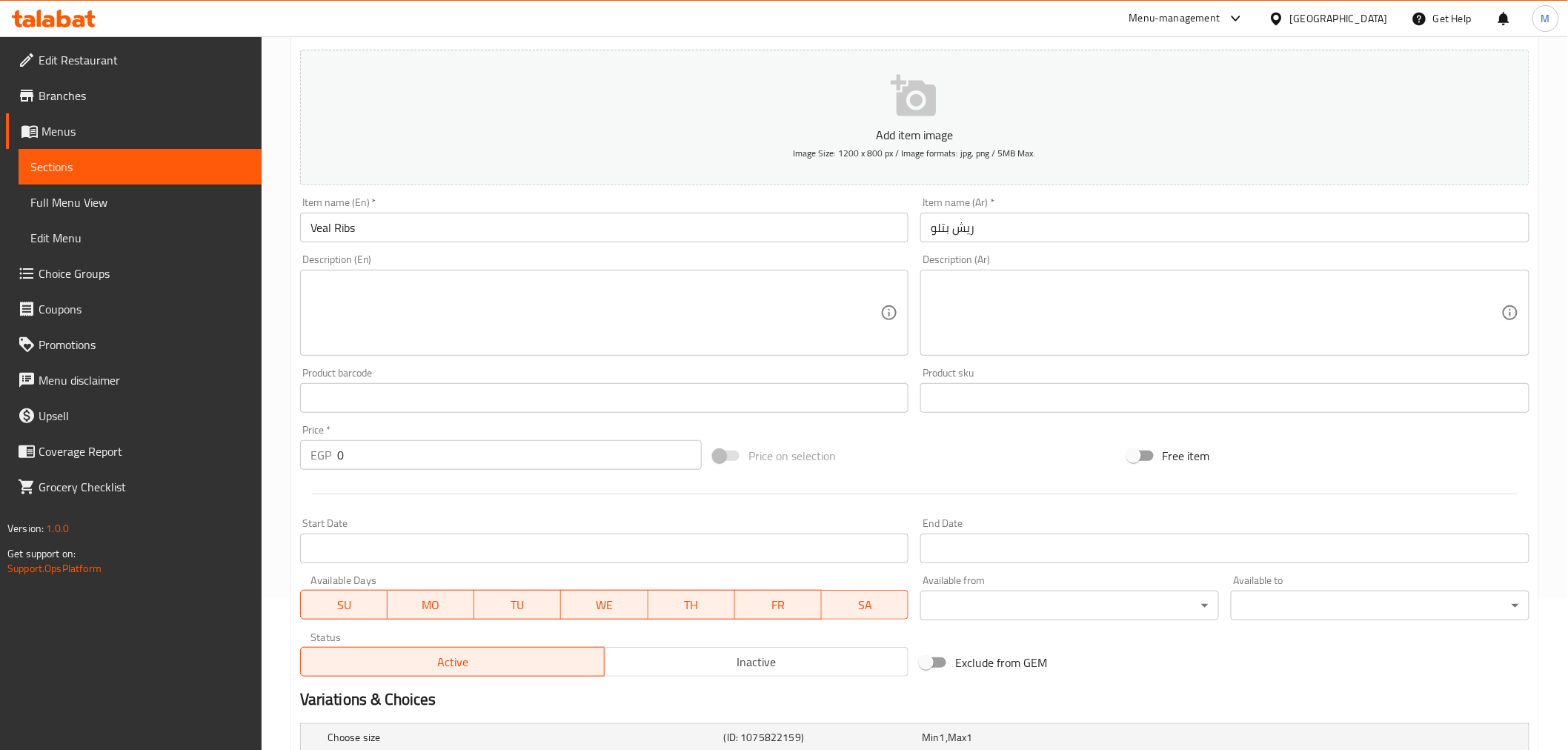
scroll to position [394, 0]
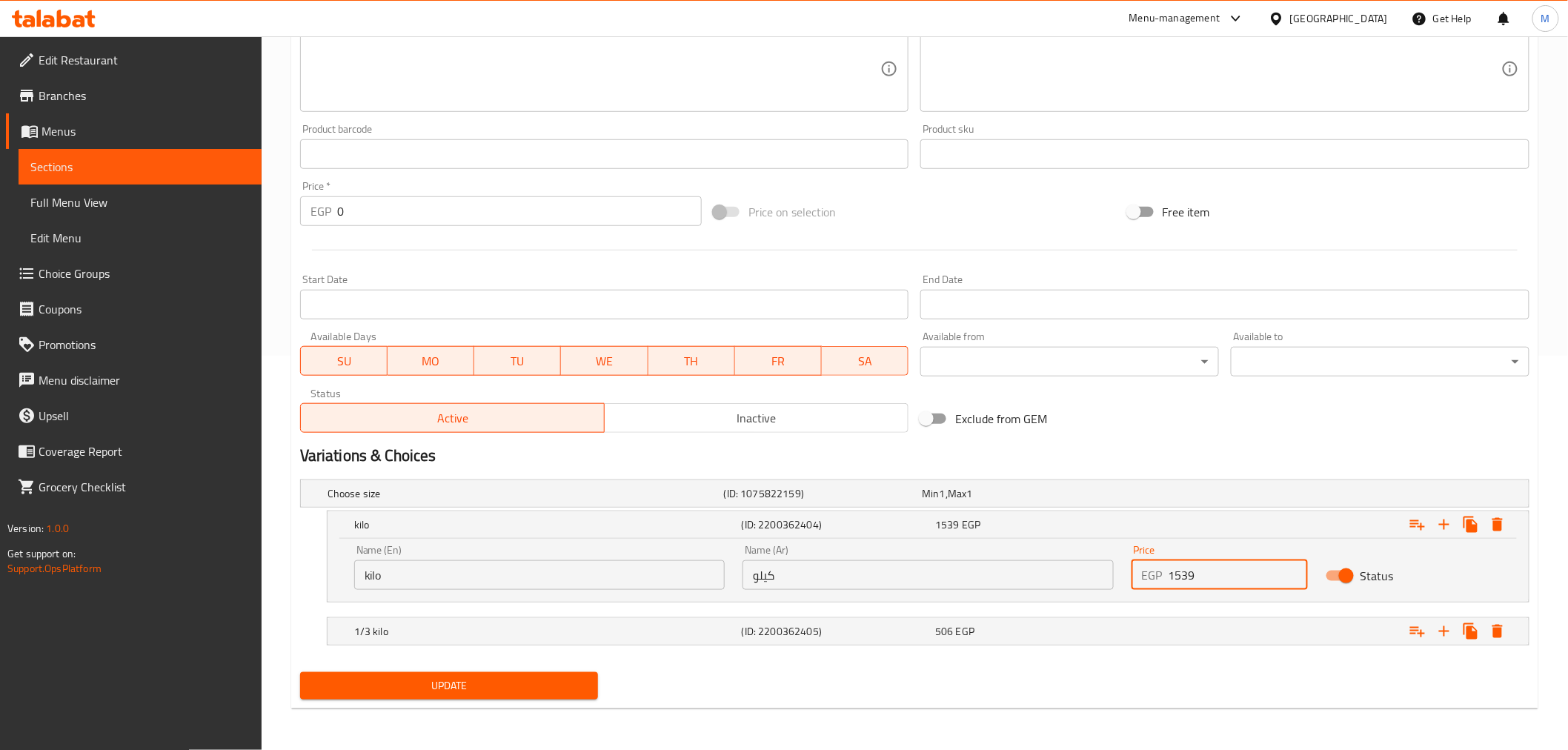
type input "1539"
click at [470, 677] on span "Update" at bounding box center [448, 685] width 275 height 19
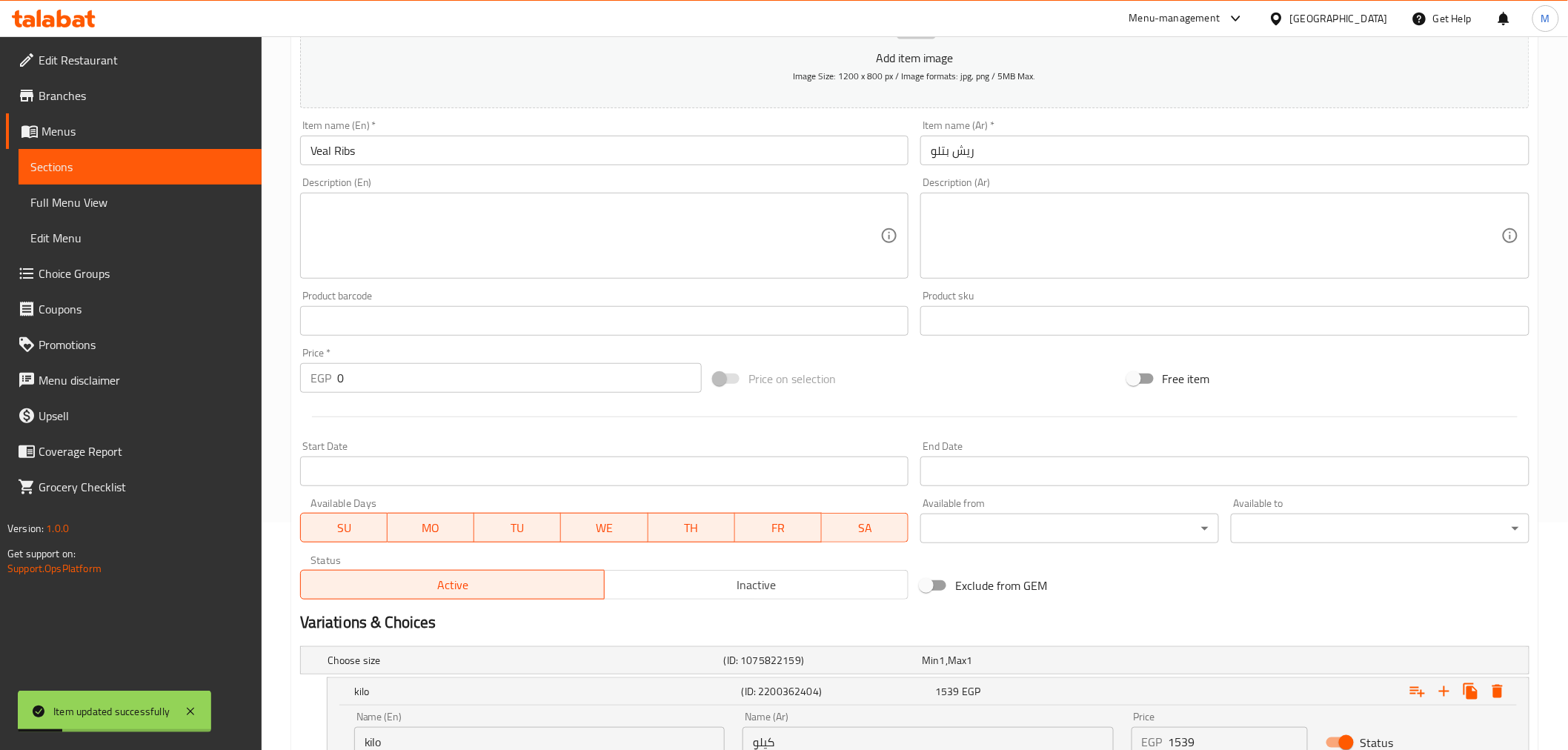
scroll to position [0, 0]
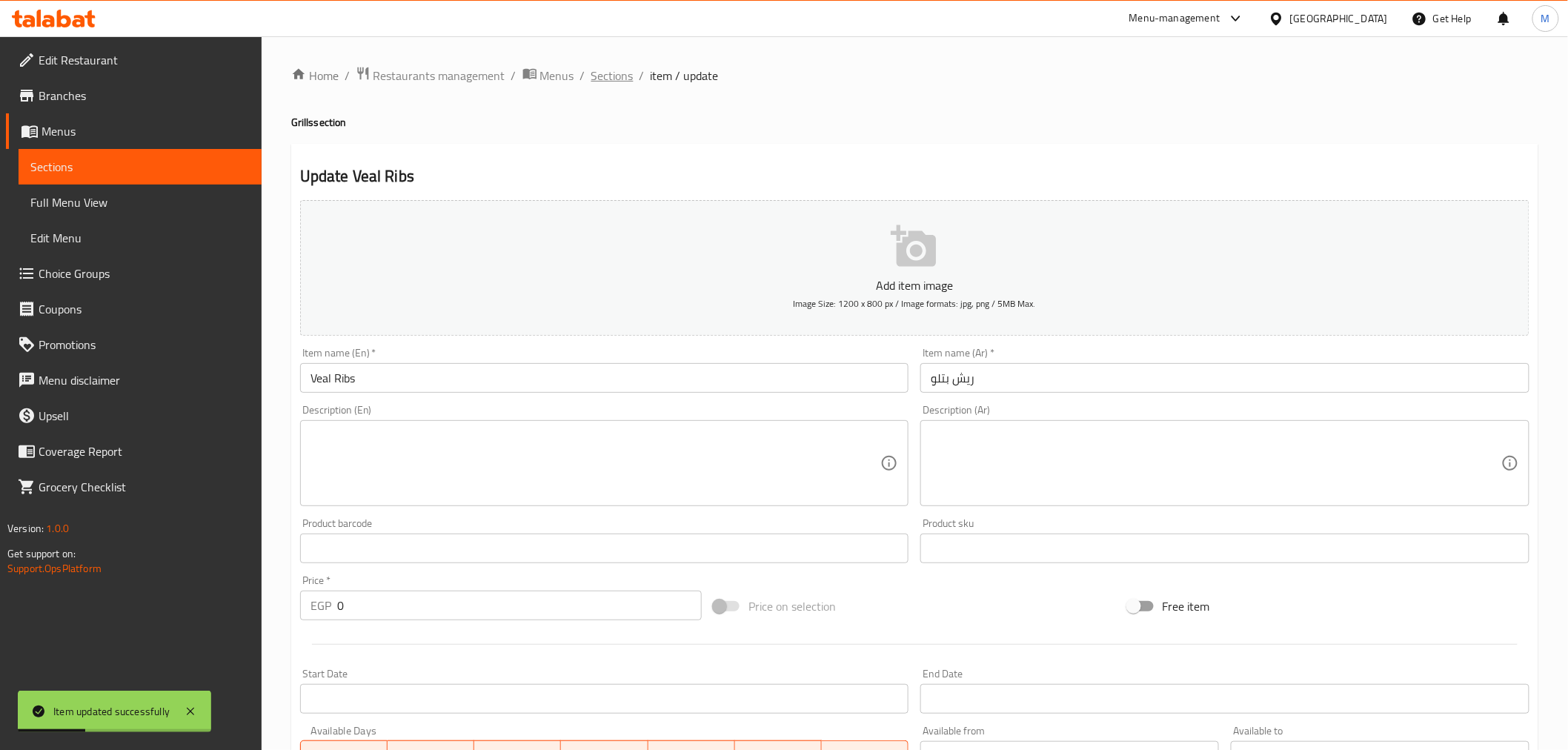
click at [619, 76] on span "Sections" at bounding box center [612, 76] width 42 height 18
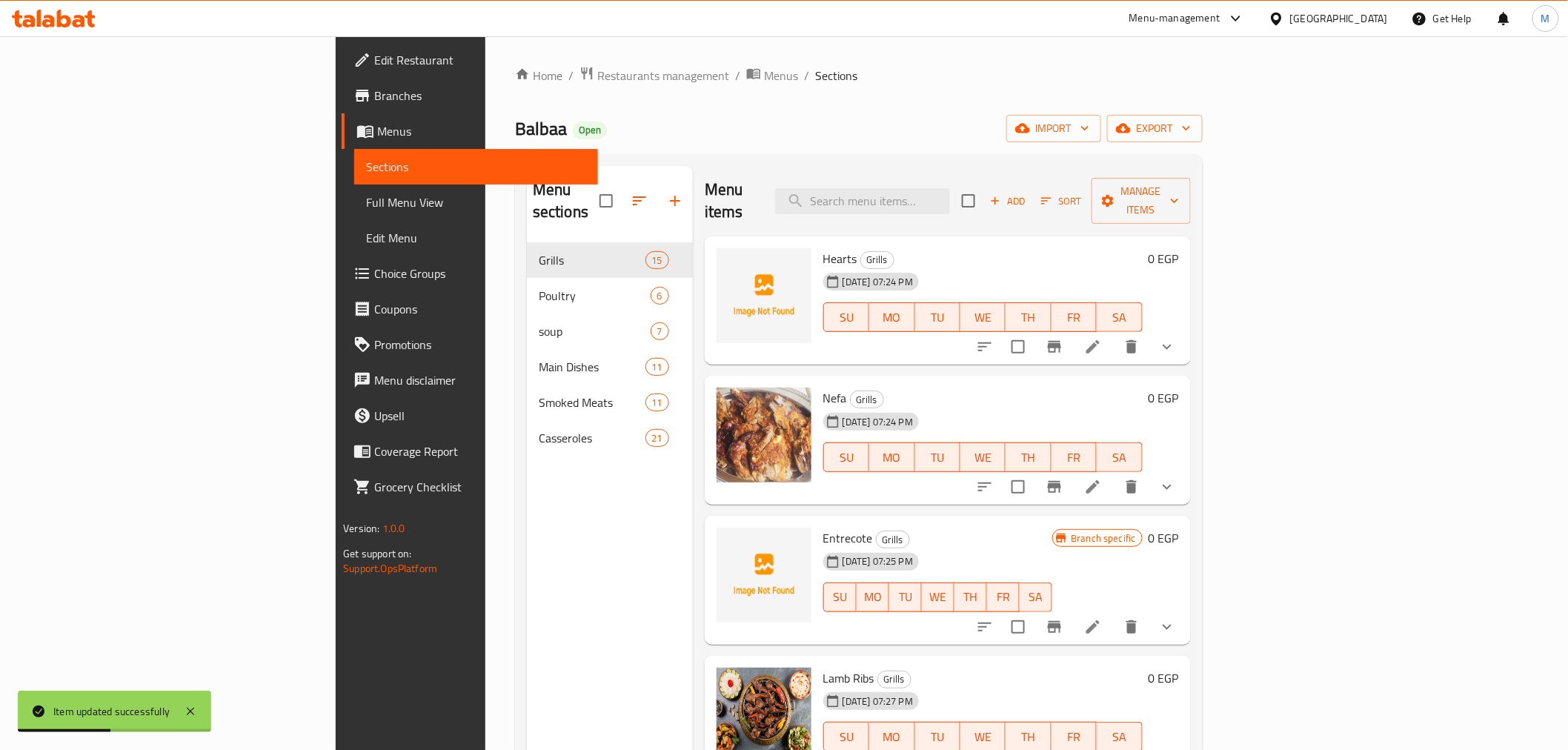
click at [791, 180] on div "Menu items Add Sort Manage items" at bounding box center [948, 201] width 486 height 70
click at [950, 196] on input "search" at bounding box center [862, 201] width 175 height 26
paste input "مشكل"
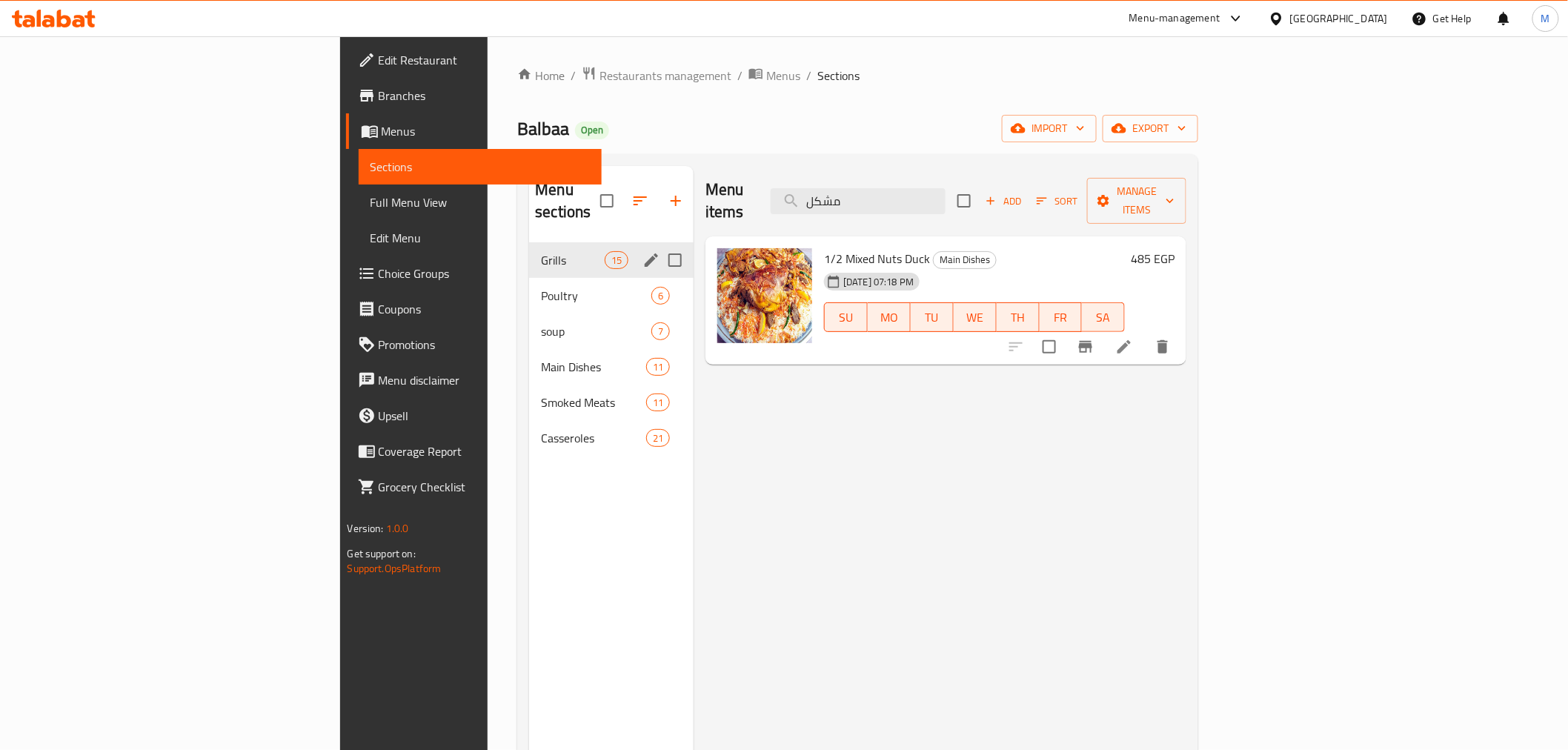
type input "مشكل"
click at [541, 252] on span "Grills" at bounding box center [572, 261] width 63 height 18
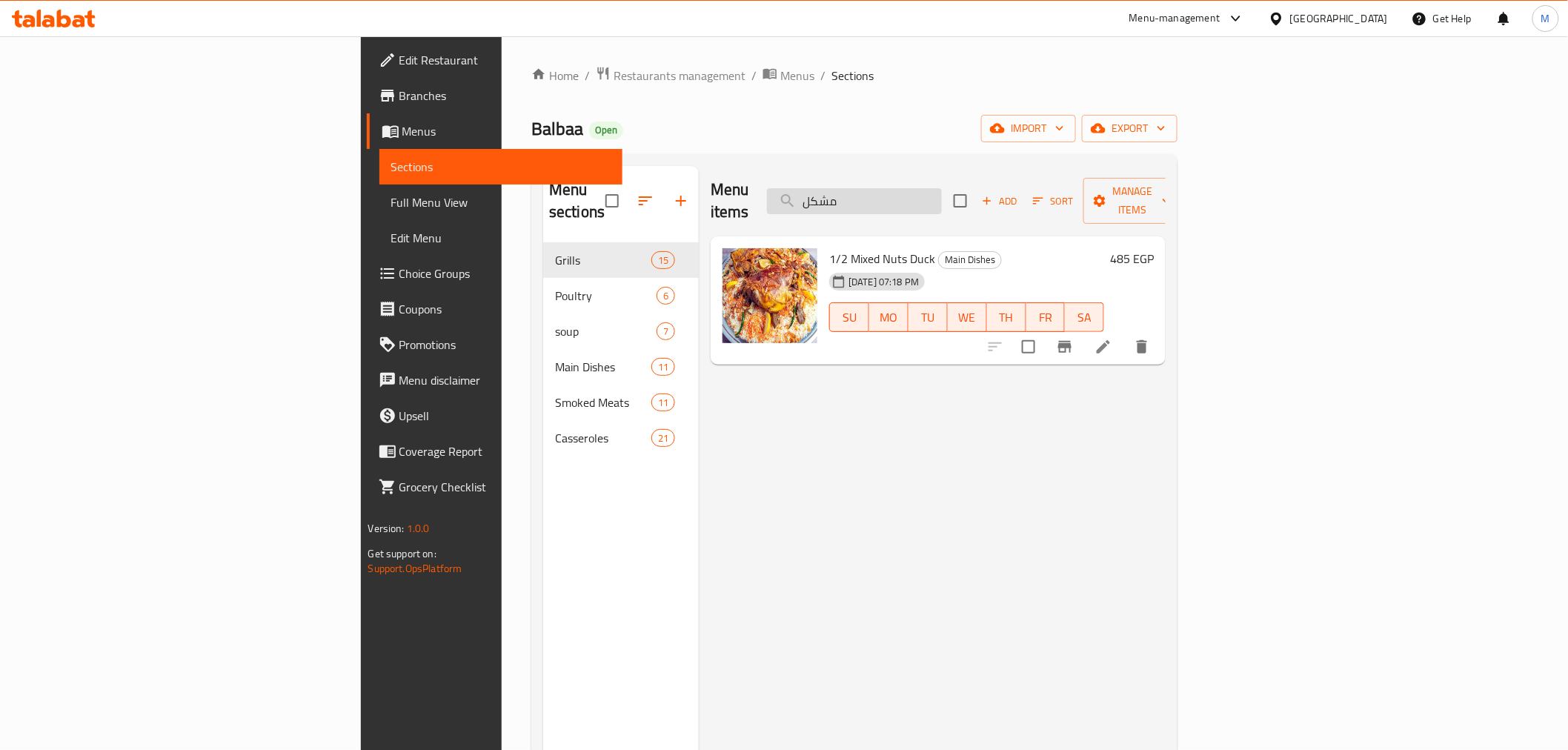
click at [942, 194] on input "مشكل" at bounding box center [854, 201] width 175 height 26
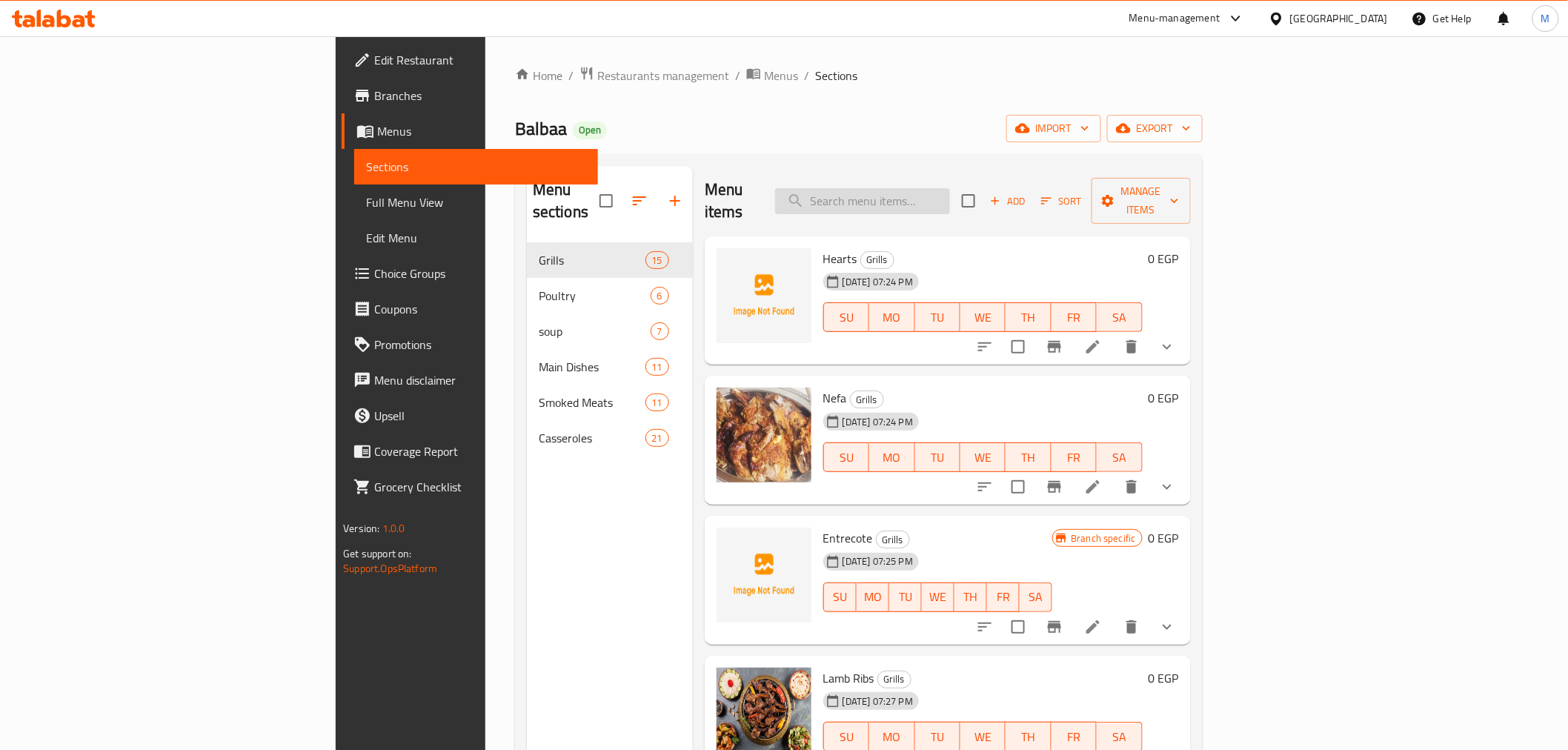
click at [941, 188] on input "search" at bounding box center [862, 201] width 175 height 26
click at [944, 190] on input "search" at bounding box center [862, 201] width 175 height 26
click at [950, 197] on input "search" at bounding box center [862, 201] width 175 height 26
click at [1123, 148] on div "Home / Restaurants management / Menus / Sections Balbaa Open import export Menu…" at bounding box center [859, 496] width 688 height 862
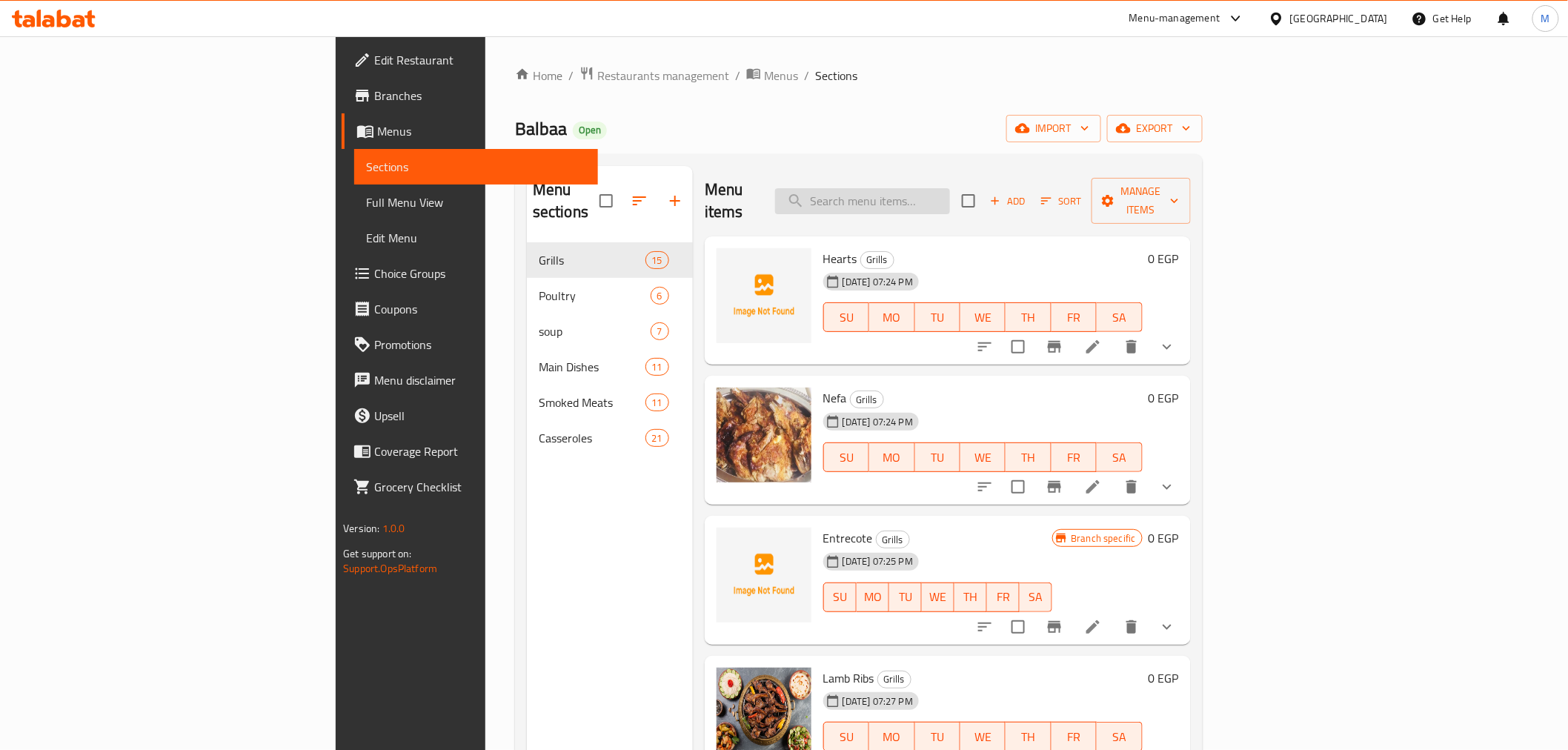
click at [950, 188] on input "search" at bounding box center [862, 201] width 175 height 26
type input "ة"
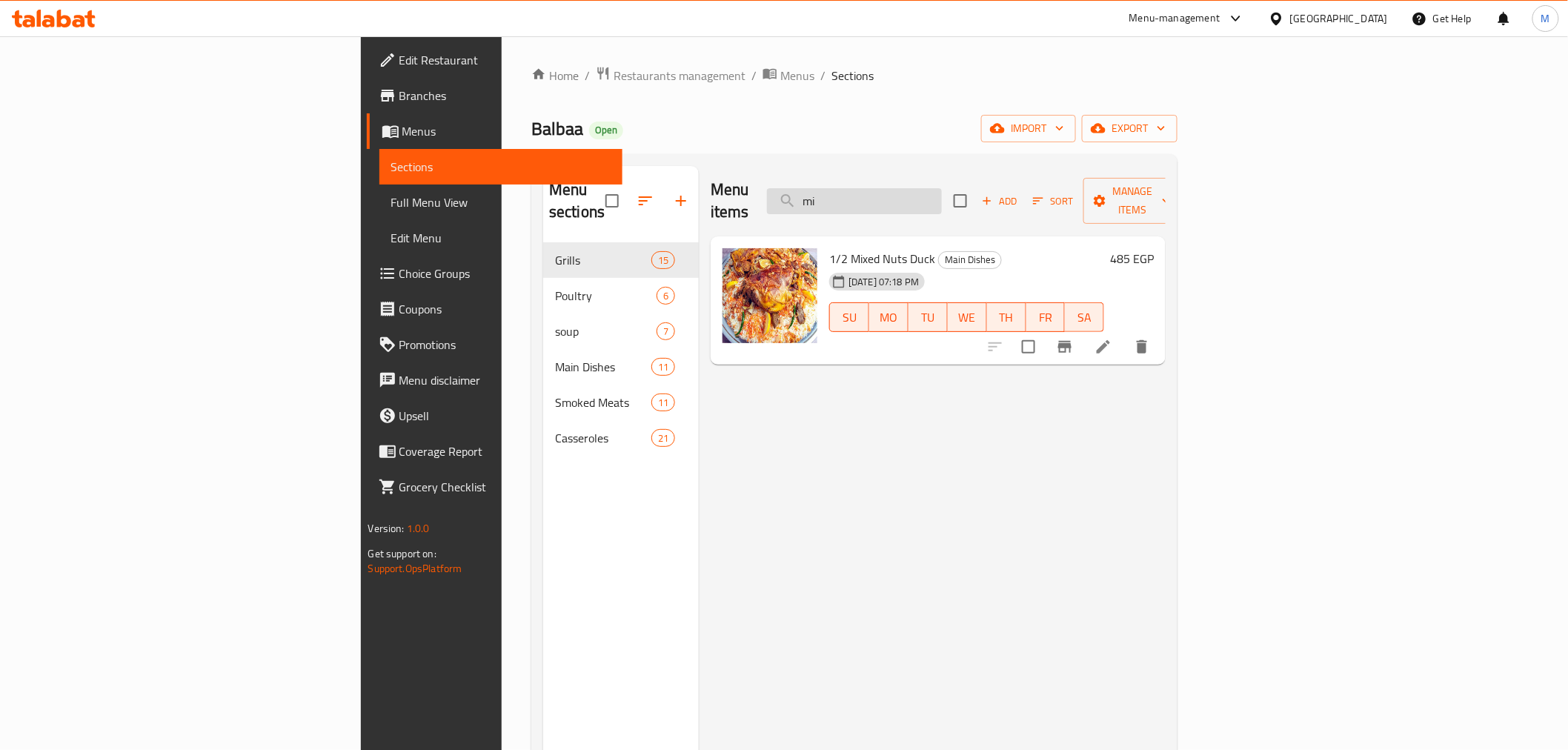
type input "m"
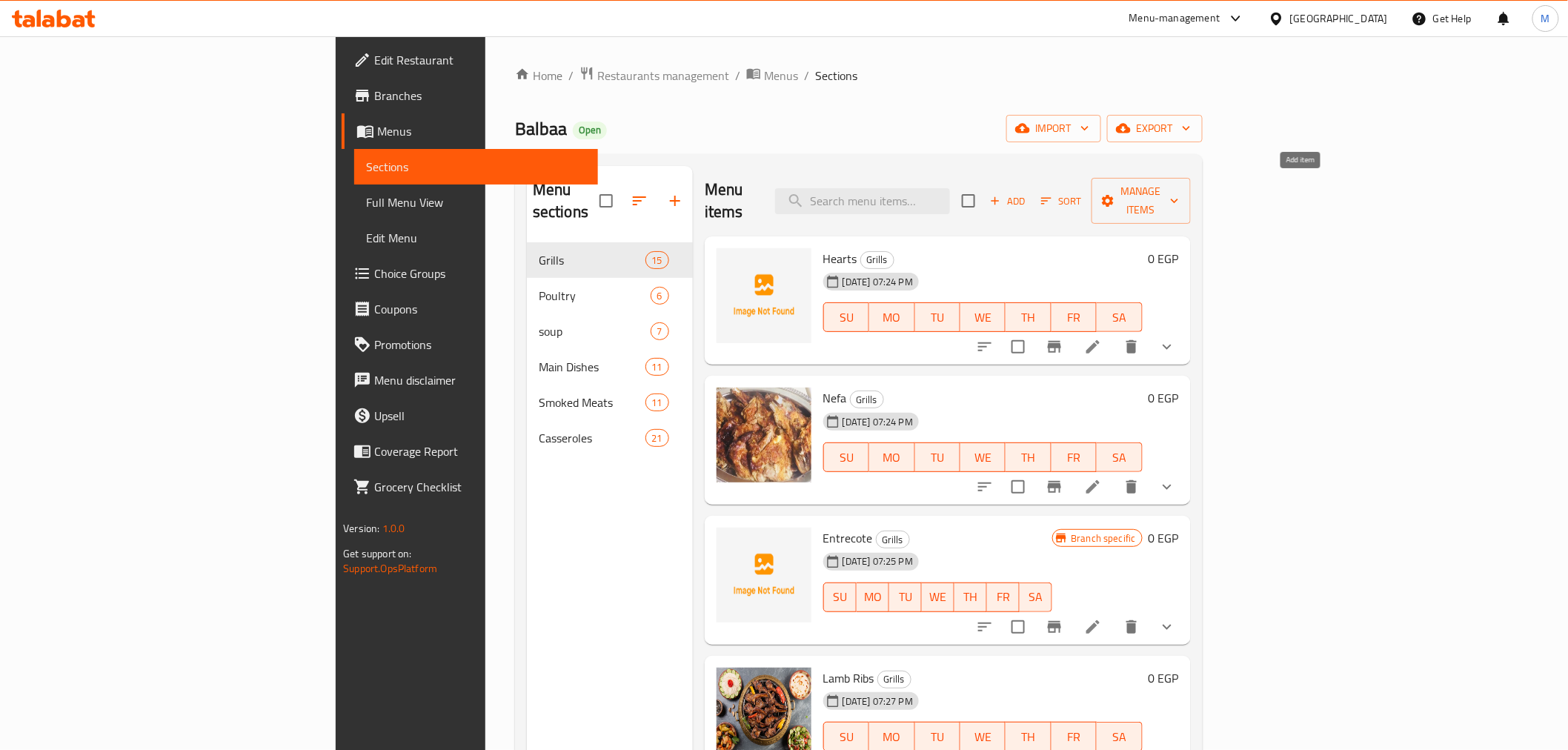
click at [1002, 194] on icon "button" at bounding box center [995, 200] width 13 height 13
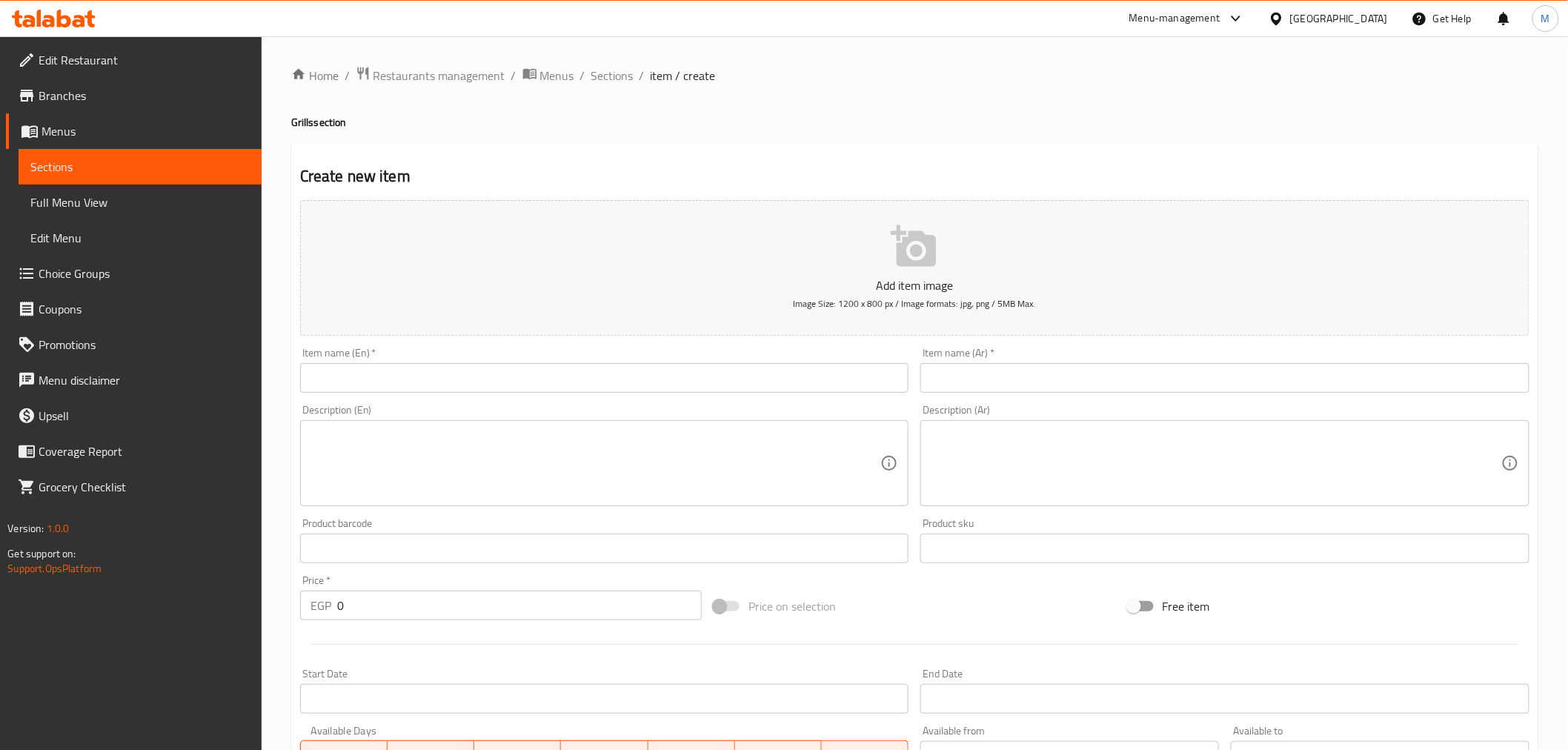
click at [957, 377] on input "text" at bounding box center [1225, 378] width 609 height 30
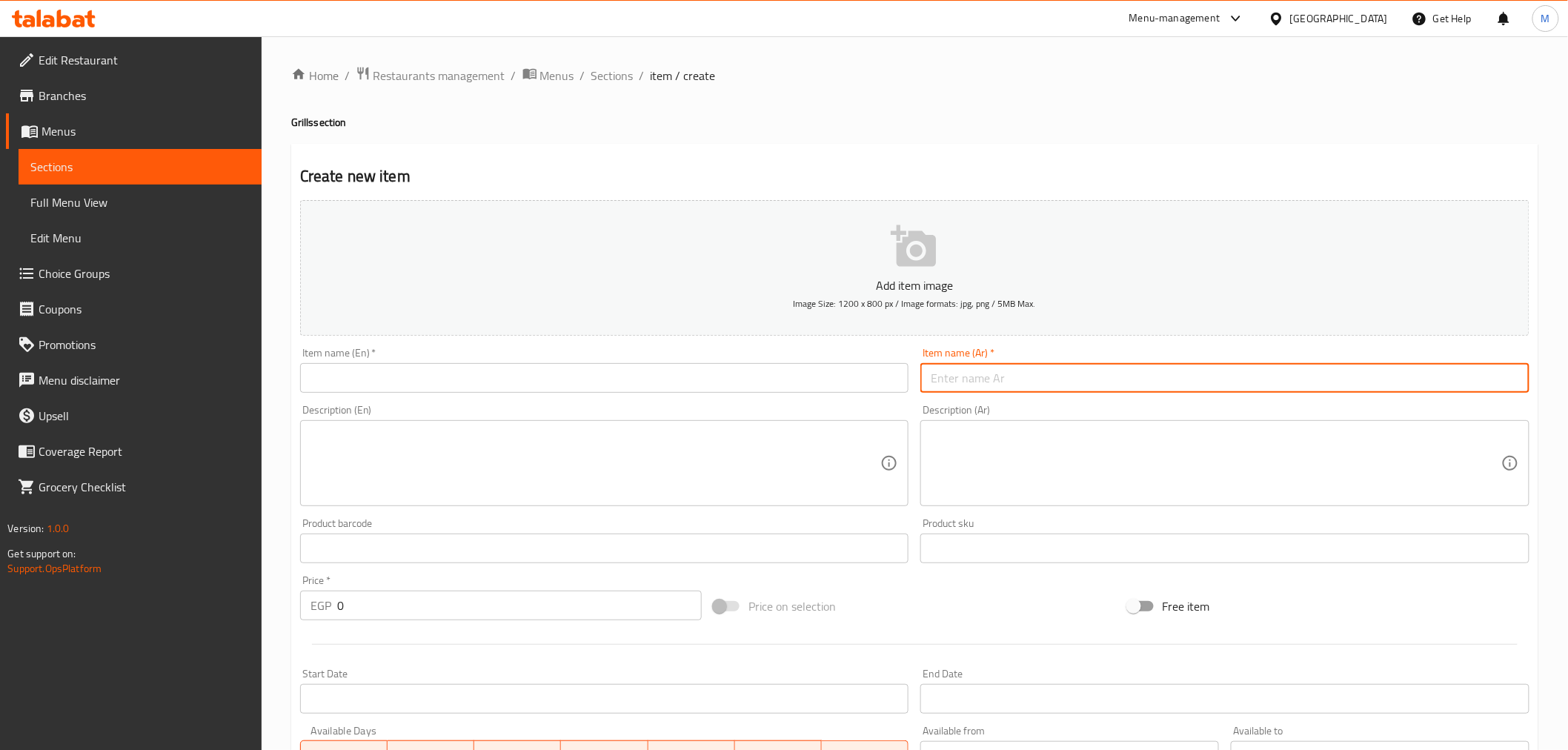
paste input "مشكل"
type input "مشكل"
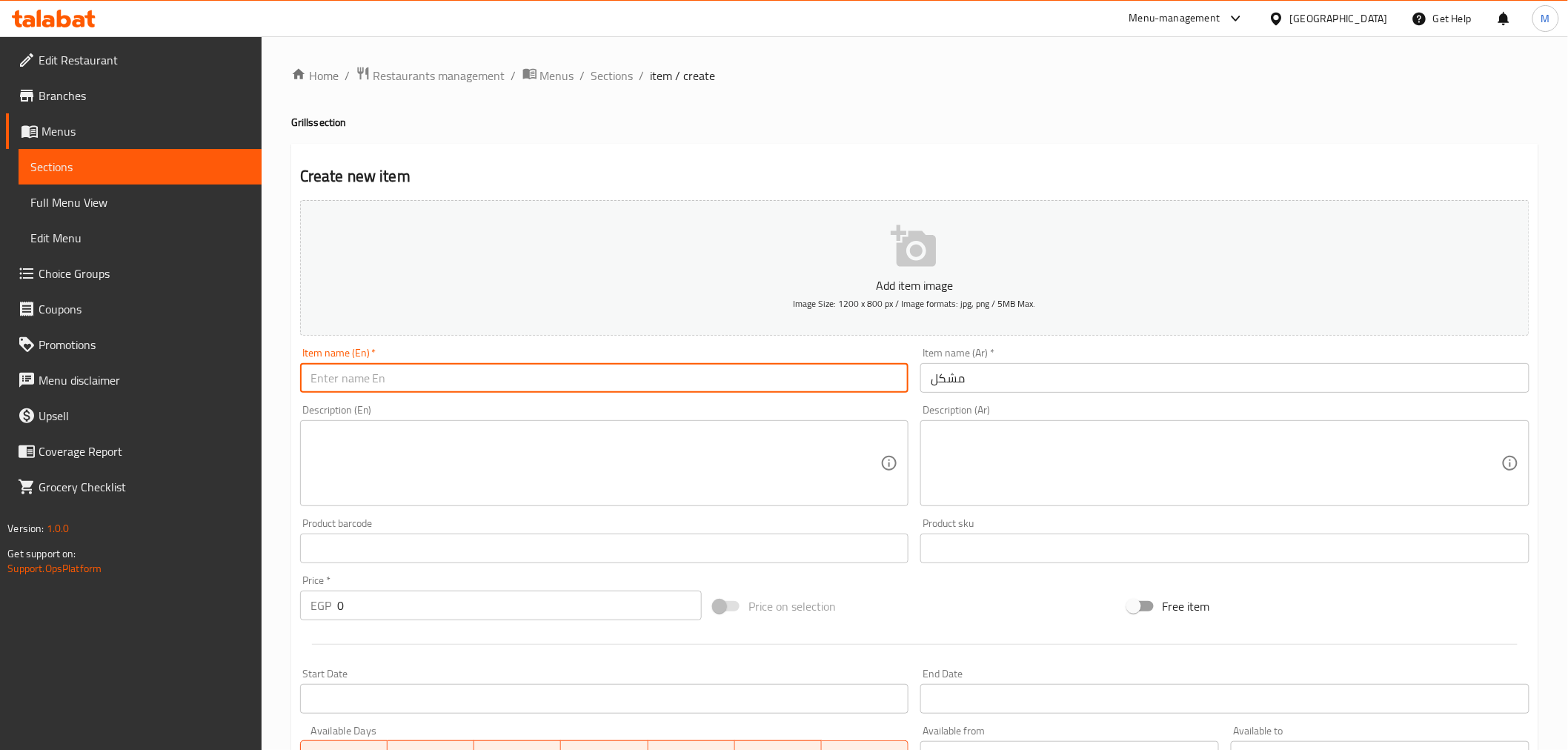
click at [825, 380] on input "text" at bounding box center [605, 378] width 609 height 30
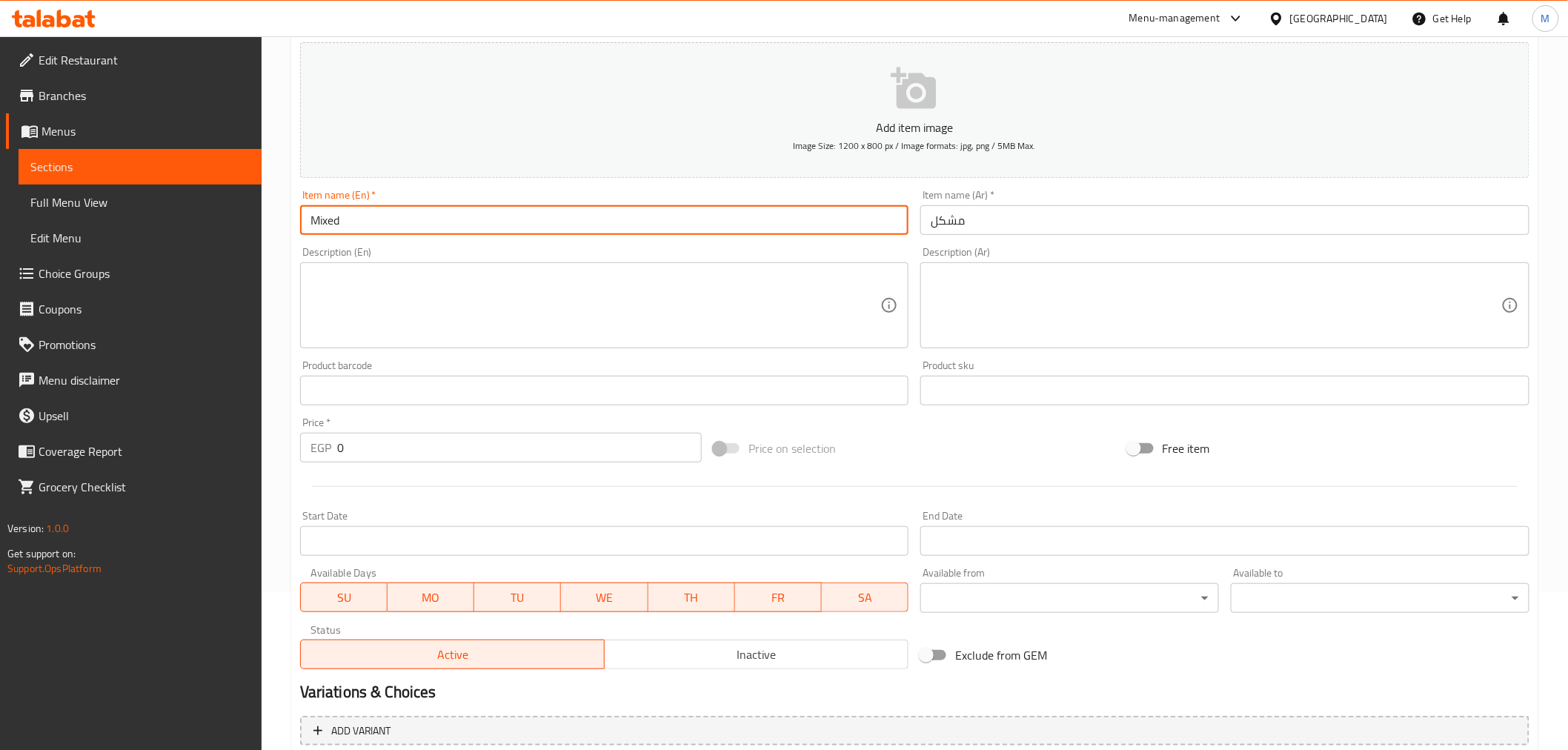
scroll to position [165, 0]
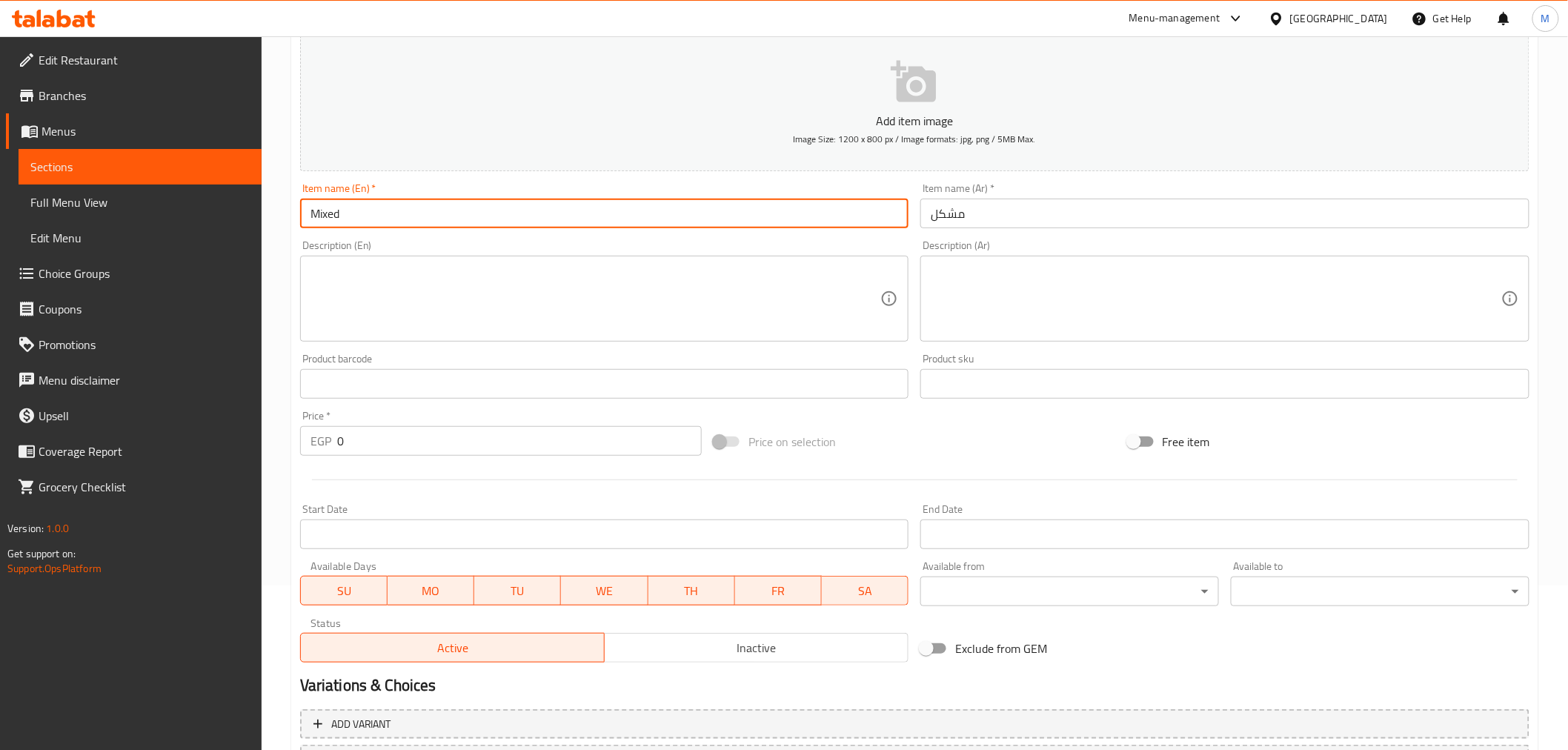
type input "Mixed"
drag, startPoint x: 359, startPoint y: 445, endPoint x: 189, endPoint y: 420, distance: 171.8
click at [189, 420] on div "Edit Restaurant Branches Menus Sections Full Menu View Edit Menu Choice Groups …" at bounding box center [784, 377] width 1568 height 1011
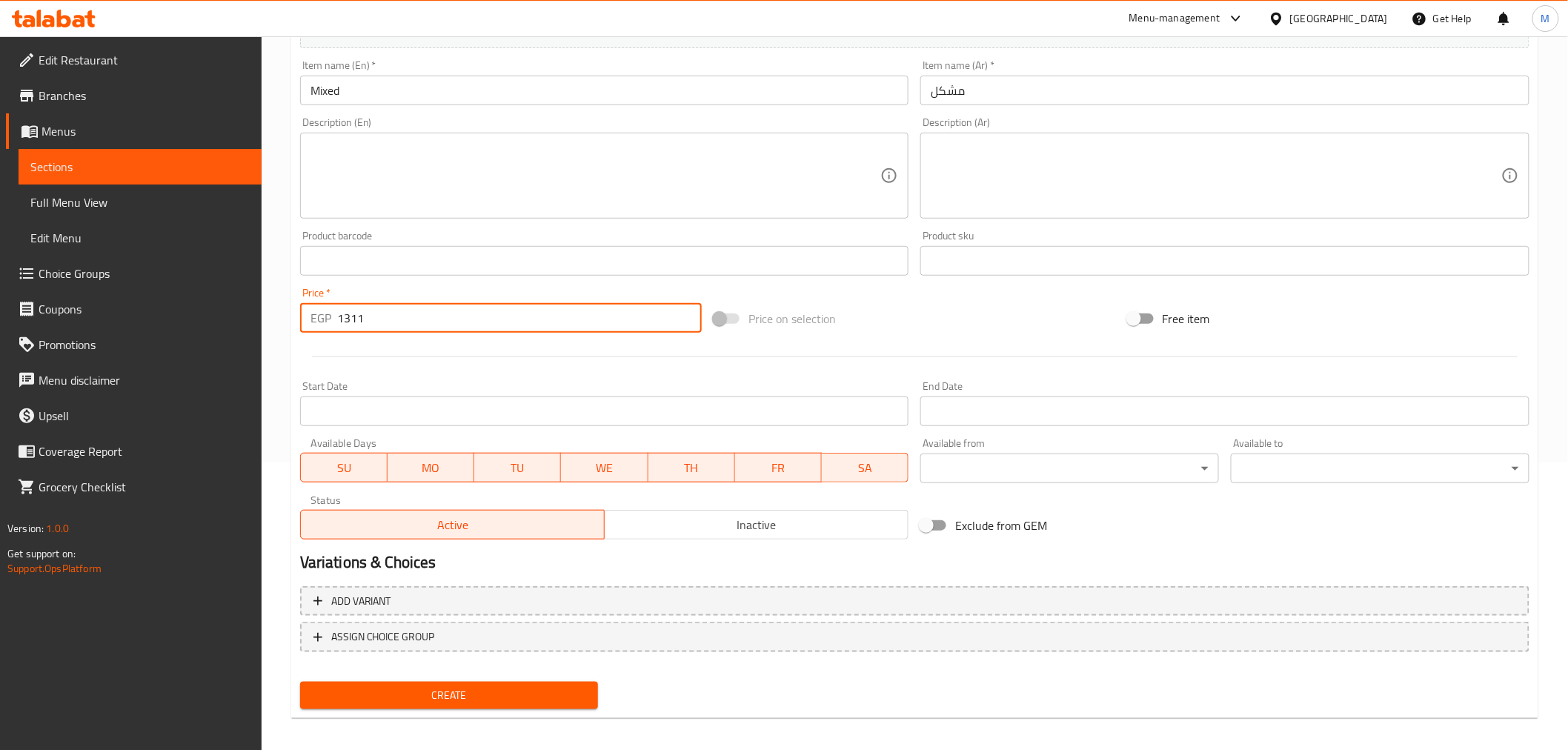
scroll to position [295, 0]
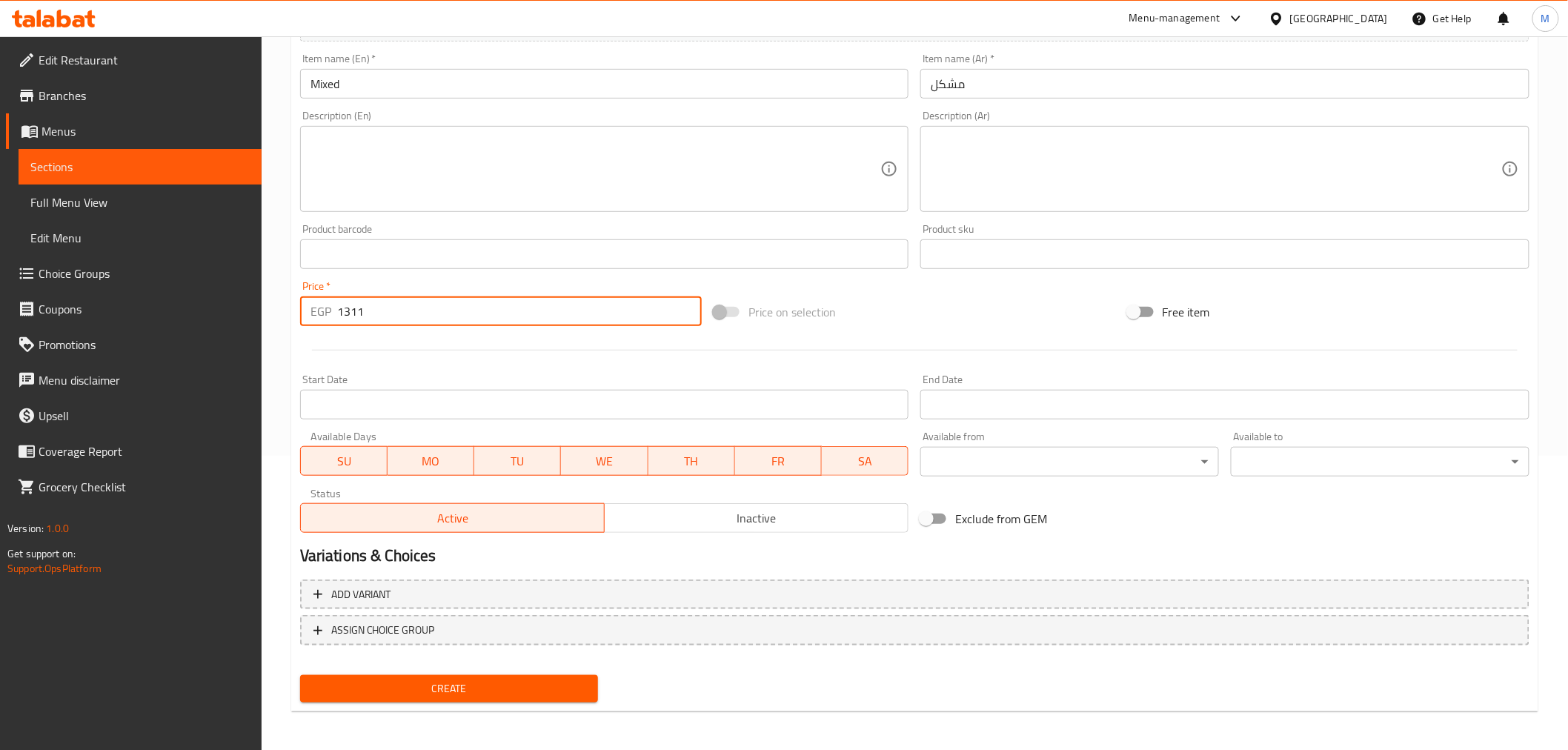
type input "1311"
click at [507, 691] on span "Create" at bounding box center [448, 688] width 275 height 19
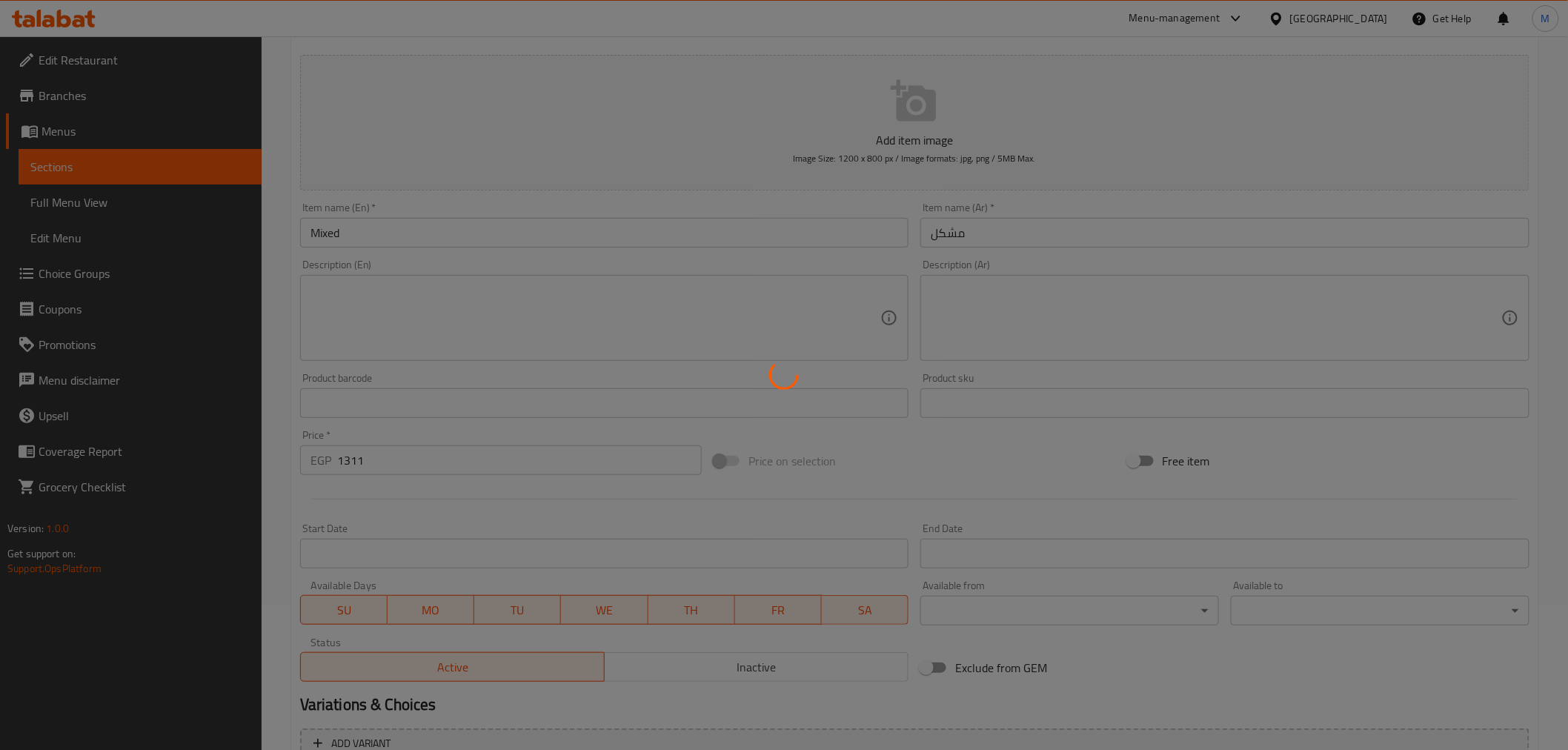
scroll to position [0, 0]
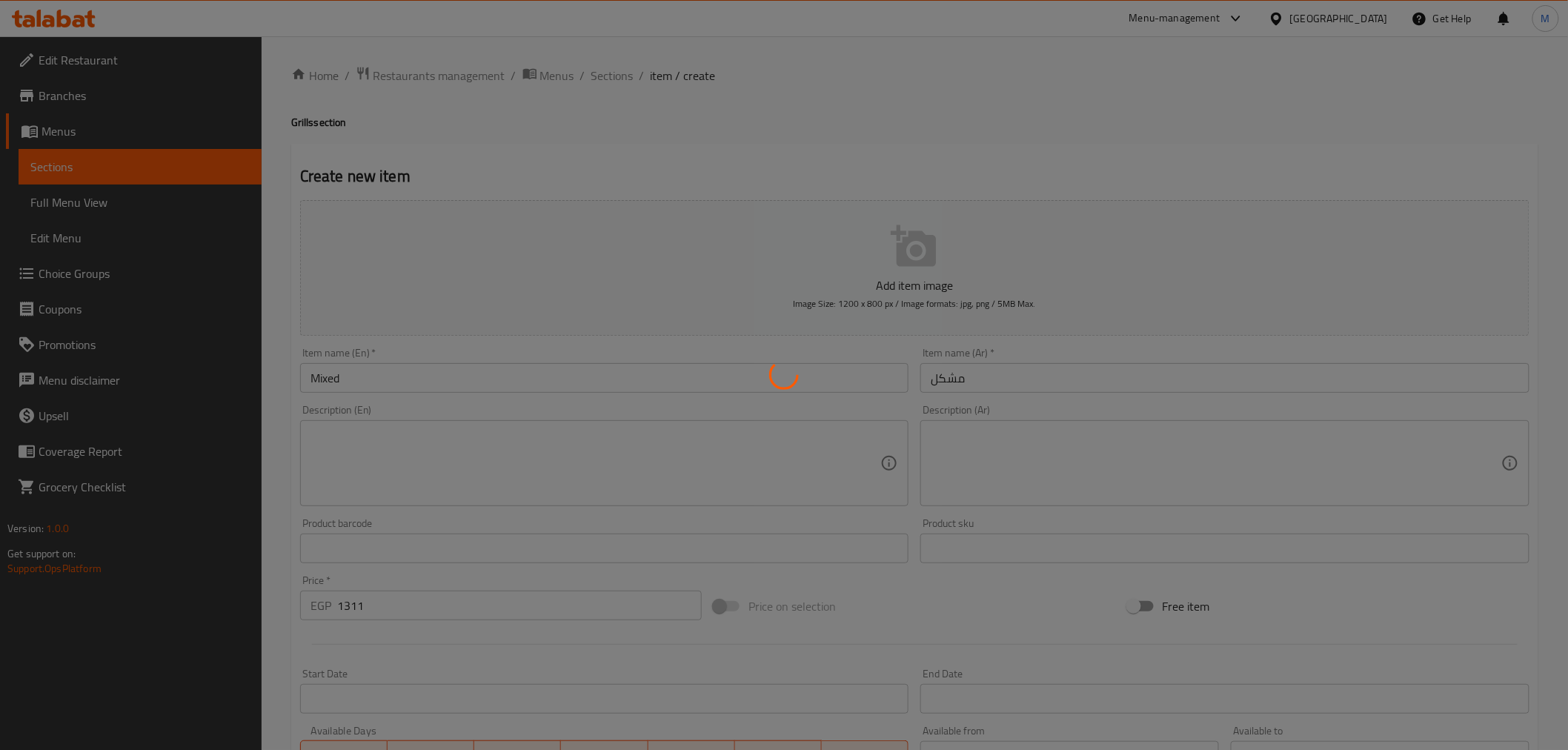
type input "0"
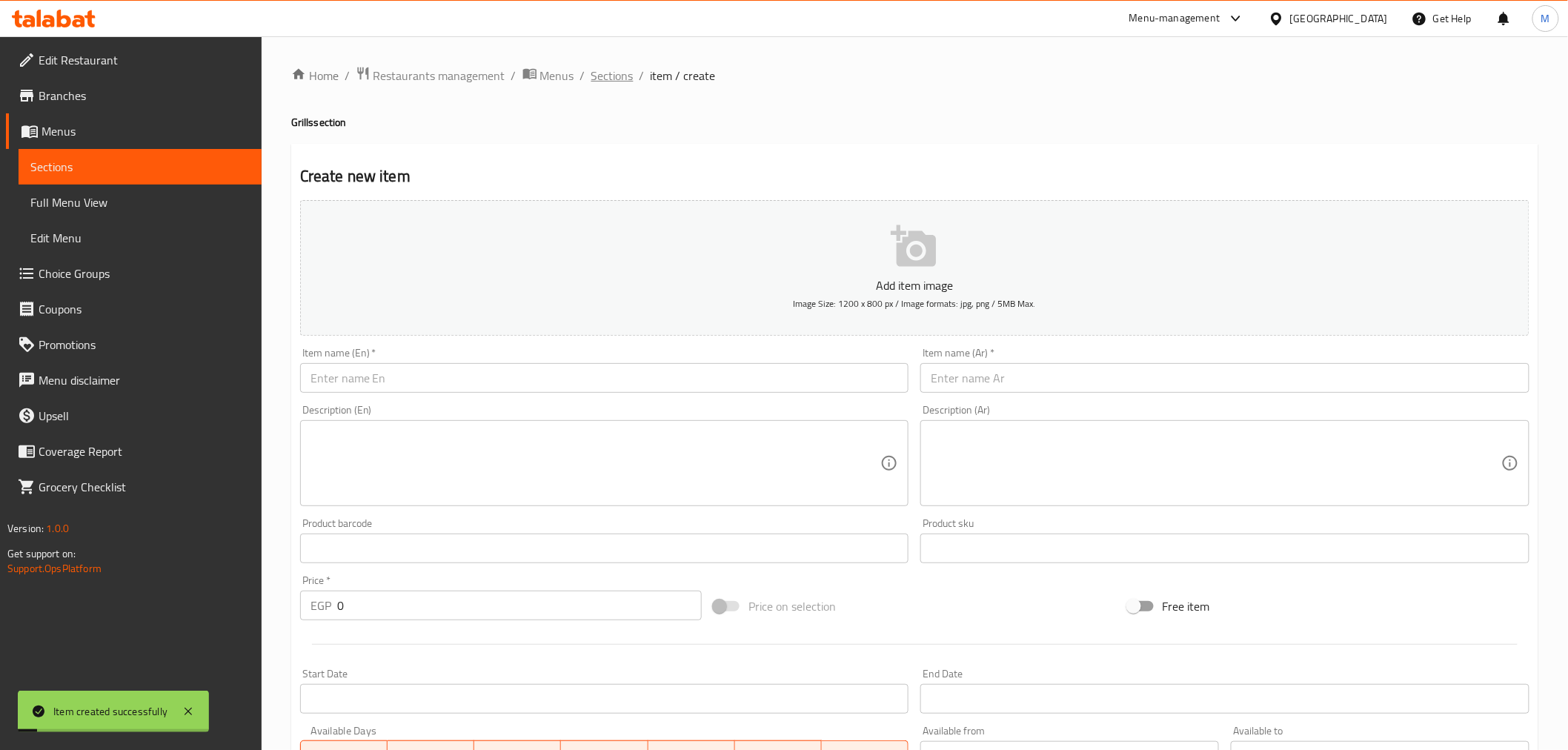
click at [602, 75] on span "Sections" at bounding box center [612, 76] width 42 height 18
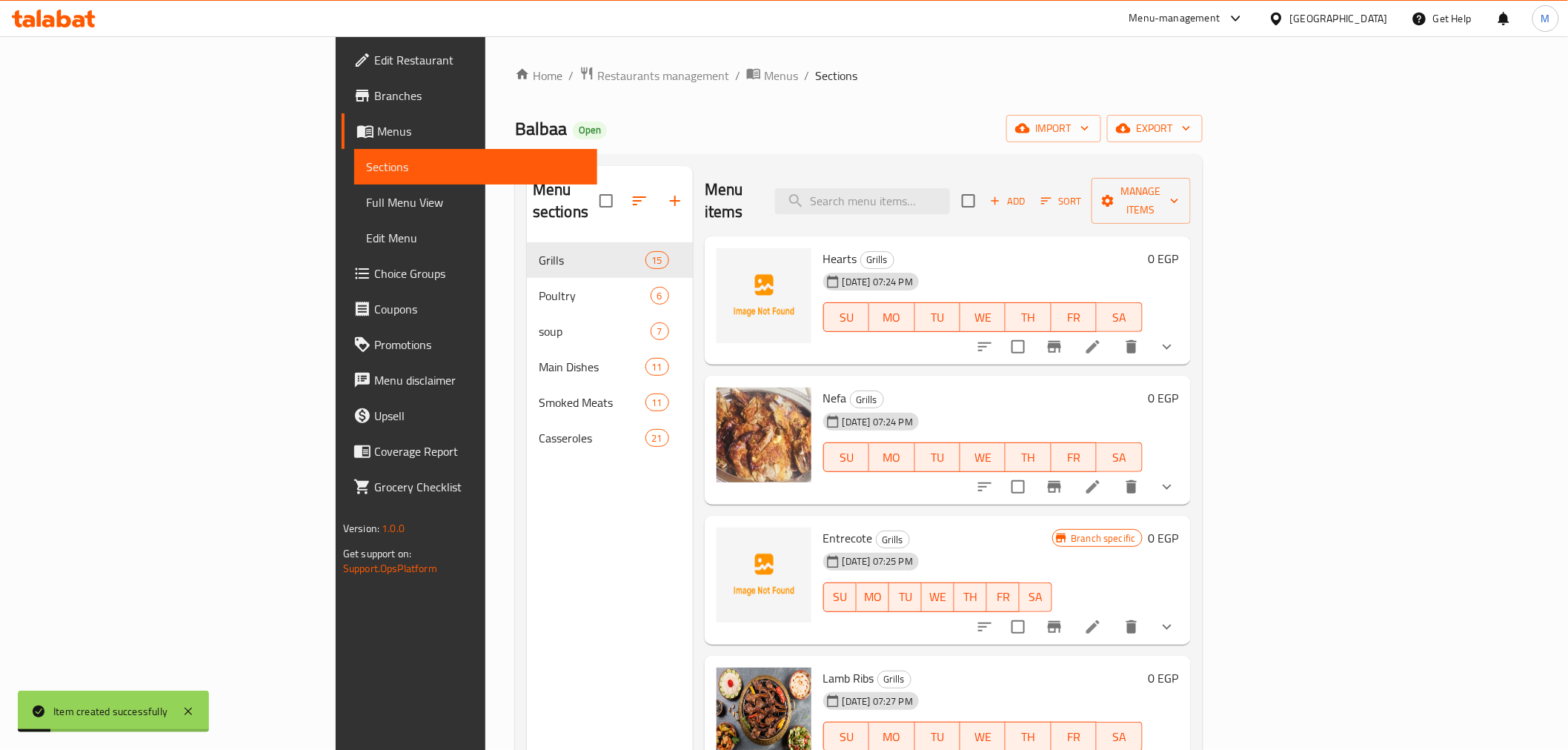
click at [886, 160] on div "Menu sections Grills 15 Poultry 6 soup 7 Main Dishes 11 Smoked Meats 11 Cassero…" at bounding box center [859, 540] width 688 height 774
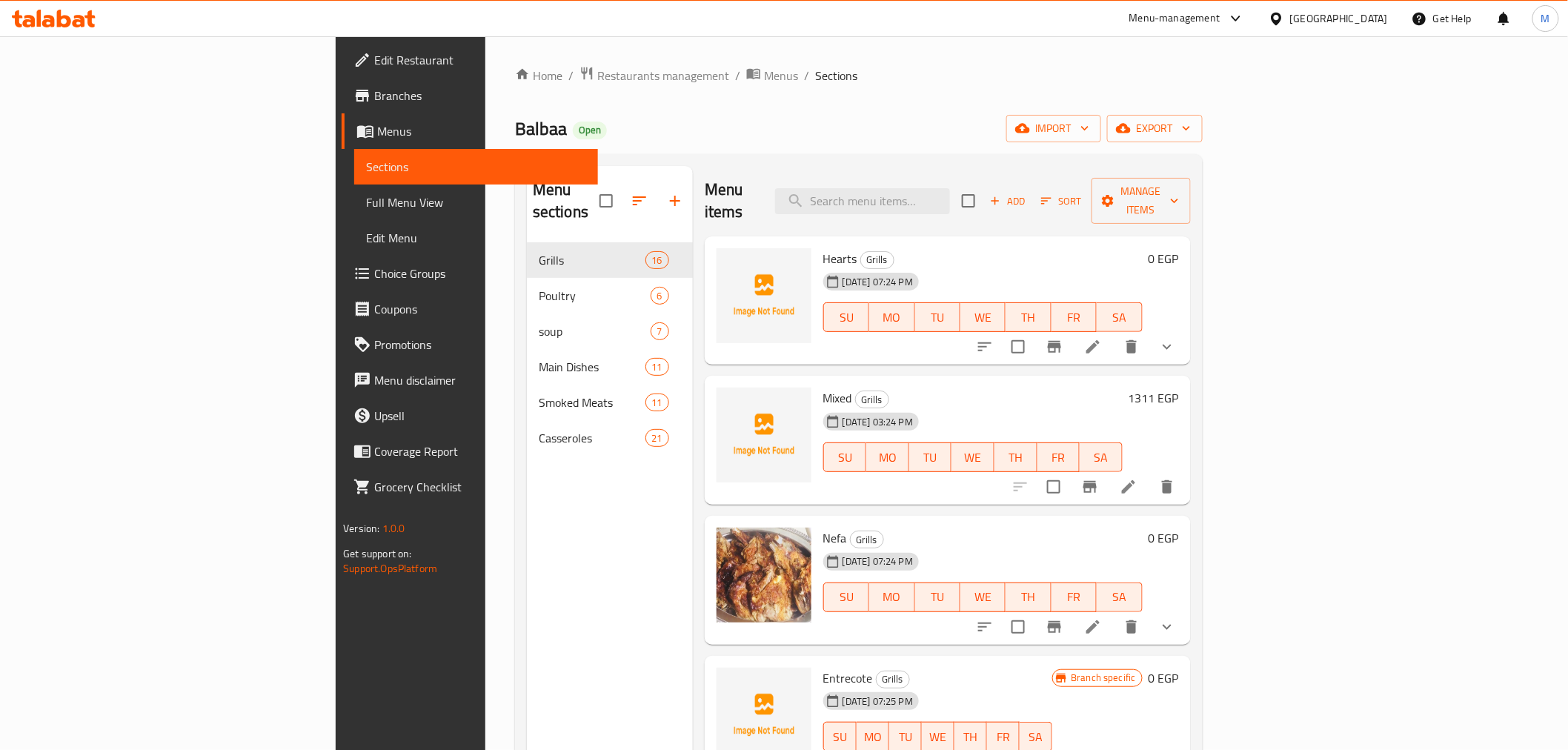
click at [1202, 106] on div "Home / Restaurants management / Menus / Sections Balbaa Open import export Menu…" at bounding box center [859, 496] width 688 height 862
click at [1190, 119] on span "export" at bounding box center [1155, 128] width 72 height 19
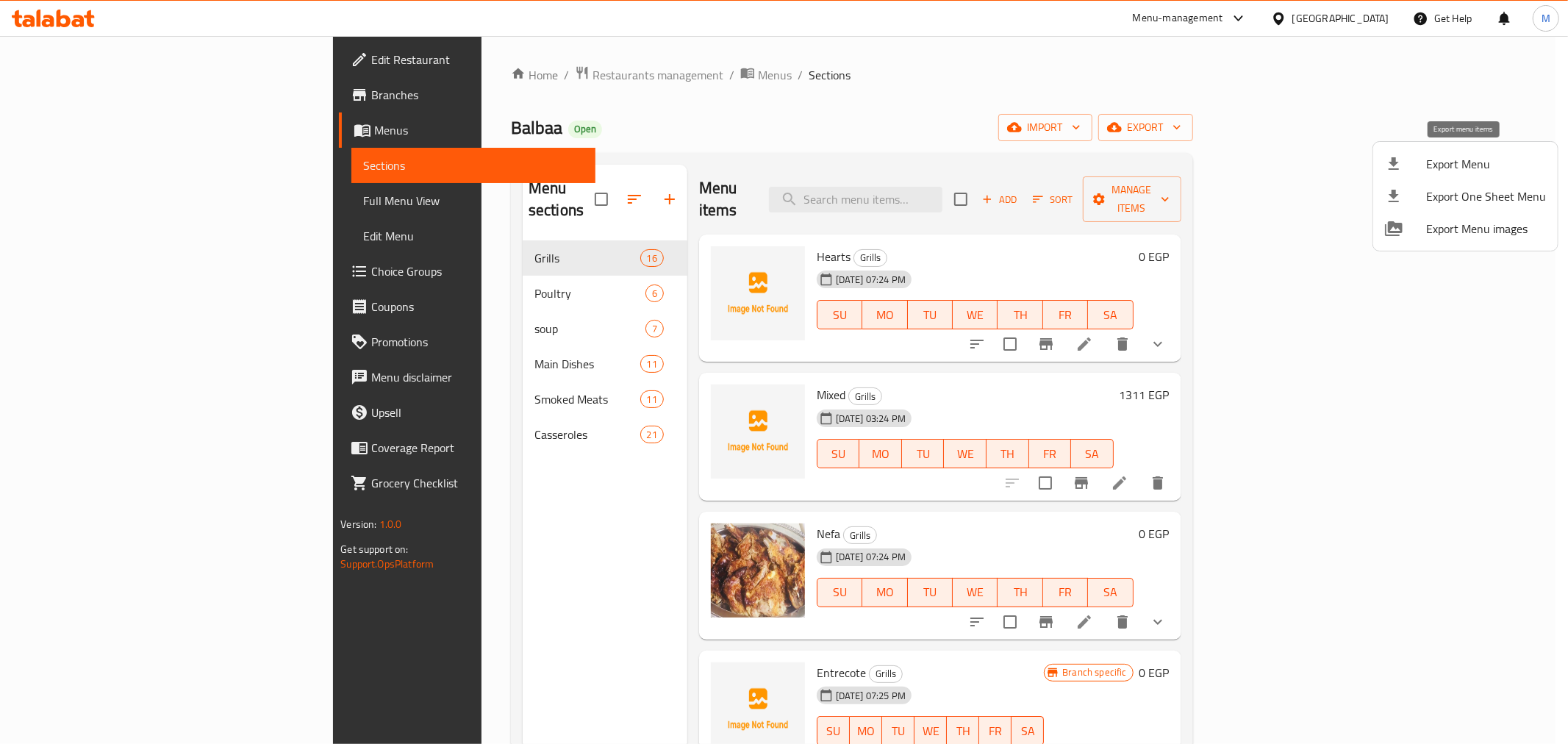
click at [1440, 162] on span "Export Menu" at bounding box center [1486, 164] width 120 height 18
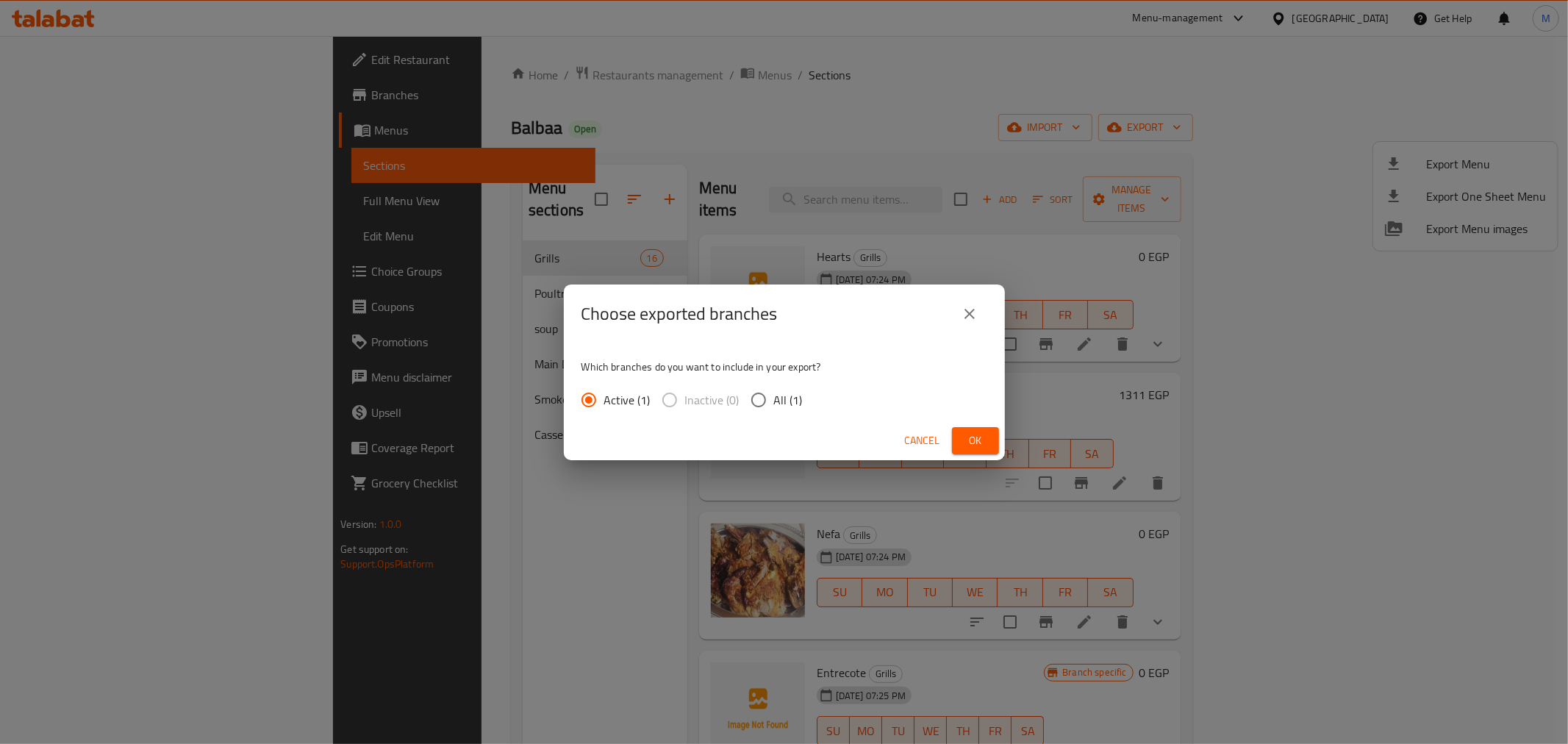
click at [777, 403] on span "All (1)" at bounding box center [787, 400] width 29 height 18
click at [774, 403] on input "All (1)" at bounding box center [758, 399] width 31 height 31
radio input "true"
click at [982, 436] on span "Ok" at bounding box center [976, 441] width 24 height 19
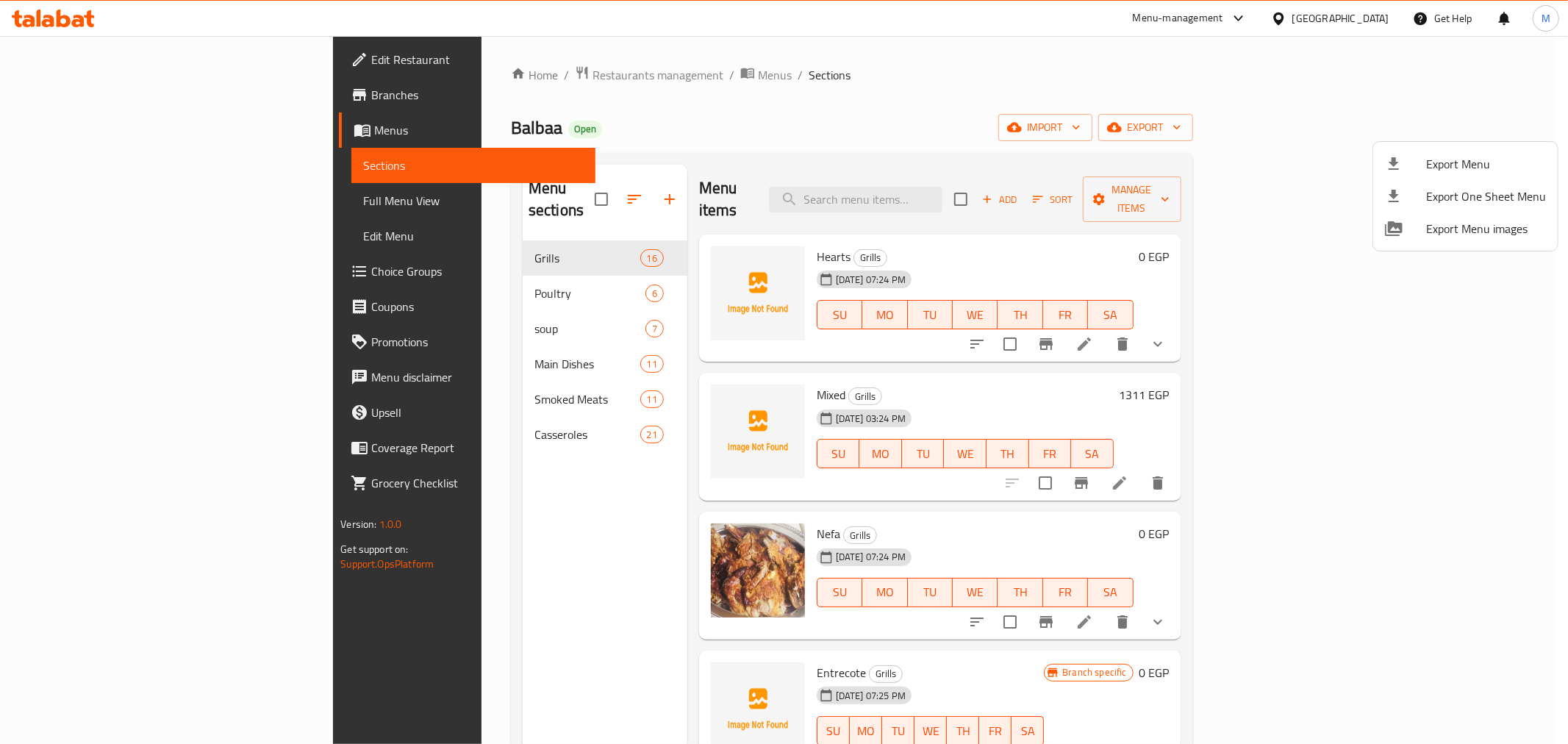
click at [603, 435] on div at bounding box center [784, 372] width 1568 height 744
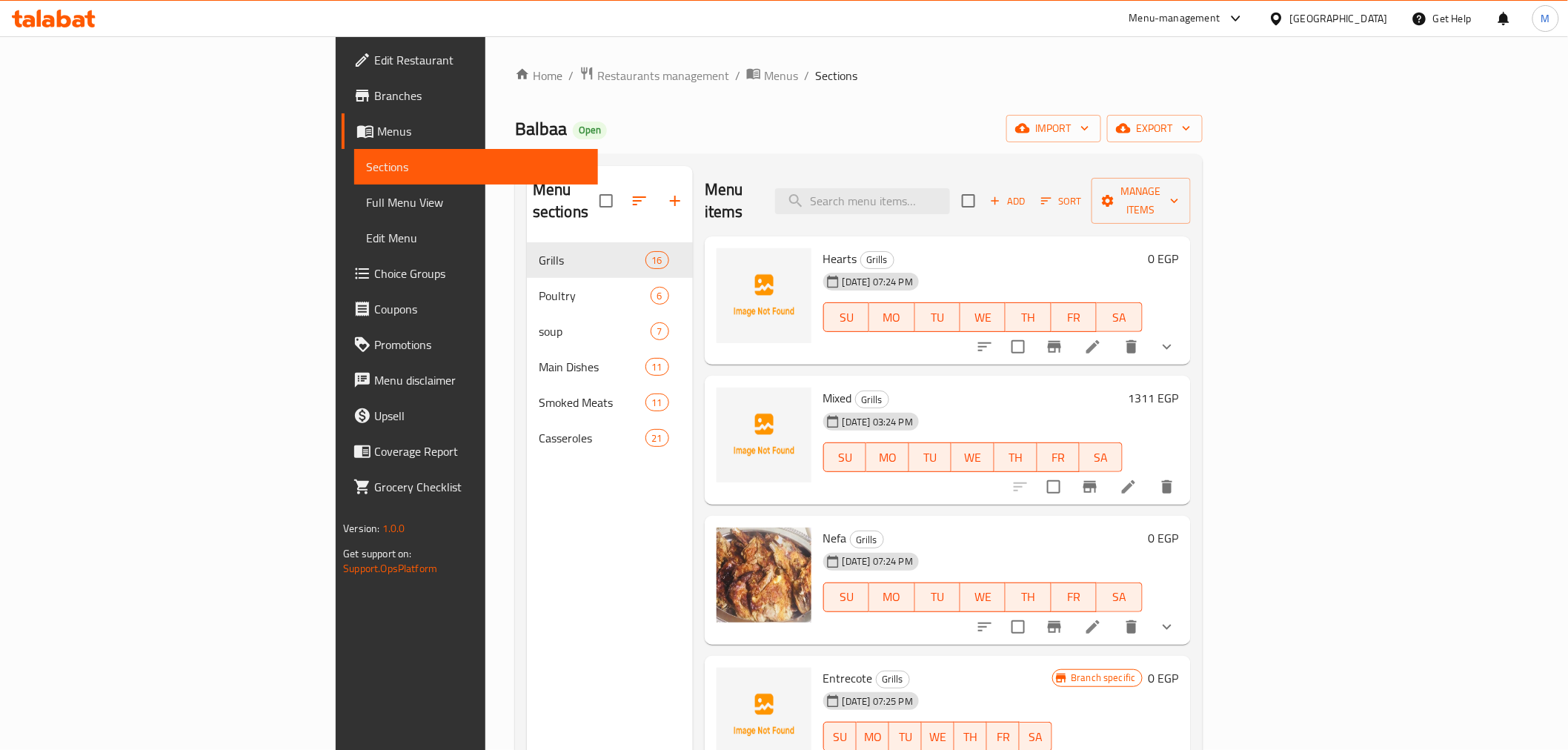
click at [809, 101] on div "Home / Restaurants management / Menus / Sections Balbaa Open import export Menu…" at bounding box center [859, 496] width 688 height 862
click at [777, 141] on div "Balbaa Open import export" at bounding box center [859, 128] width 688 height 27
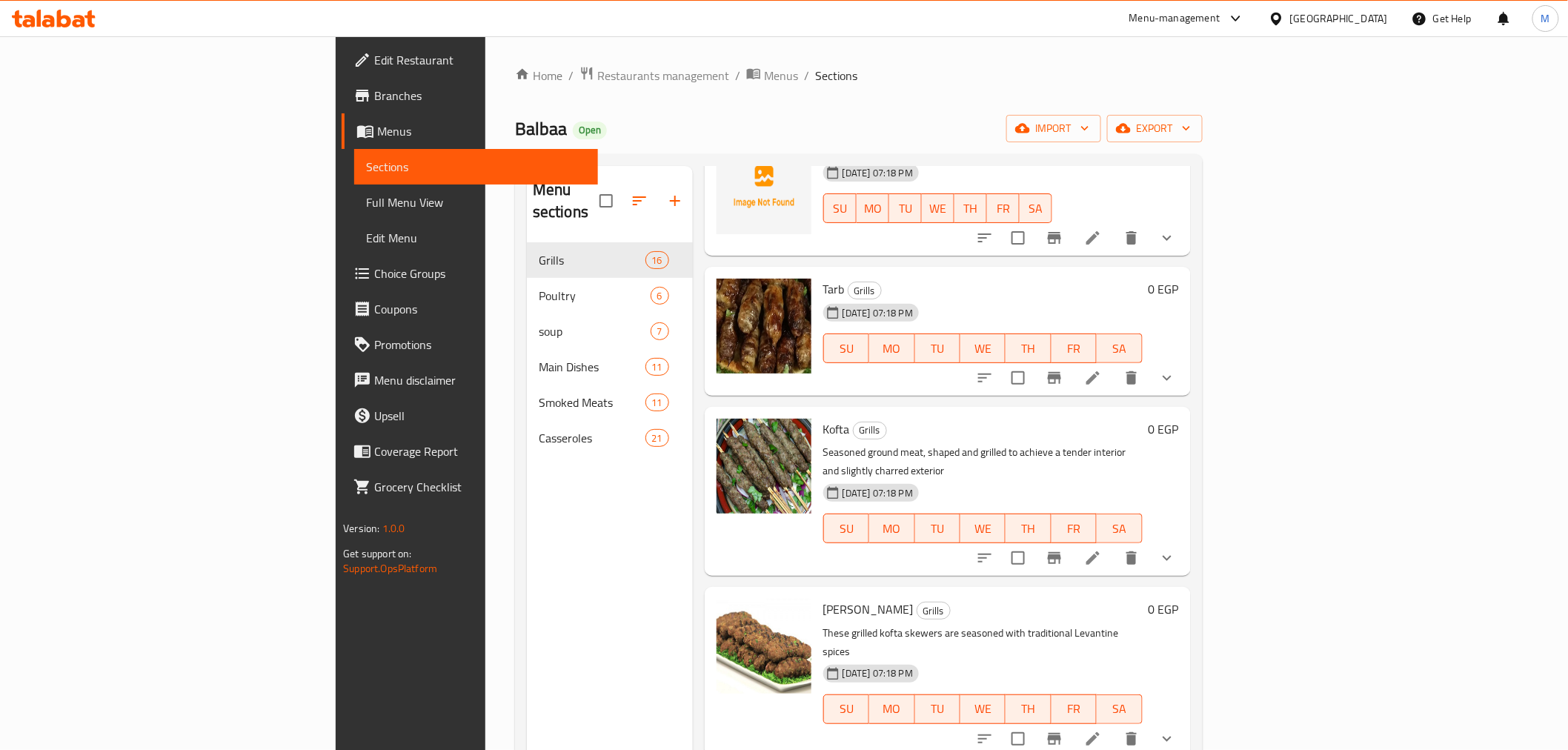
scroll to position [1234, 0]
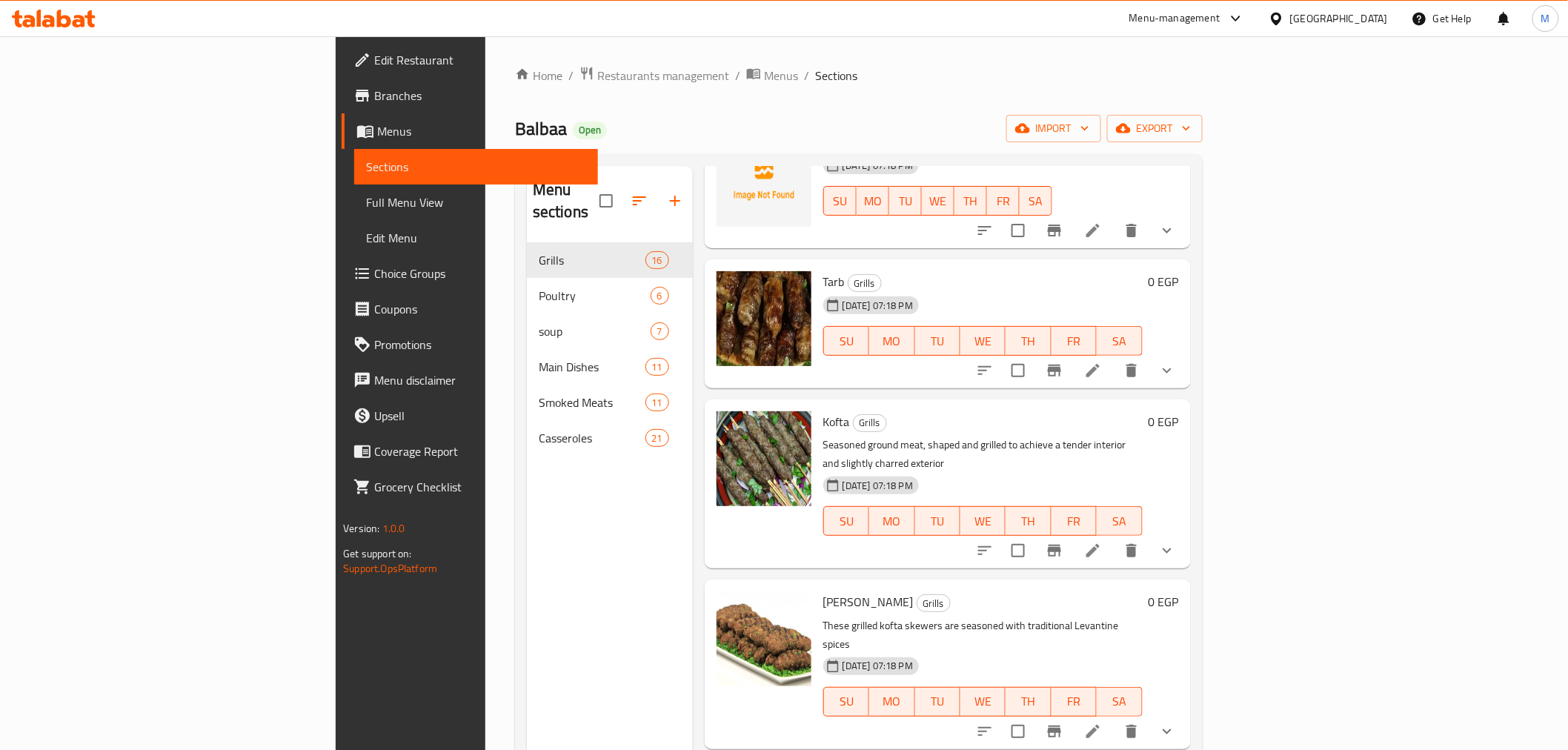
drag, startPoint x: 117, startPoint y: 104, endPoint x: 129, endPoint y: 108, distance: 12.6
click at [375, 104] on span "Branches" at bounding box center [479, 96] width 211 height 18
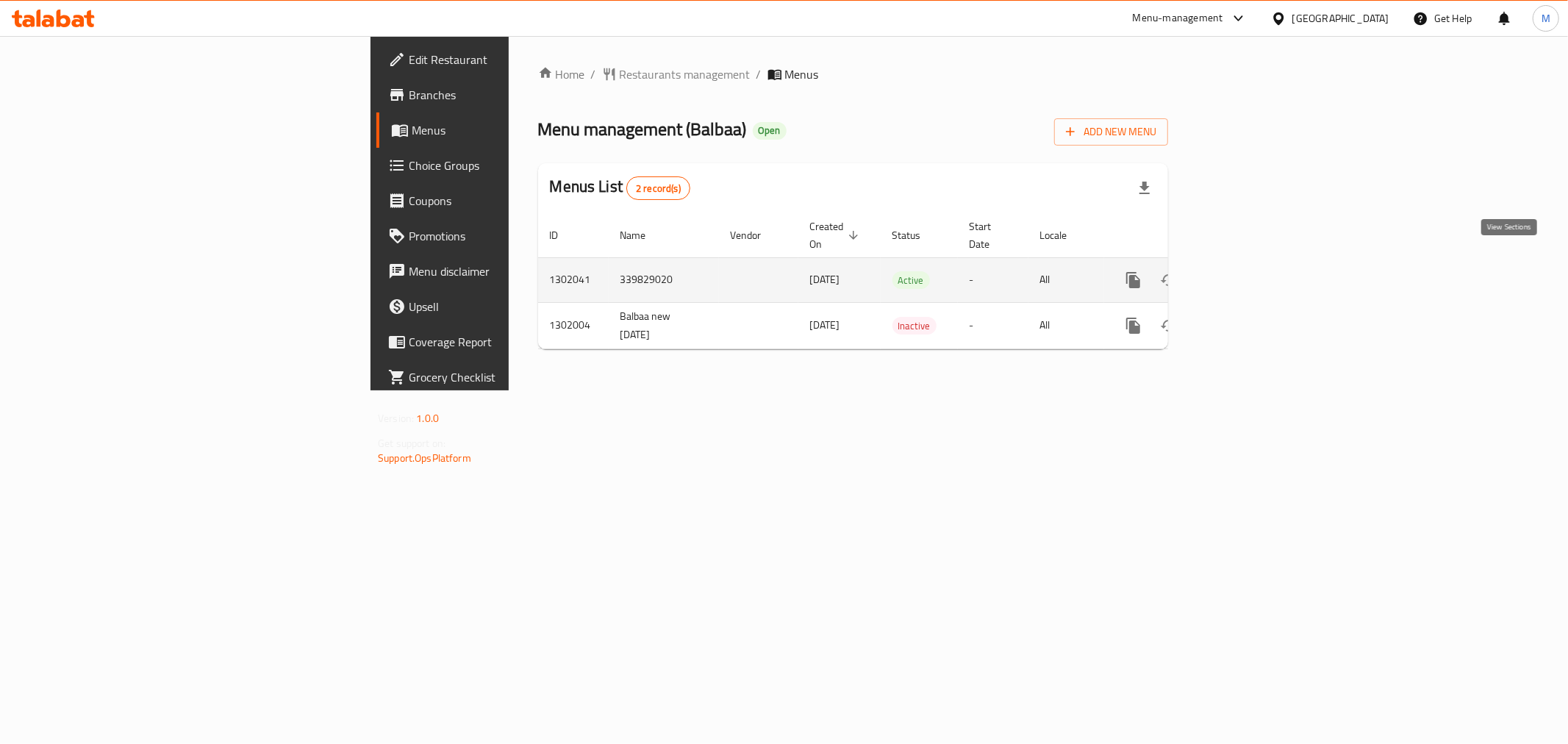
click at [1248, 271] on icon "enhanced table" at bounding box center [1239, 280] width 18 height 18
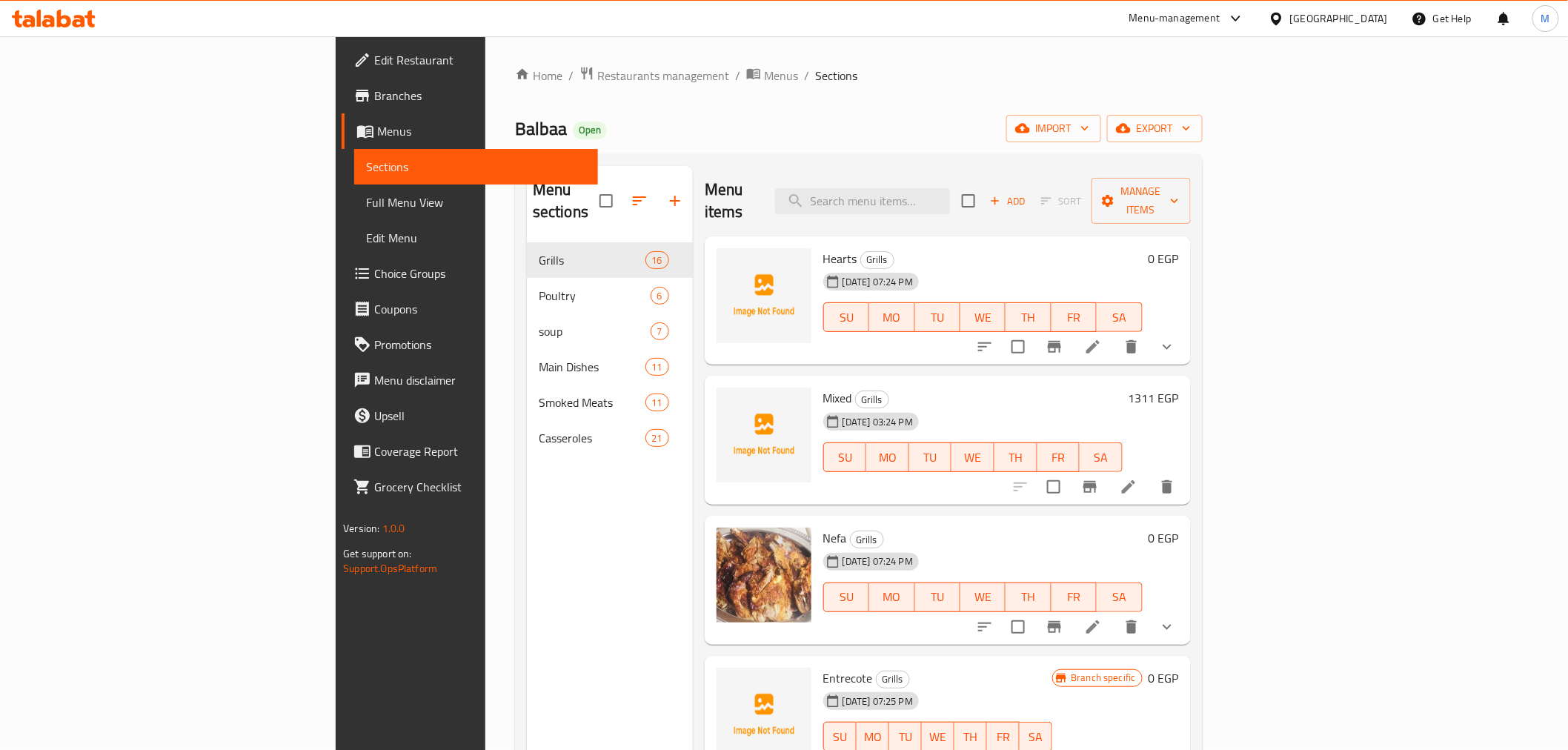
click at [812, 105] on div "Home / Restaurants management / Menus / Sections Balbaa Open import export Menu…" at bounding box center [859, 496] width 688 height 862
